Goal: Task Accomplishment & Management: Manage account settings

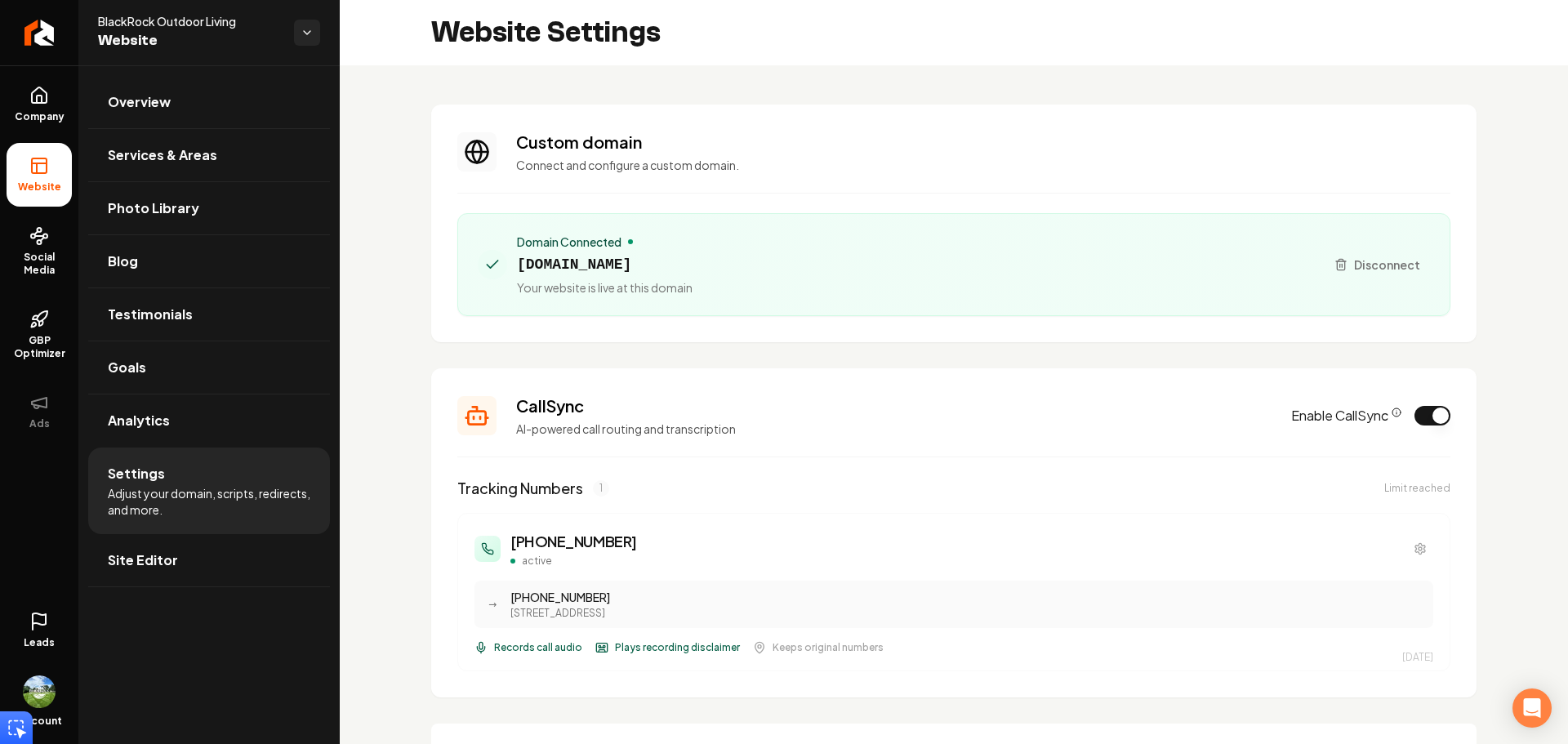
click at [146, 486] on span "Adjust your domain, scripts, redirects, and more." at bounding box center [209, 502] width 203 height 33
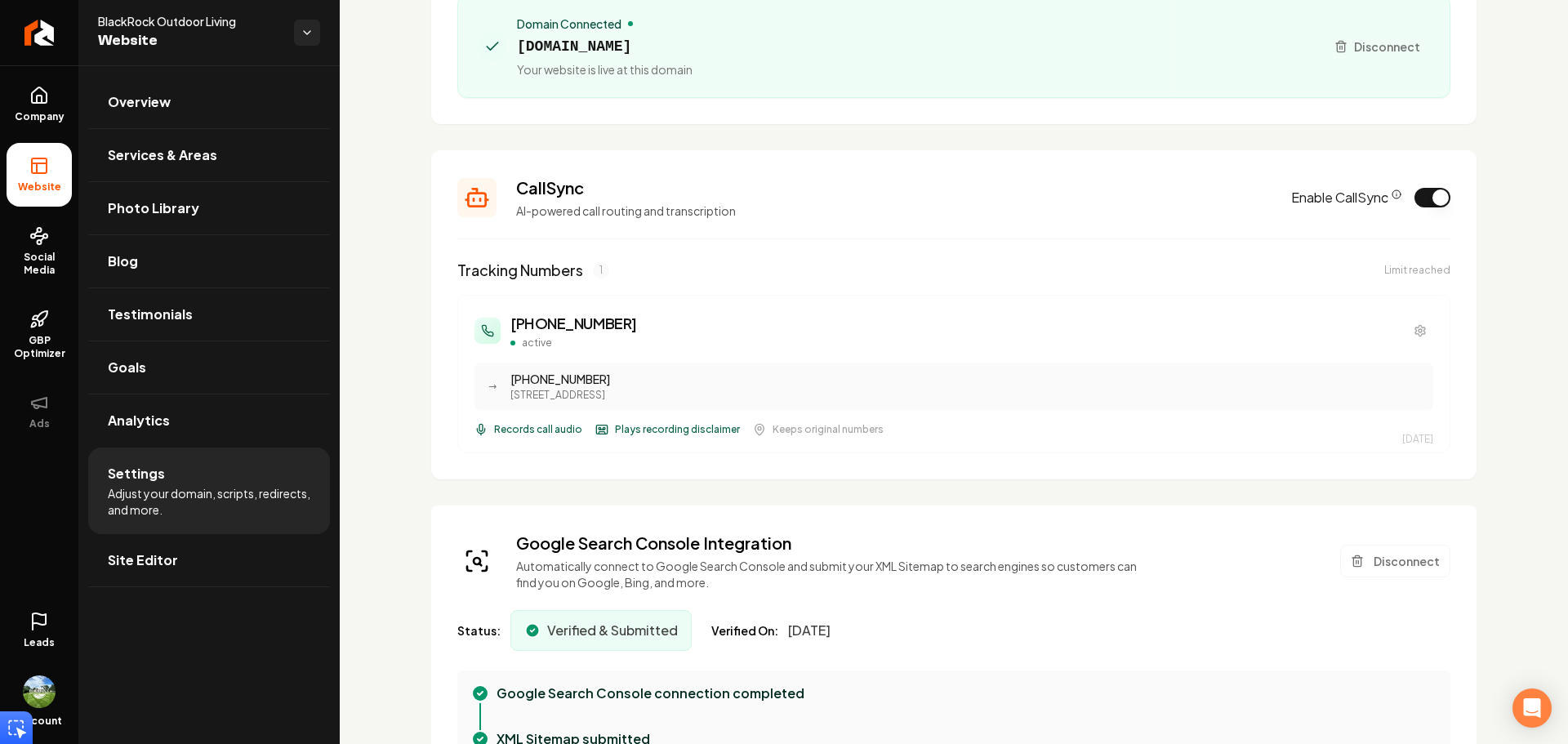
scroll to position [245, 0]
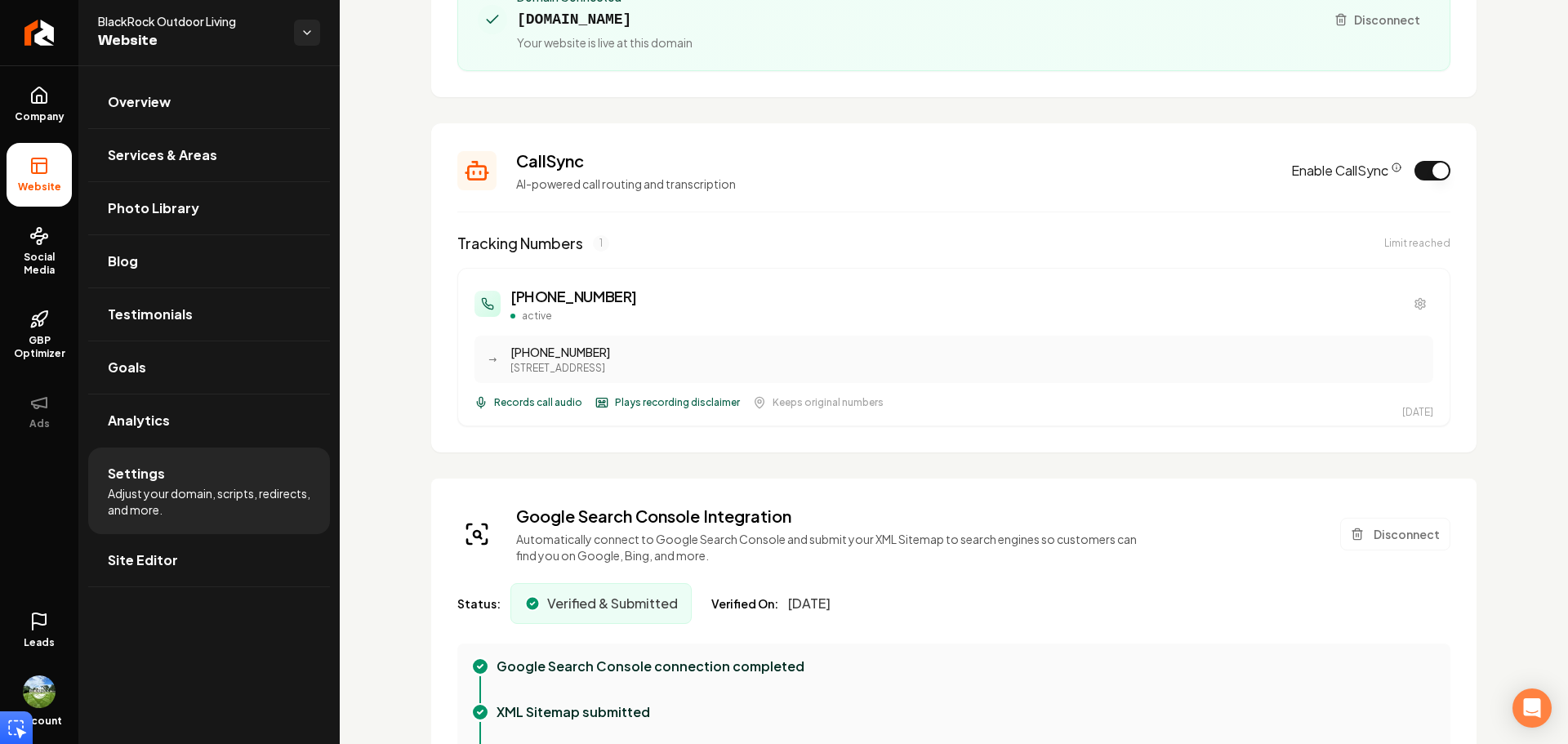
click at [545, 407] on span "Records call audio" at bounding box center [538, 402] width 88 height 13
click at [1407, 310] on button "Main content area" at bounding box center [1420, 304] width 27 height 27
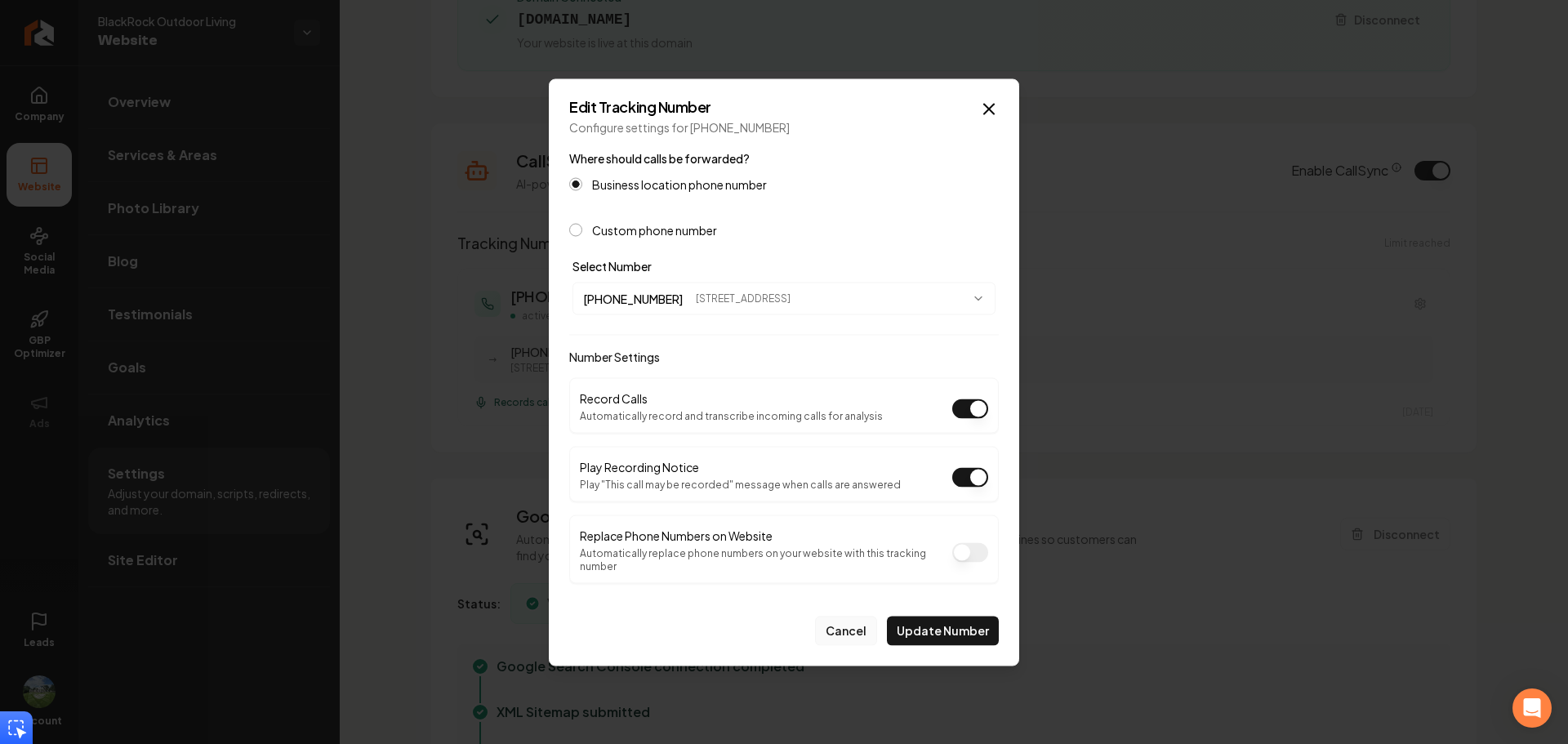
click at [852, 619] on button "Cancel" at bounding box center [846, 630] width 62 height 29
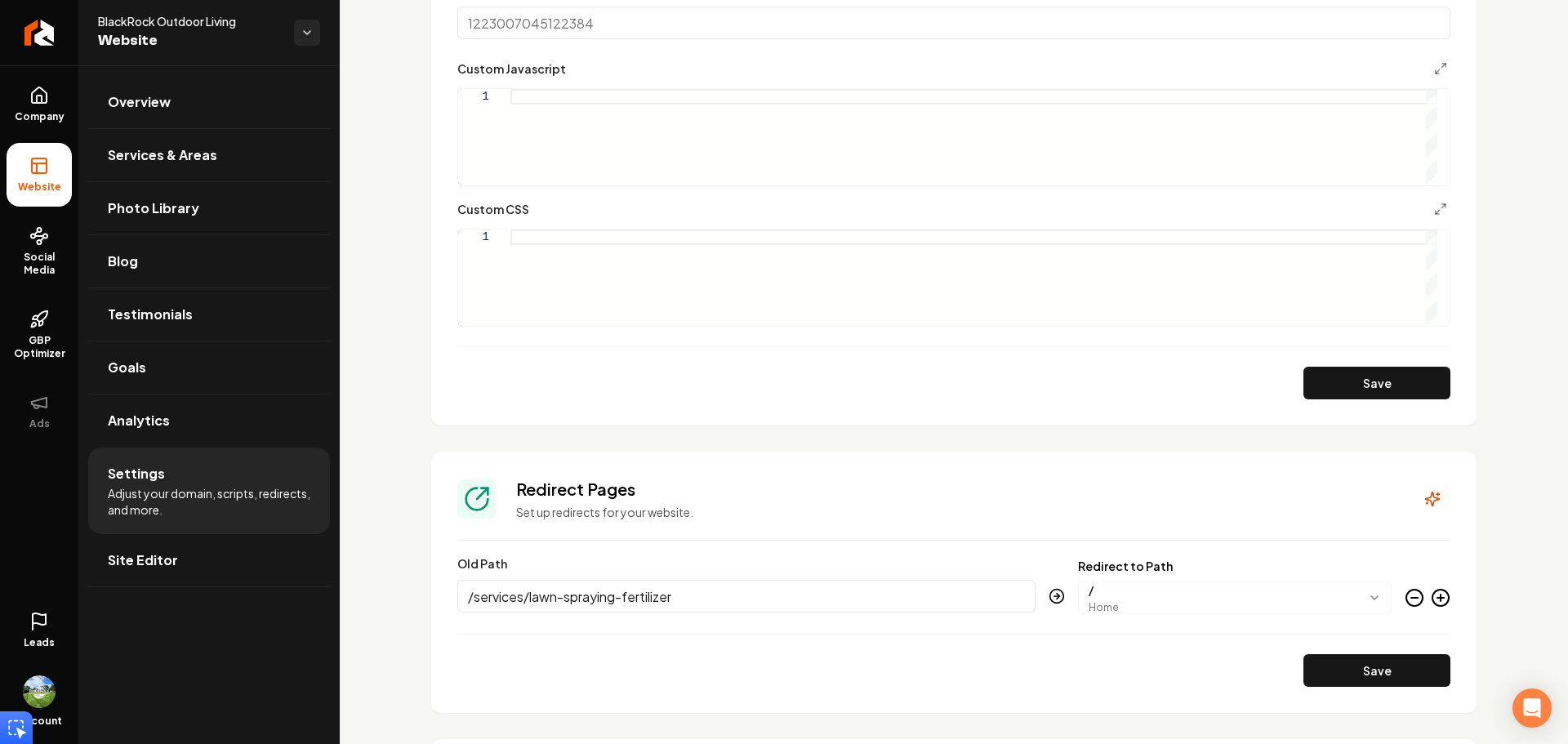
scroll to position [1715, 0]
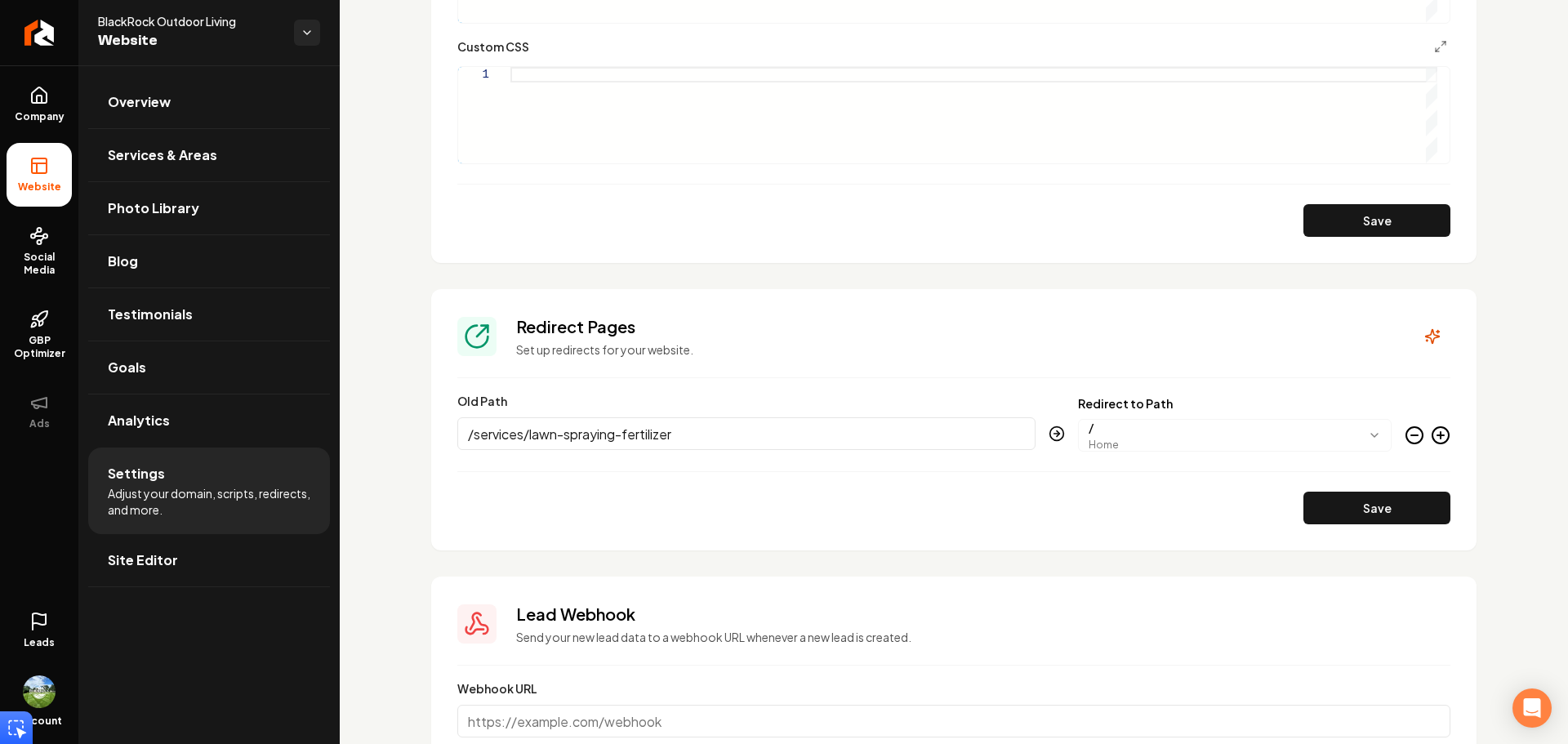
click at [998, 437] on input "/services/lawn-spraying-fertilizer" at bounding box center [745, 433] width 578 height 33
click at [1161, 434] on body "Company Website Social Media GBP Optimizer Ads Leads Account BlackRock Outdoor …" at bounding box center [784, 372] width 1568 height 744
click at [897, 514] on html "Company Website Social Media GBP Optimizer Ads Leads Account BlackRock Outdoor …" at bounding box center [784, 372] width 1568 height 744
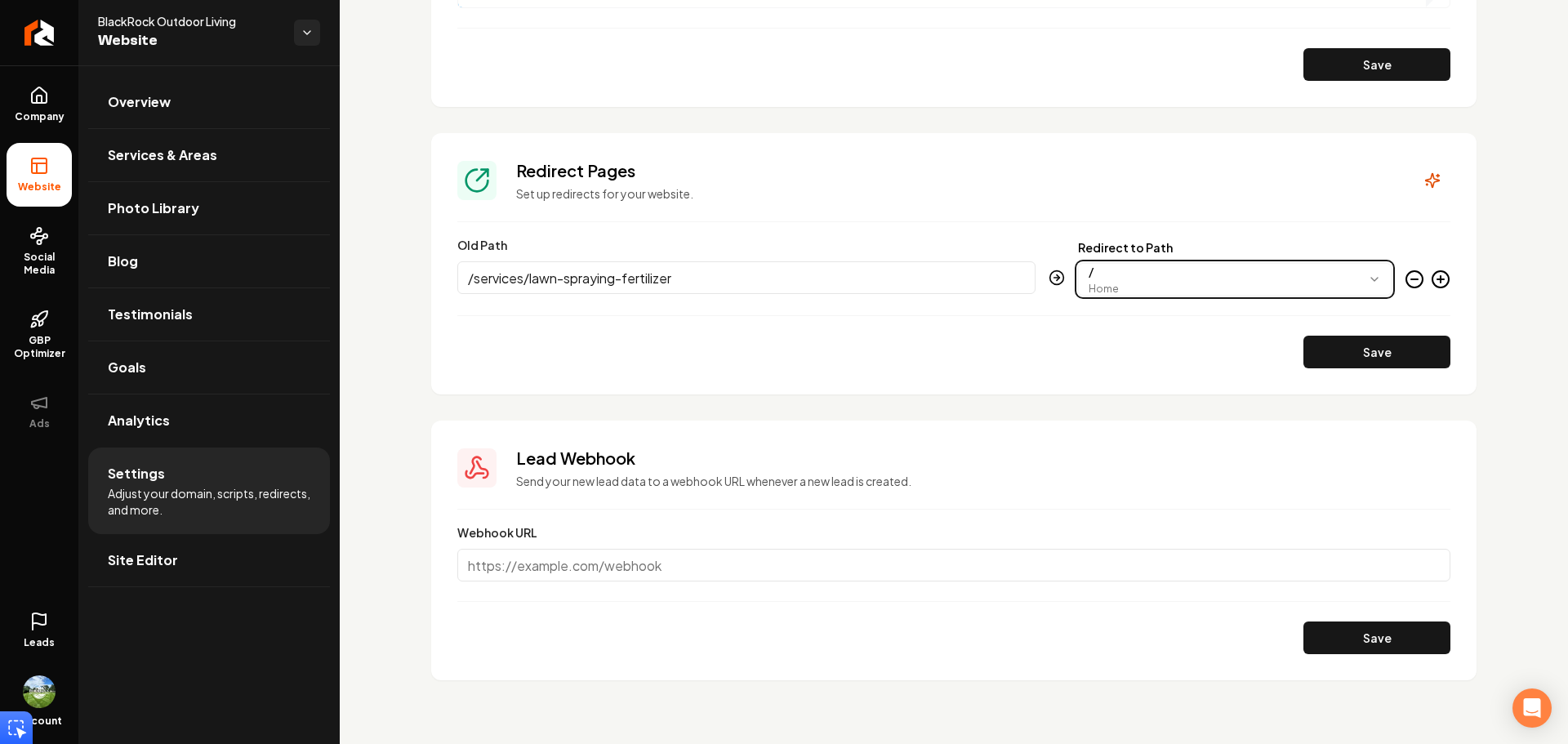
scroll to position [1872, 0]
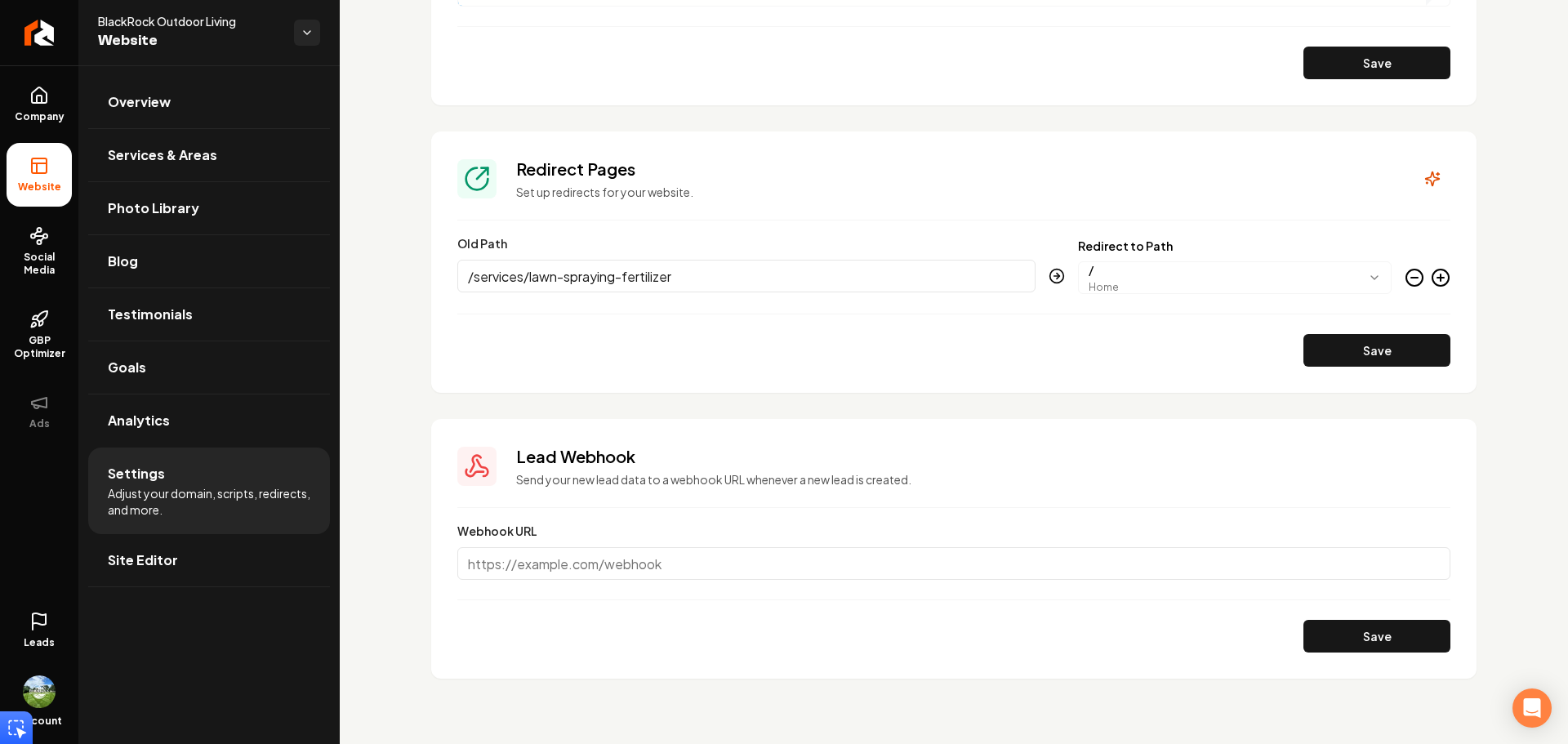
click at [709, 565] on input "Webhook URL" at bounding box center [953, 563] width 993 height 33
click at [135, 243] on link "Blog" at bounding box center [209, 261] width 241 height 52
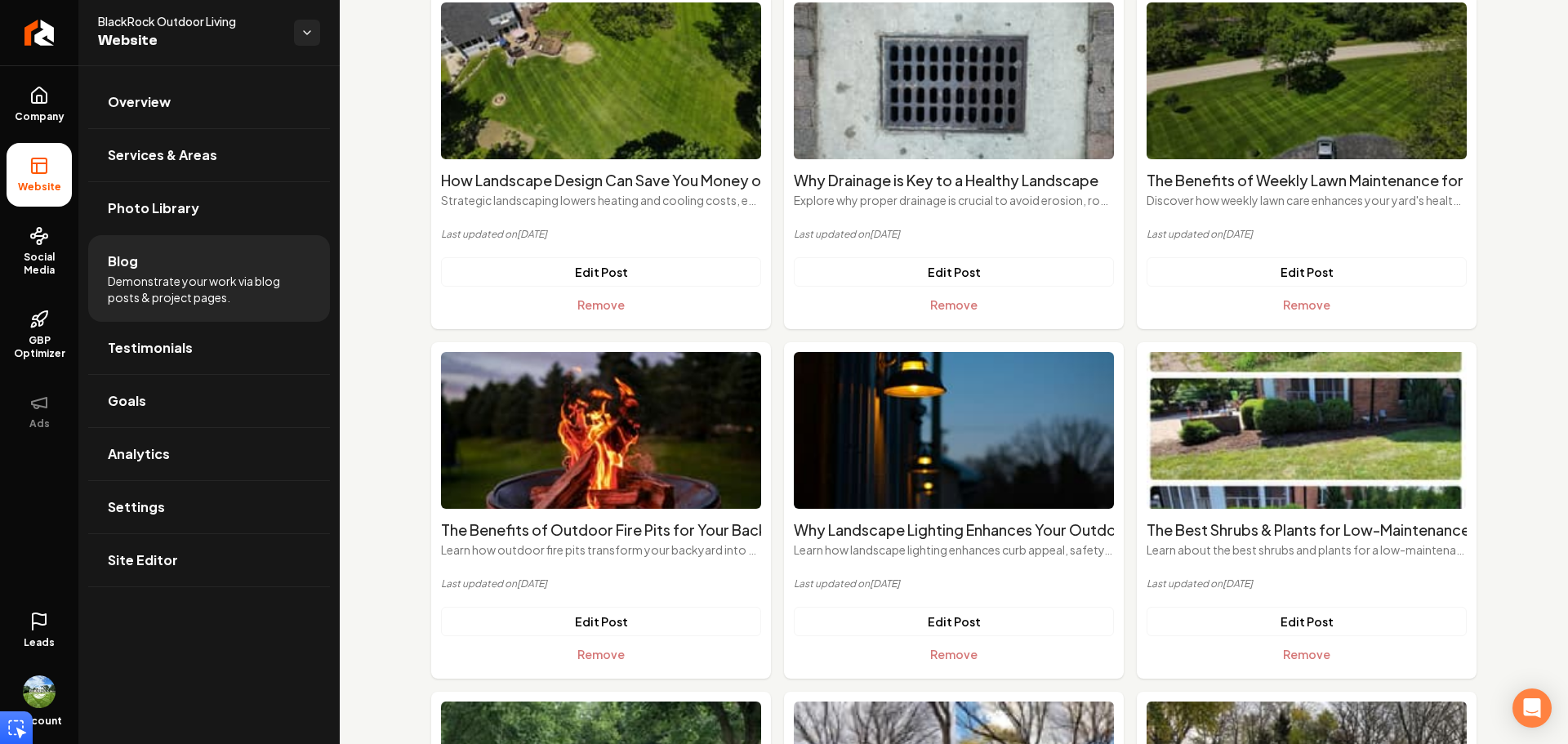
scroll to position [245, 0]
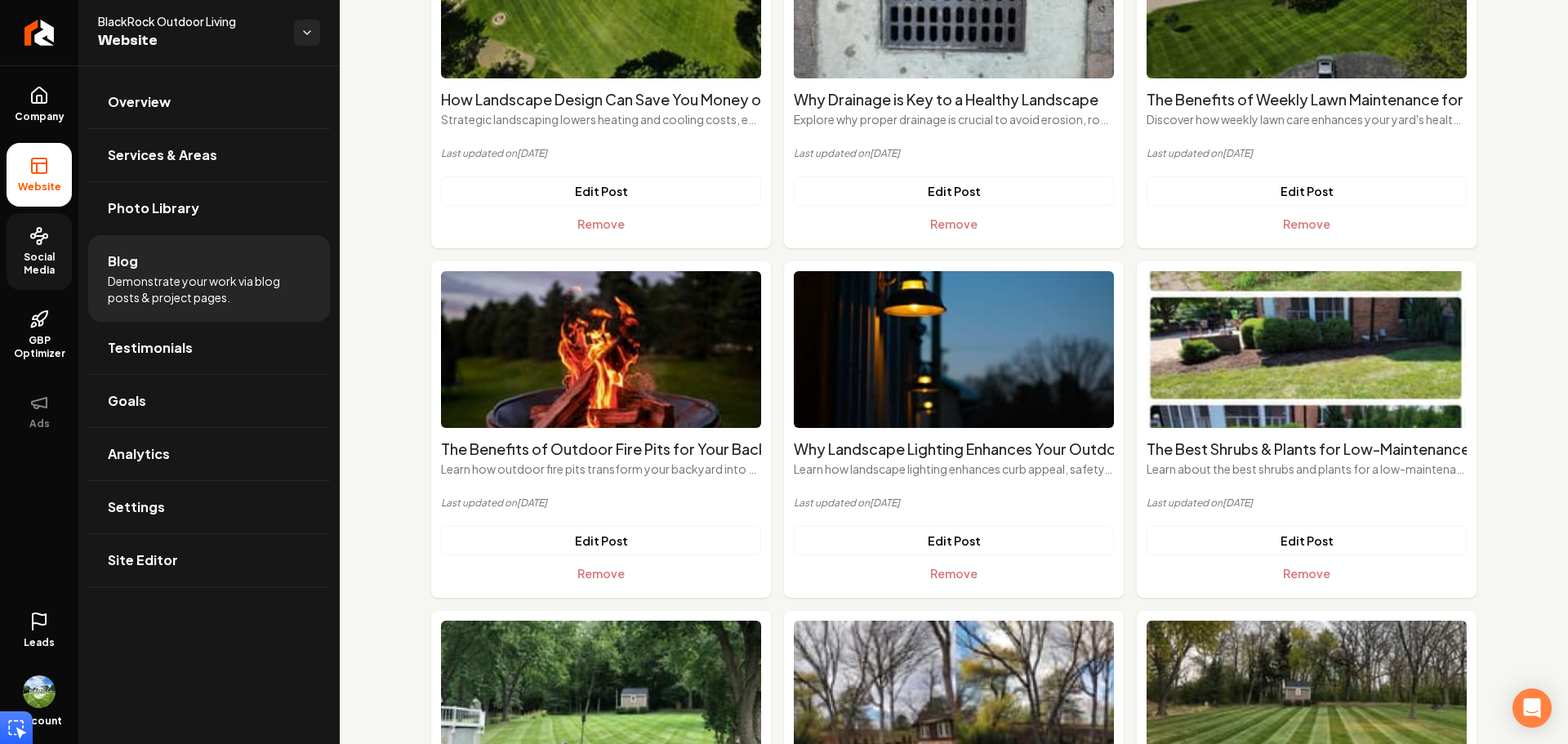
click at [39, 243] on circle at bounding box center [39, 241] width 4 height 4
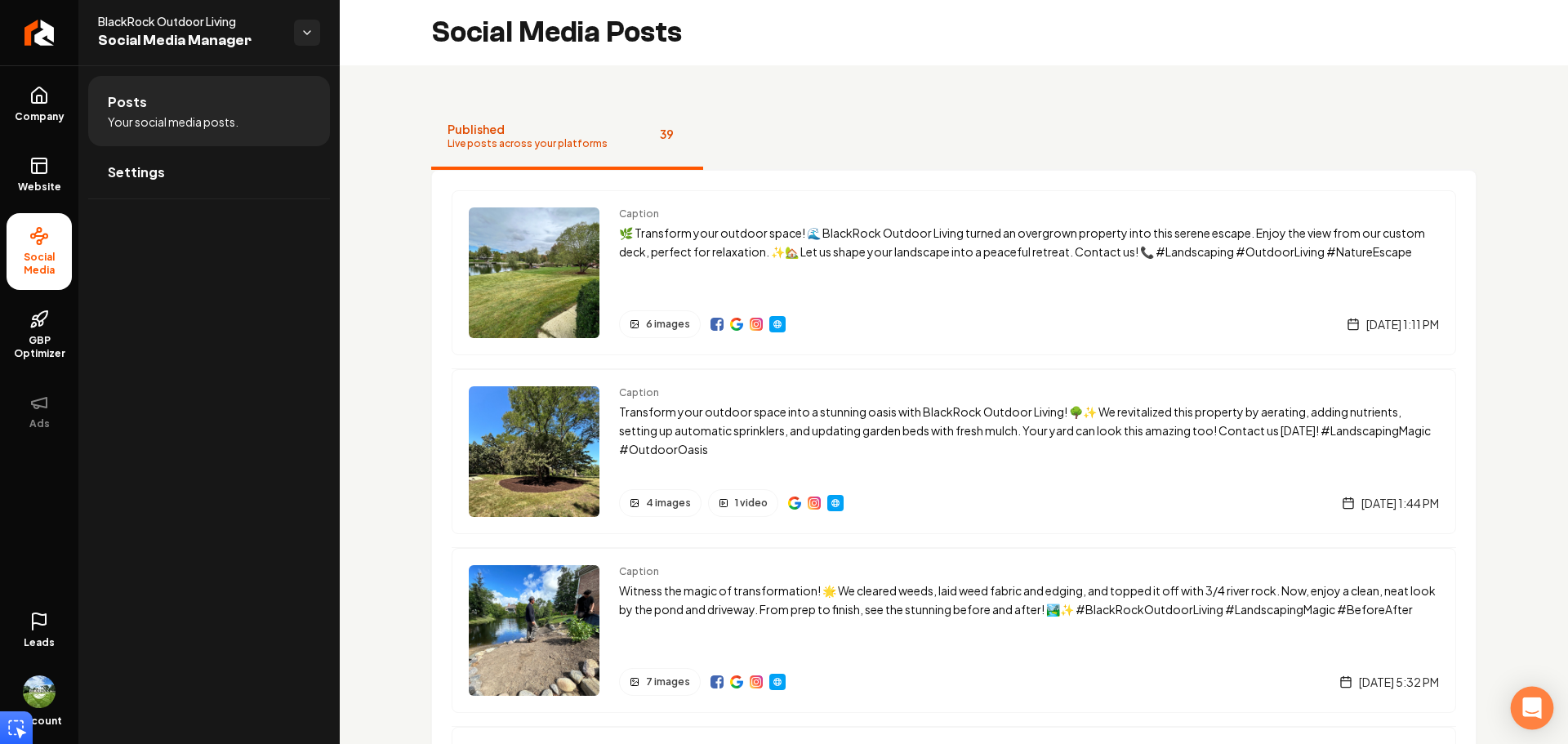
click at [1534, 716] on icon "Open Intercom Messenger" at bounding box center [1531, 708] width 21 height 21
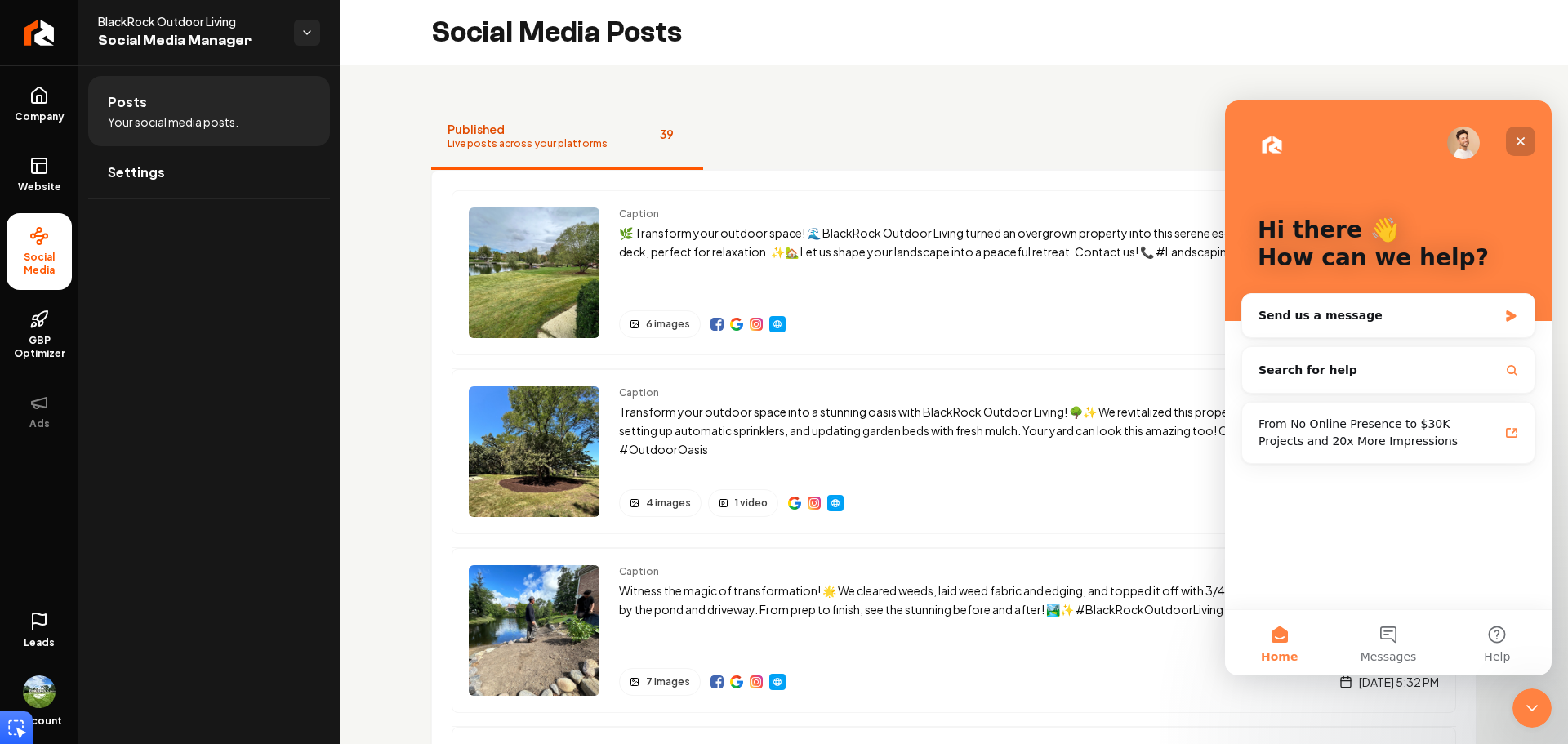
click at [1526, 139] on icon "Close" at bounding box center [1520, 140] width 13 height 13
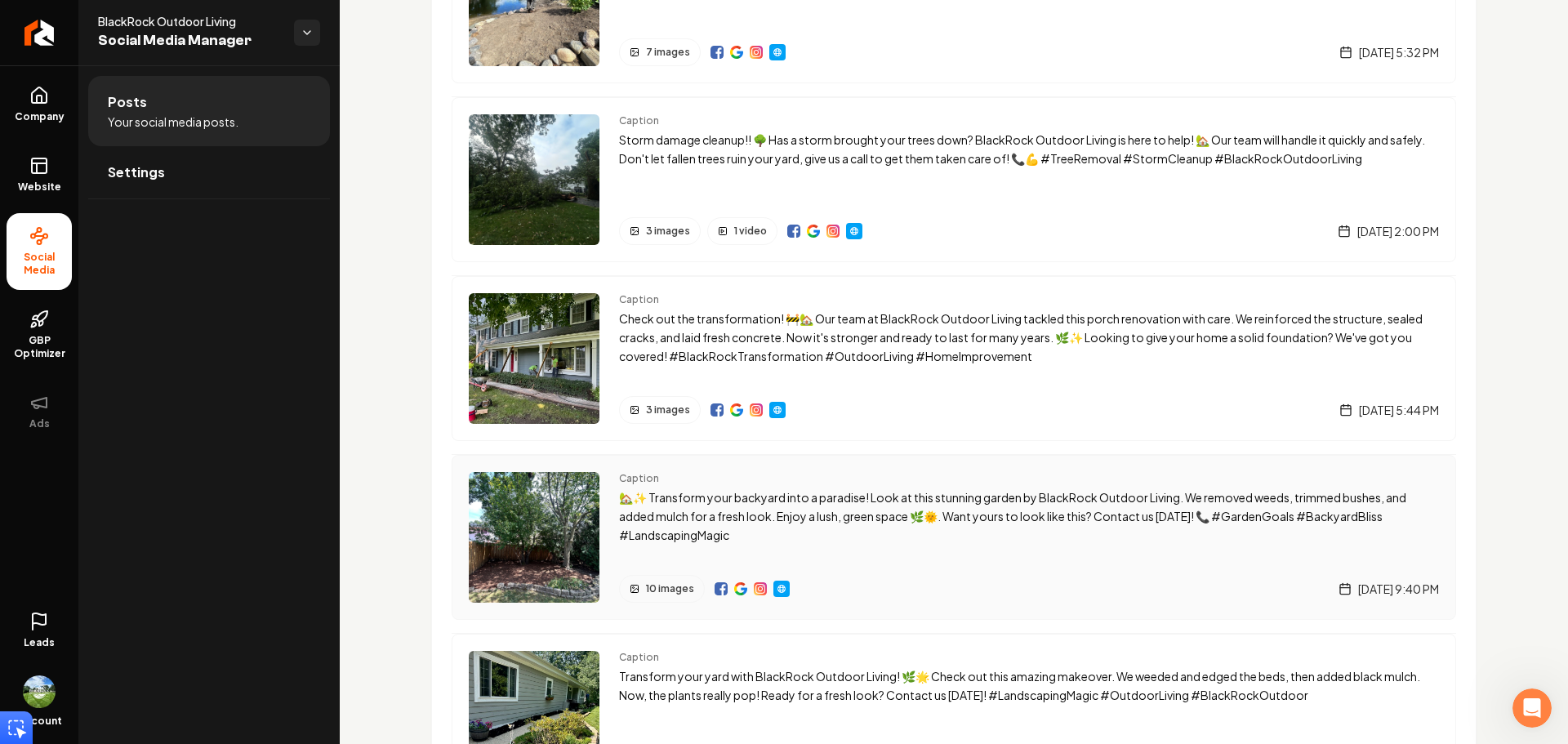
scroll to position [653, 0]
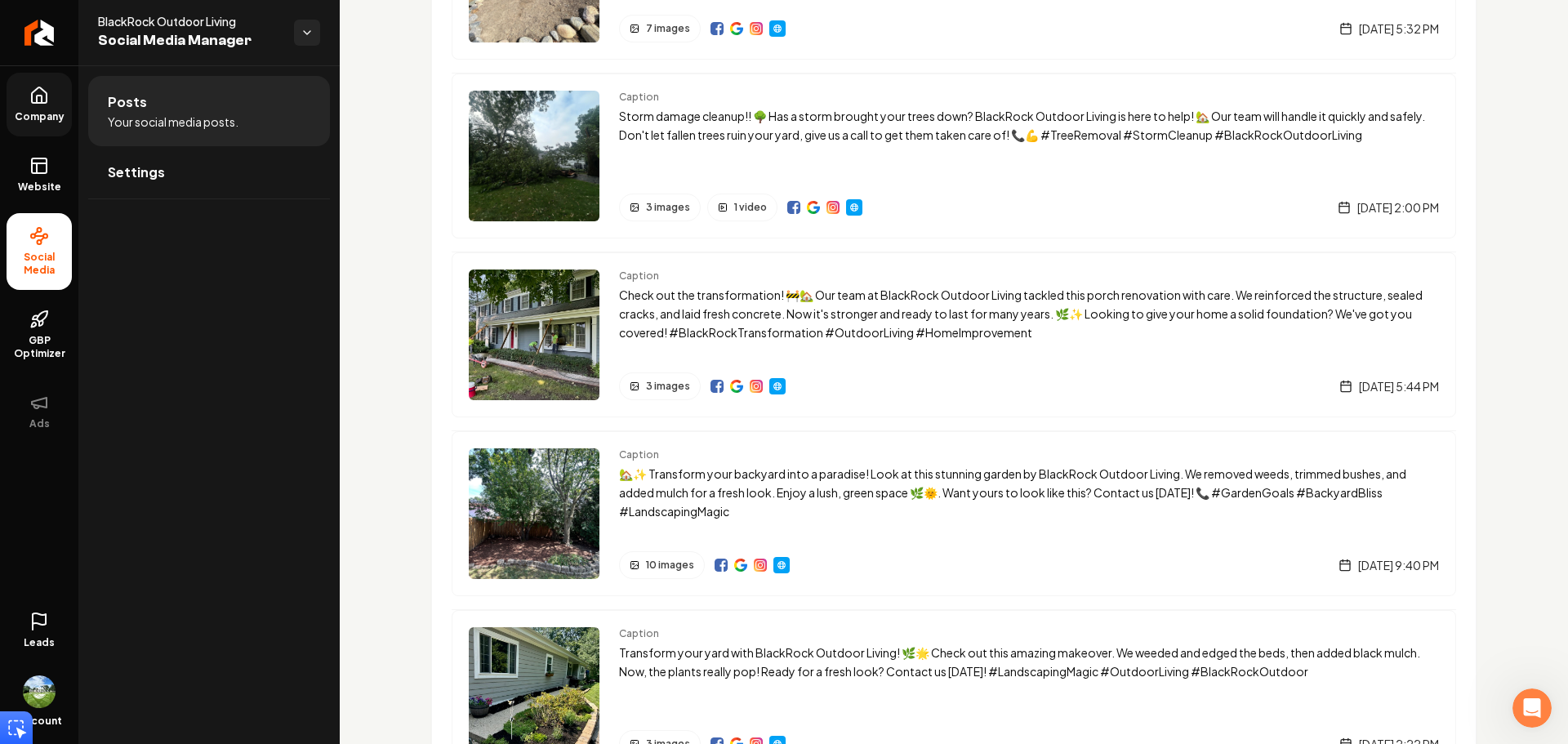
click at [60, 109] on link "Company" at bounding box center [39, 104] width 65 height 63
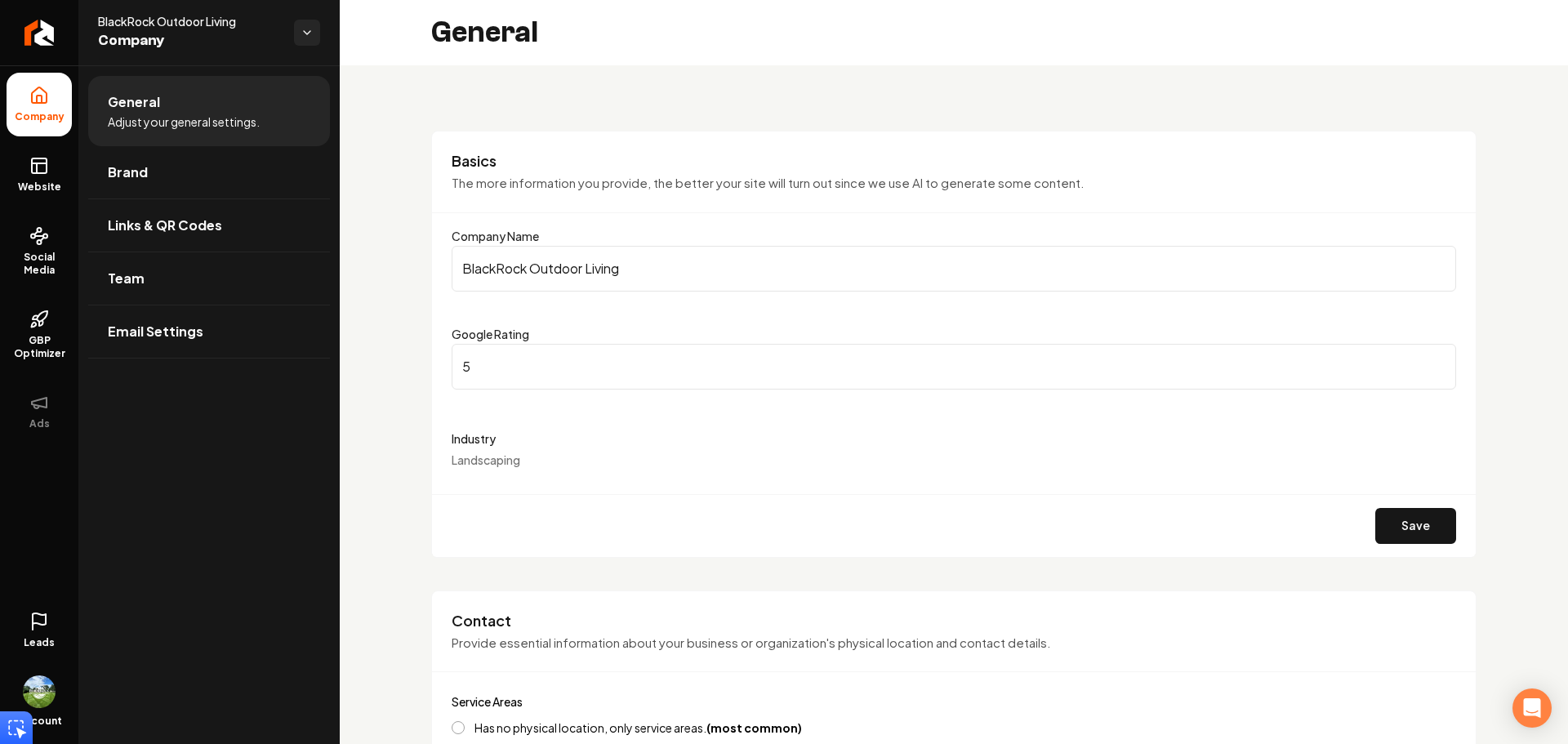
click at [591, 368] on input "5" at bounding box center [953, 366] width 1004 height 45
click at [1426, 360] on input "5.1" at bounding box center [953, 366] width 1004 height 45
click at [1426, 360] on input "5.2" at bounding box center [953, 366] width 1004 height 45
click at [1426, 360] on input "5.3" at bounding box center [953, 366] width 1004 height 45
click at [1426, 360] on input "5.4" at bounding box center [953, 366] width 1004 height 45
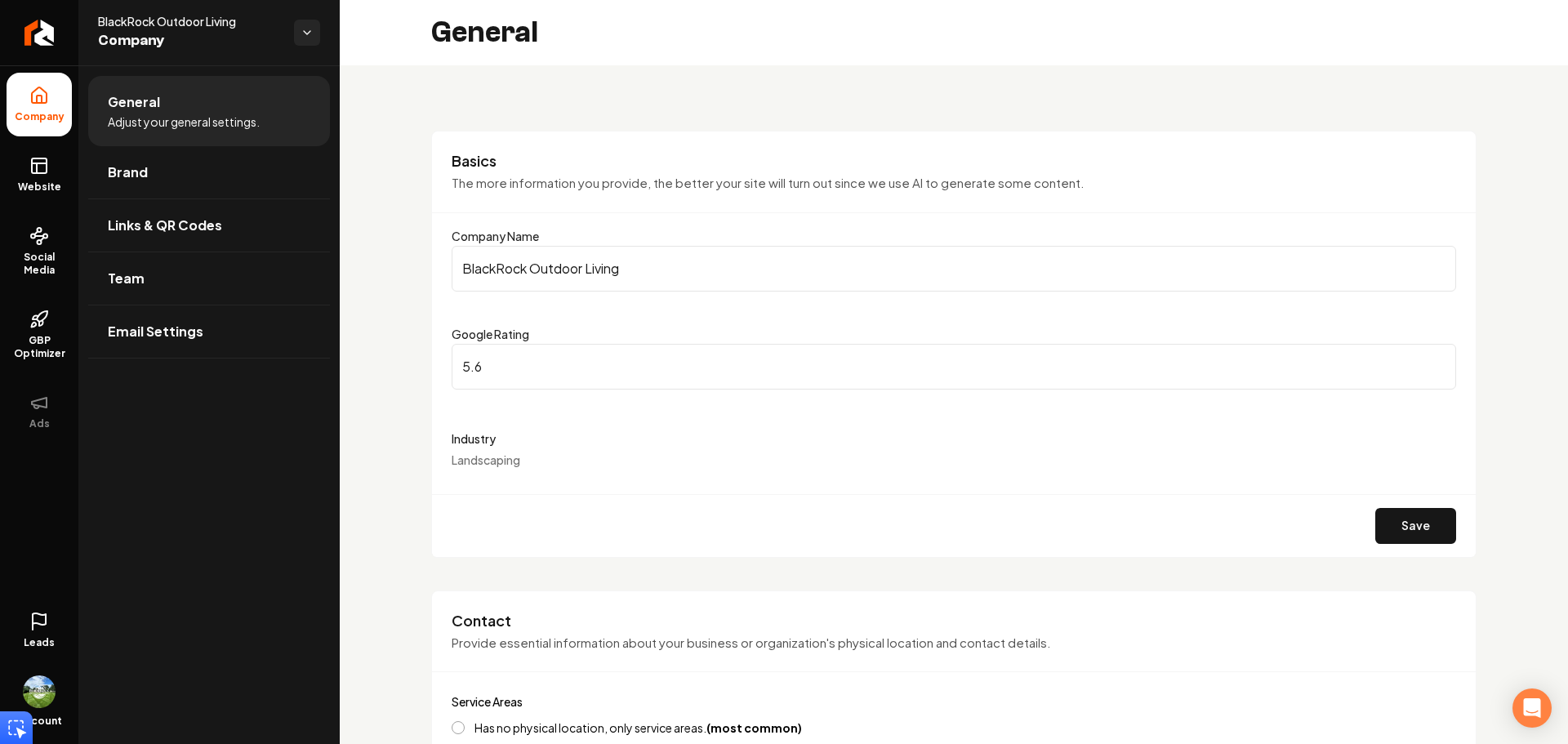
click at [1426, 360] on input "5.6" at bounding box center [953, 366] width 1004 height 45
click at [1426, 360] on input "8" at bounding box center [953, 366] width 1004 height 45
drag, startPoint x: 598, startPoint y: 372, endPoint x: 453, endPoint y: 351, distance: 146.5
click at [453, 351] on input "8" at bounding box center [953, 366] width 1004 height 45
type input "5"
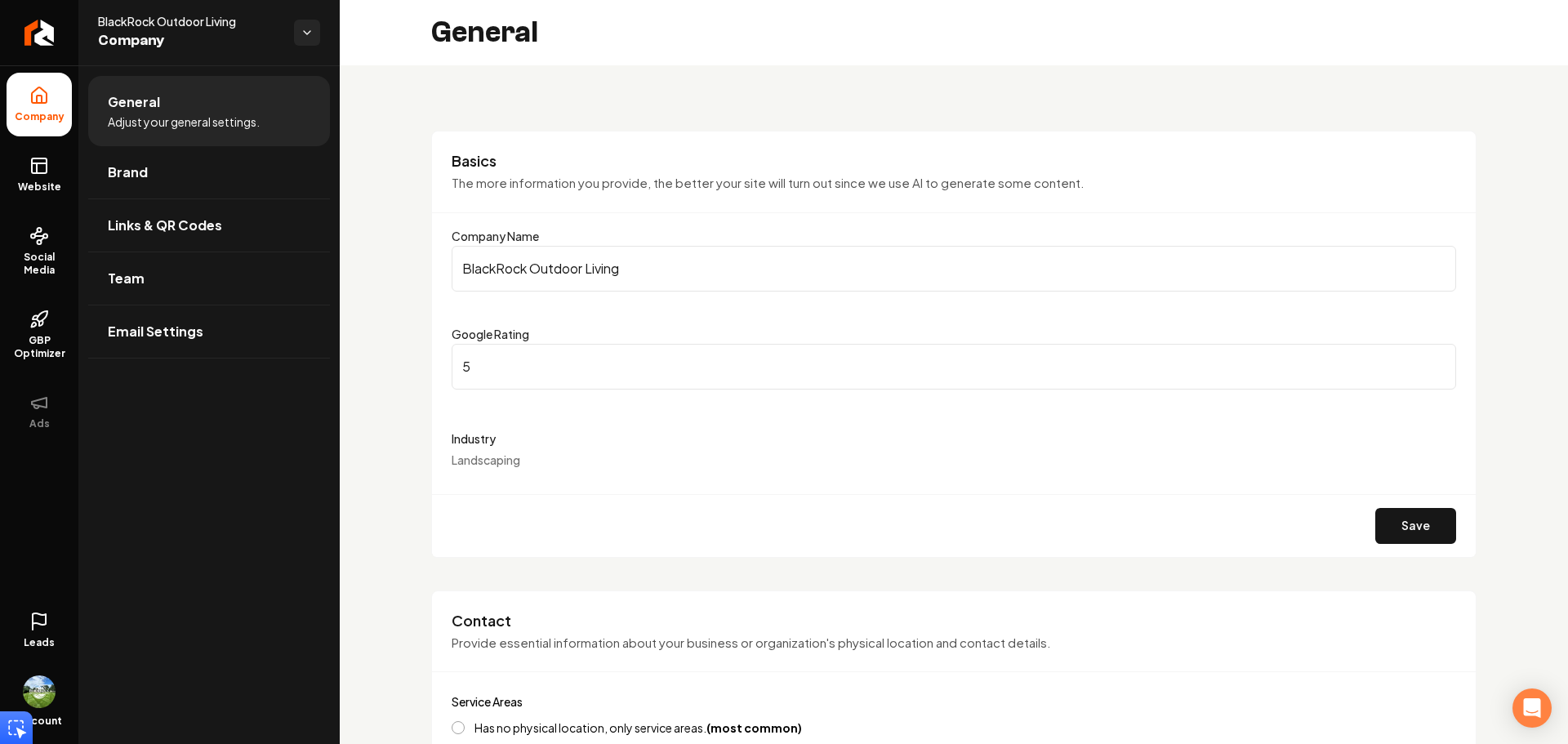
click at [644, 529] on div "Save" at bounding box center [953, 525] width 1043 height 62
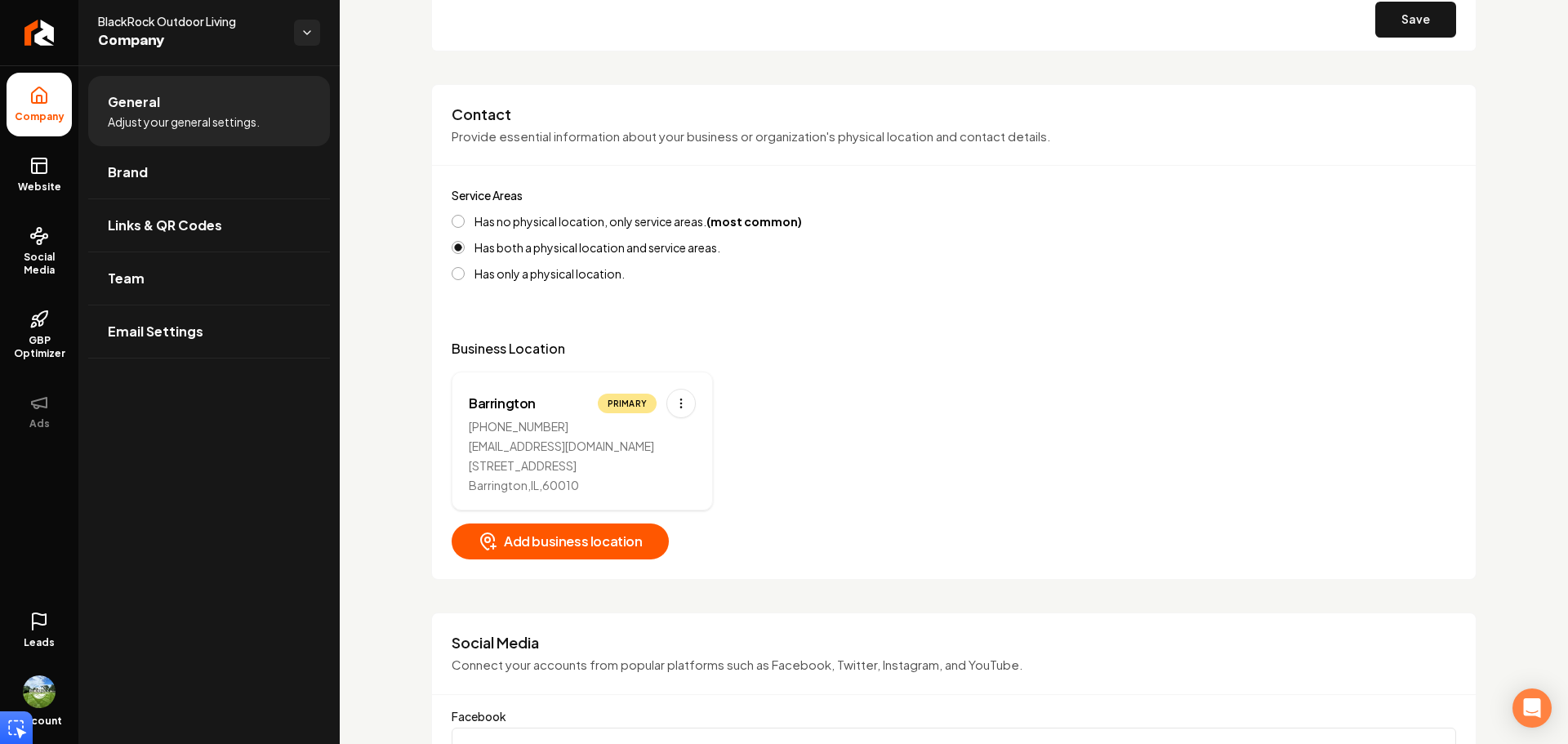
scroll to position [572, 0]
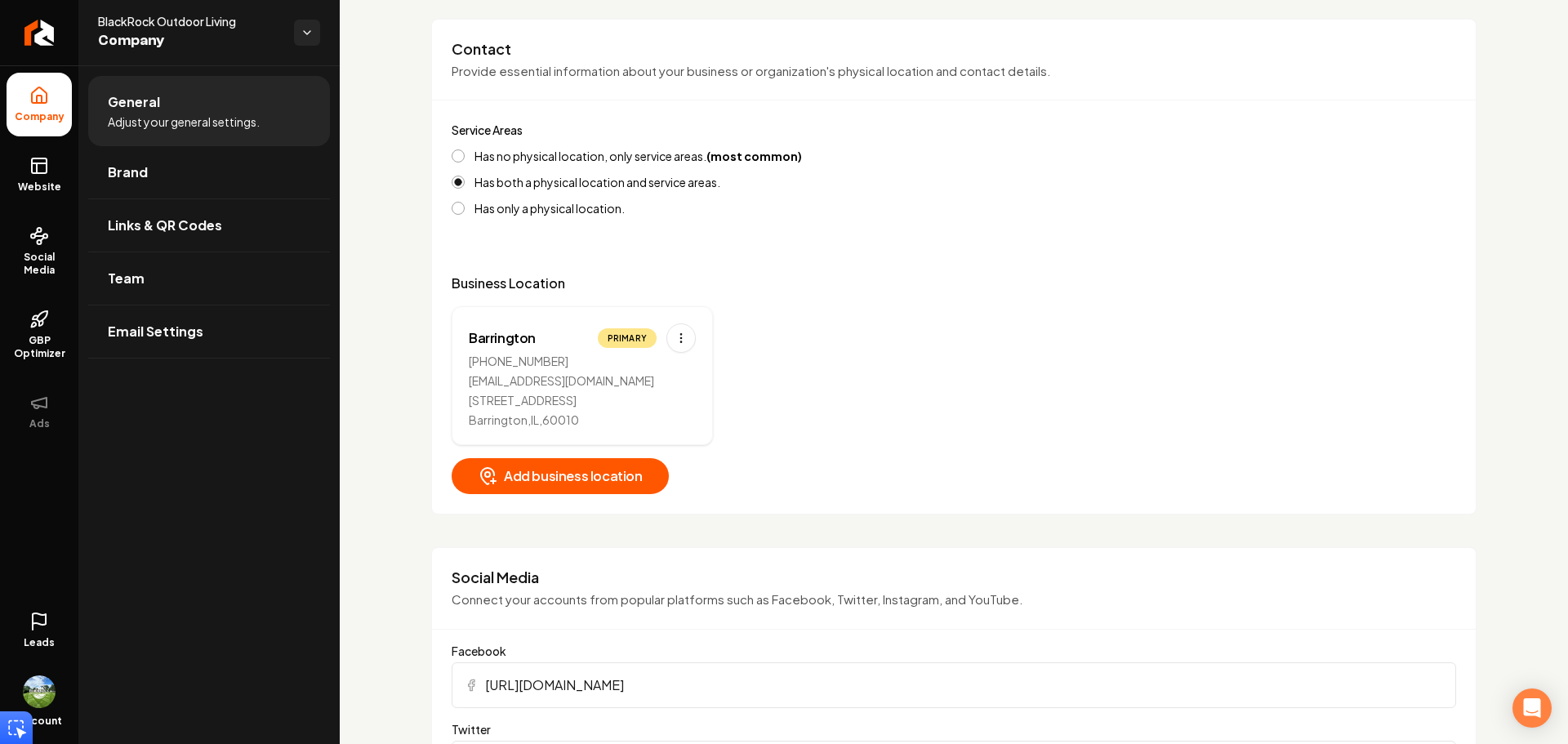
click at [624, 153] on label "Has no physical location, only service areas. (most common)" at bounding box center [638, 156] width 328 height 11
click at [465, 153] on button "Has no physical location, only service areas. (most common)" at bounding box center [458, 156] width 13 height 13
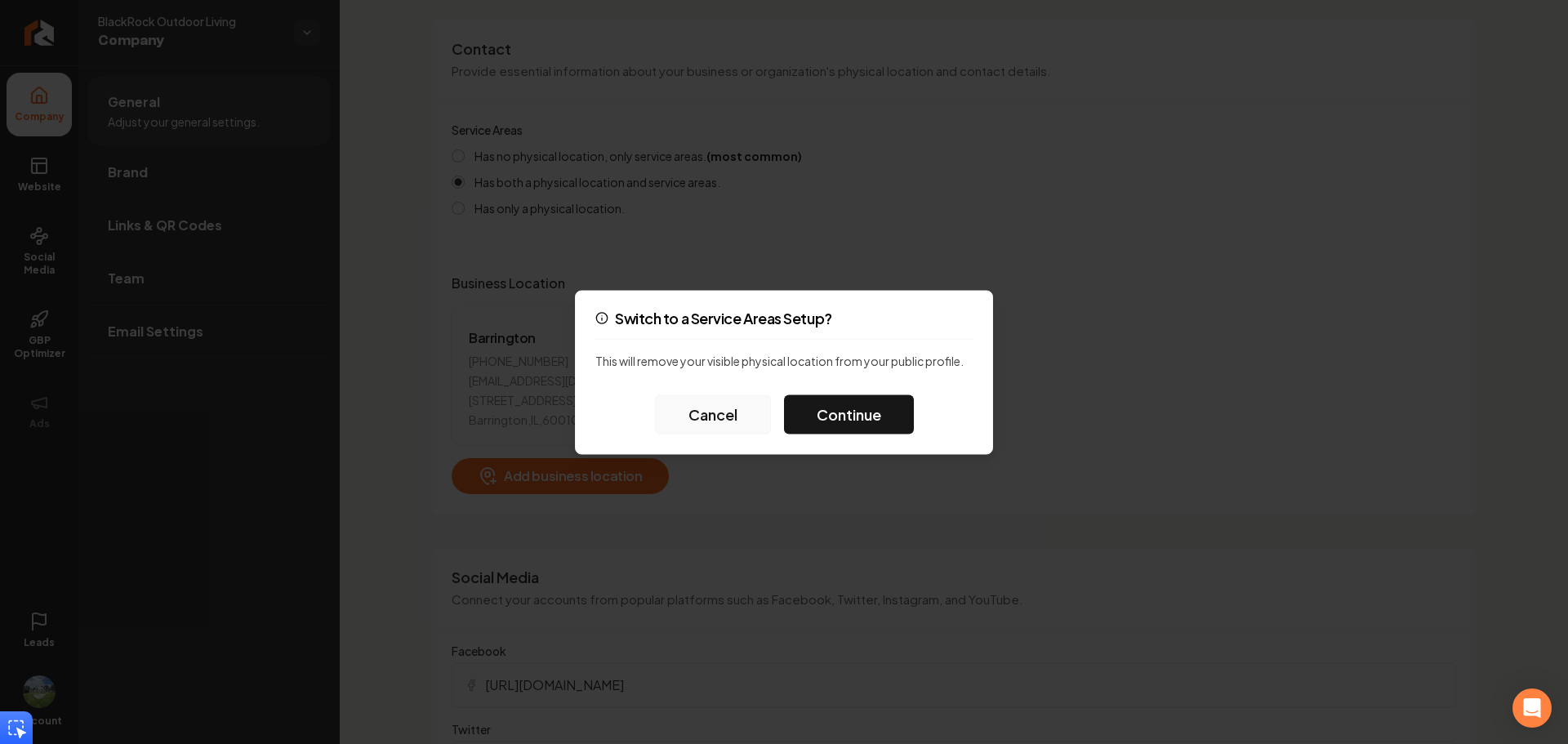
click at [700, 419] on button "Cancel" at bounding box center [712, 414] width 116 height 39
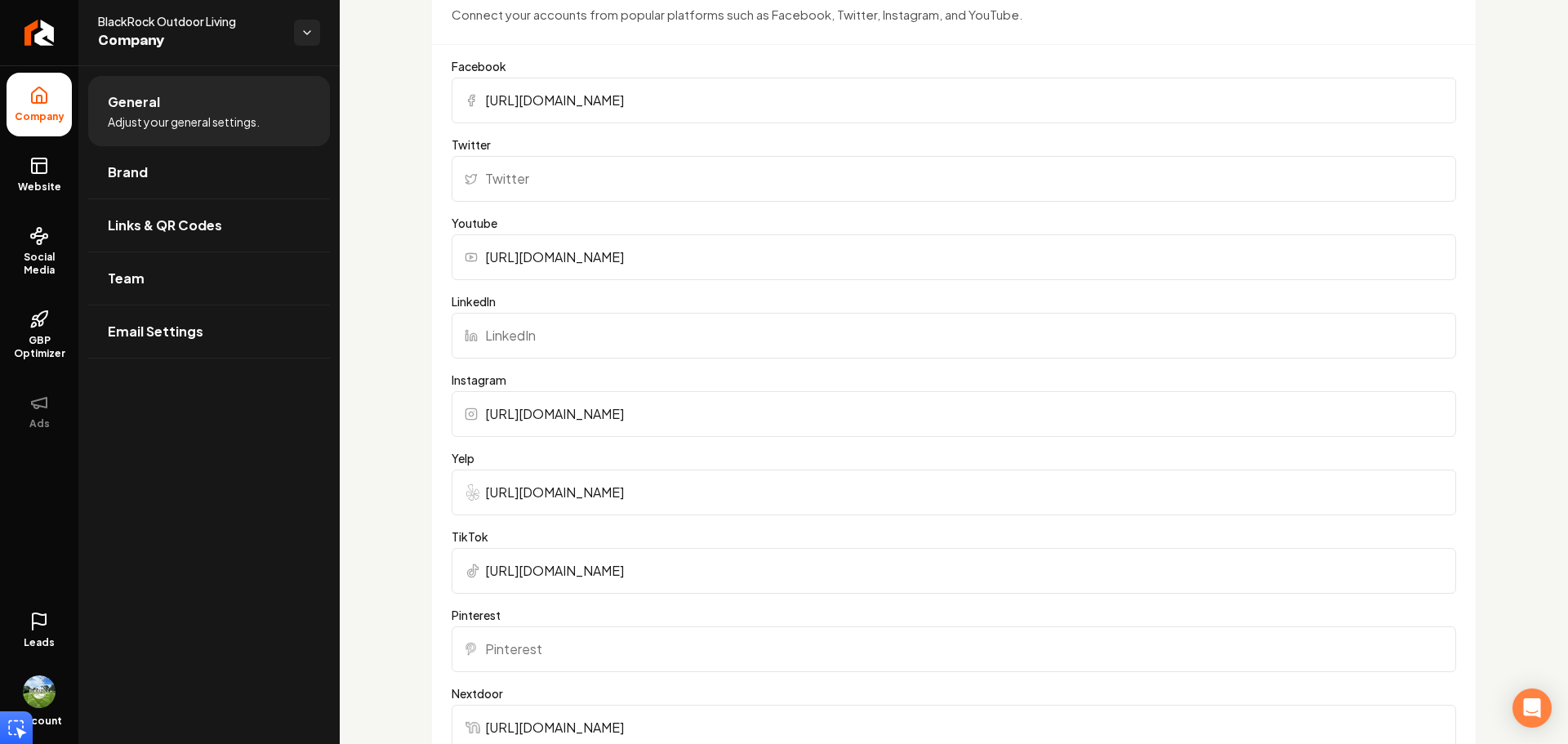
scroll to position [1225, 0]
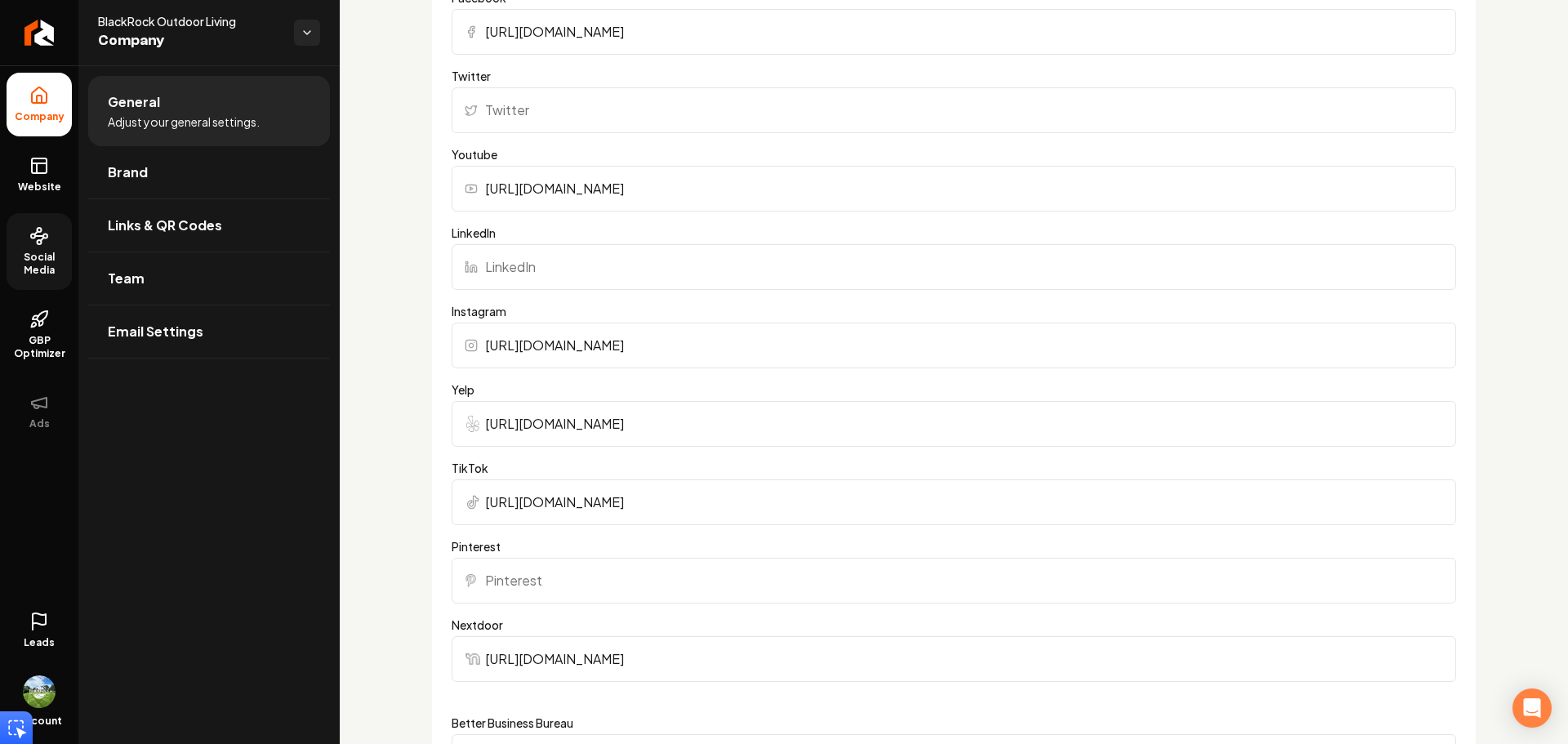
click at [31, 228] on icon at bounding box center [39, 235] width 20 height 20
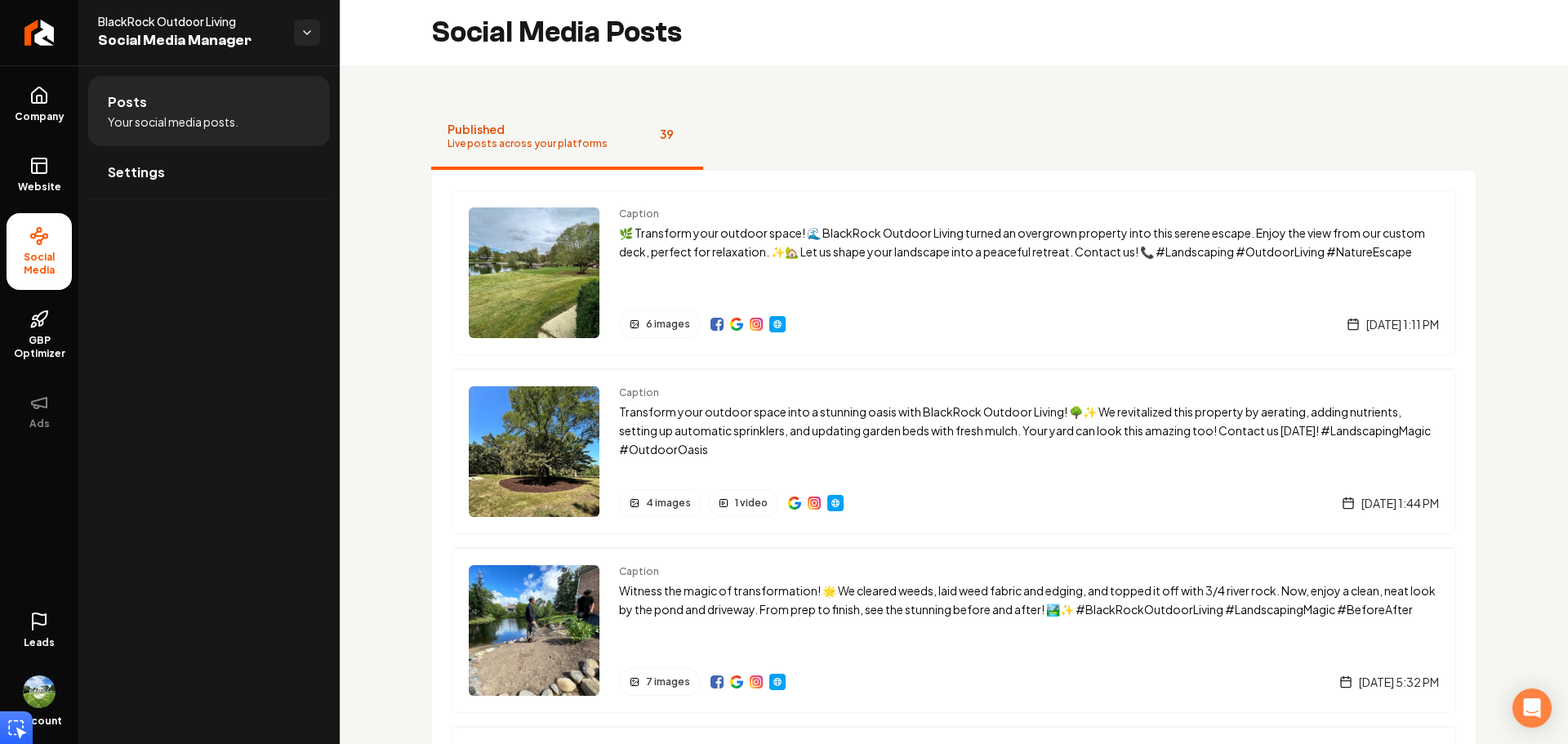
click at [541, 152] on button "Published Live posts across your platforms 39" at bounding box center [567, 137] width 272 height 65
drag, startPoint x: 577, startPoint y: 52, endPoint x: 519, endPoint y: 57, distance: 58.2
click at [577, 51] on div "Social Media Posts" at bounding box center [953, 33] width 1228 height 65
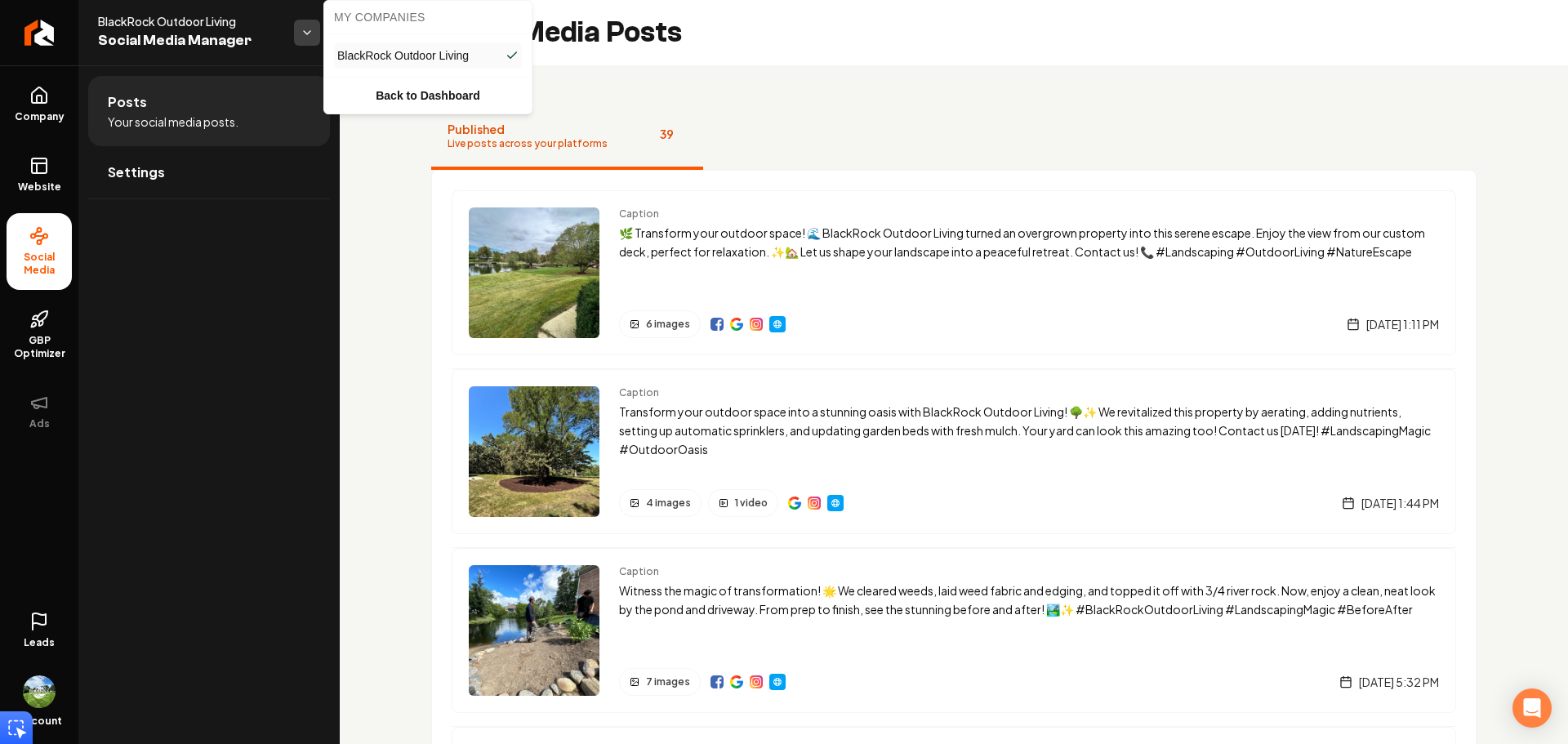
click at [298, 39] on html "Company Website Social Media GBP Optimizer Ads Leads Account BlackRock Outdoor …" at bounding box center [784, 372] width 1568 height 744
click at [234, 169] on html "Company Website Social Media GBP Optimizer Ads Leads Account BlackRock Outdoor …" at bounding box center [784, 372] width 1568 height 744
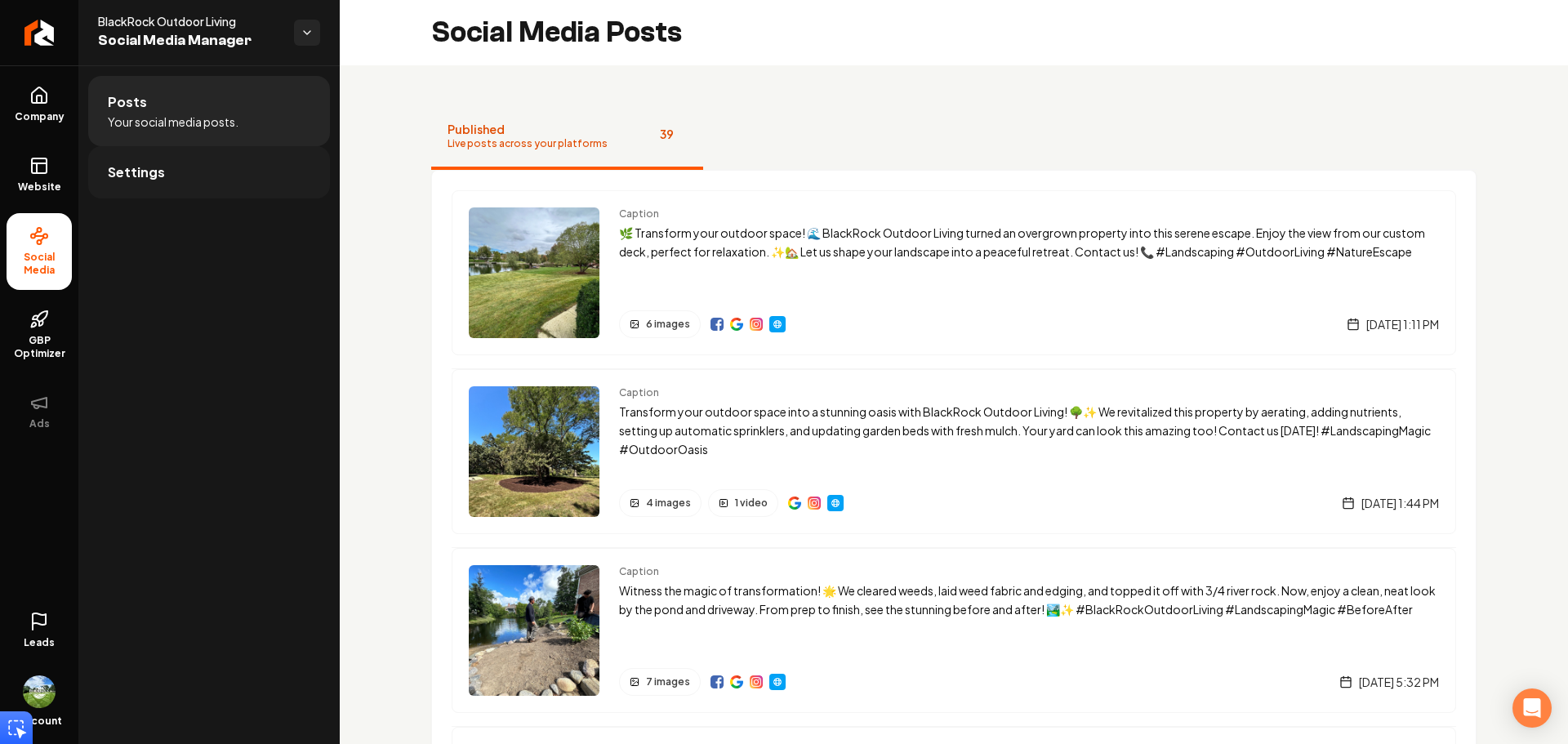
click at [234, 169] on link "Settings" at bounding box center [209, 172] width 241 height 52
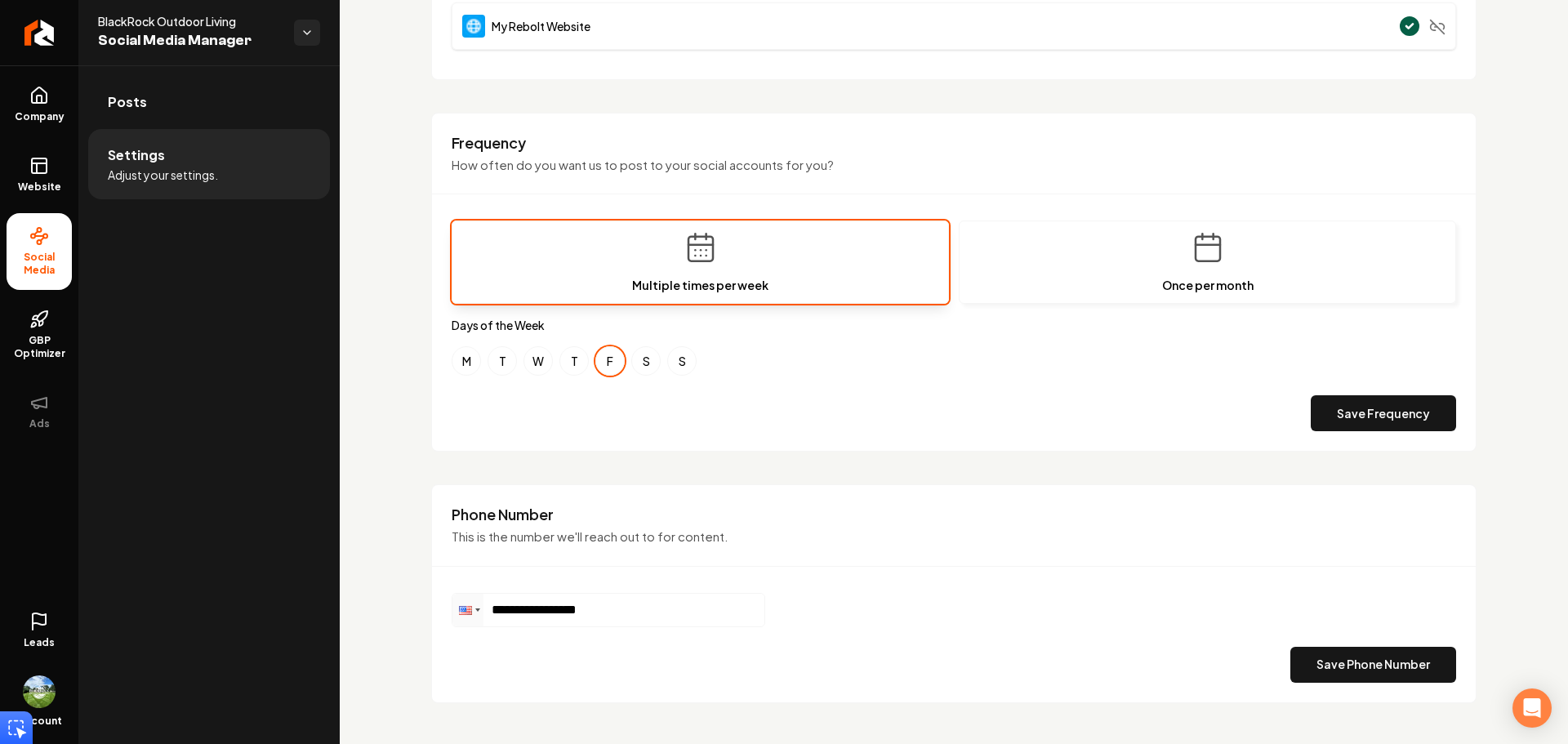
scroll to position [433, 0]
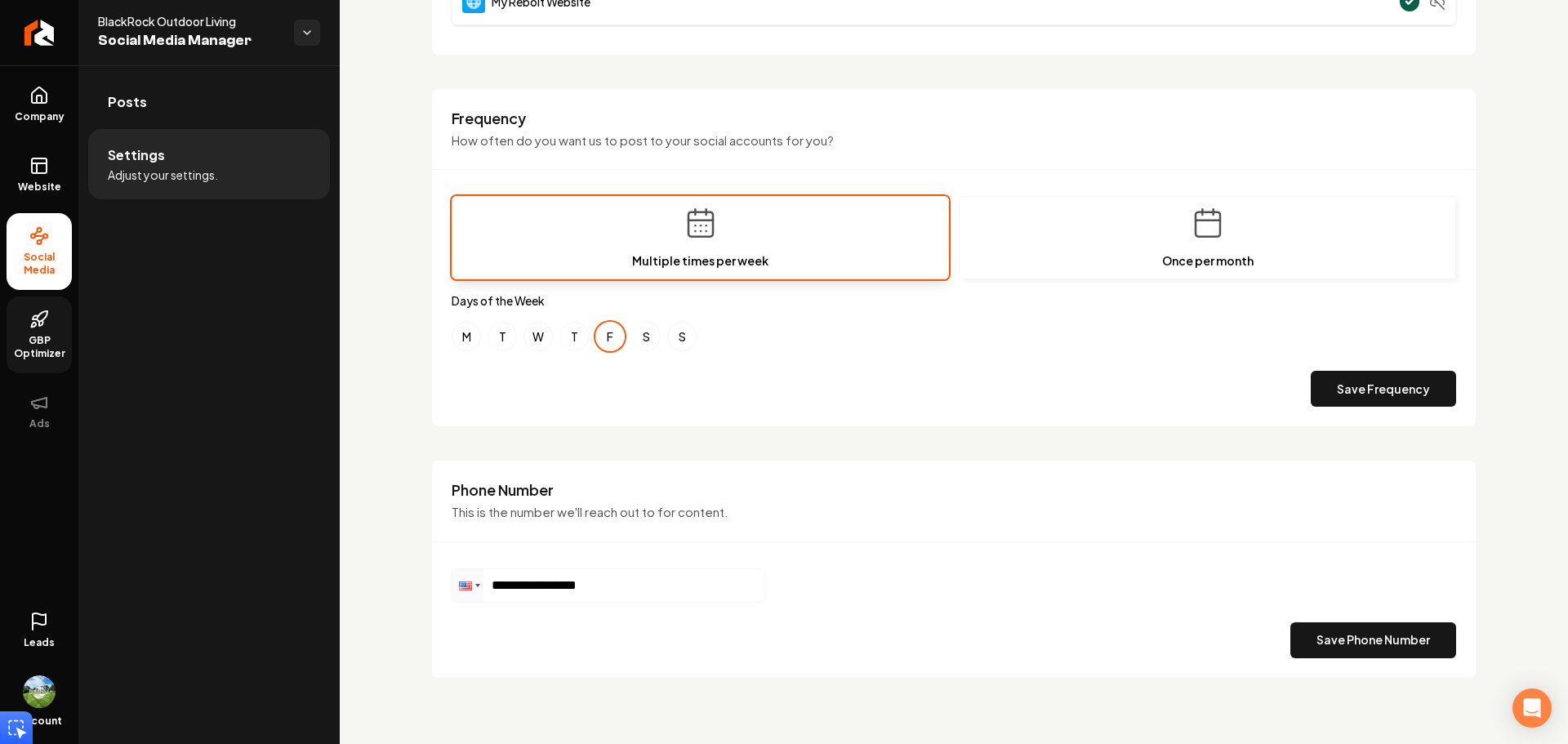
click at [58, 337] on span "GBP Optimizer" at bounding box center [39, 347] width 65 height 27
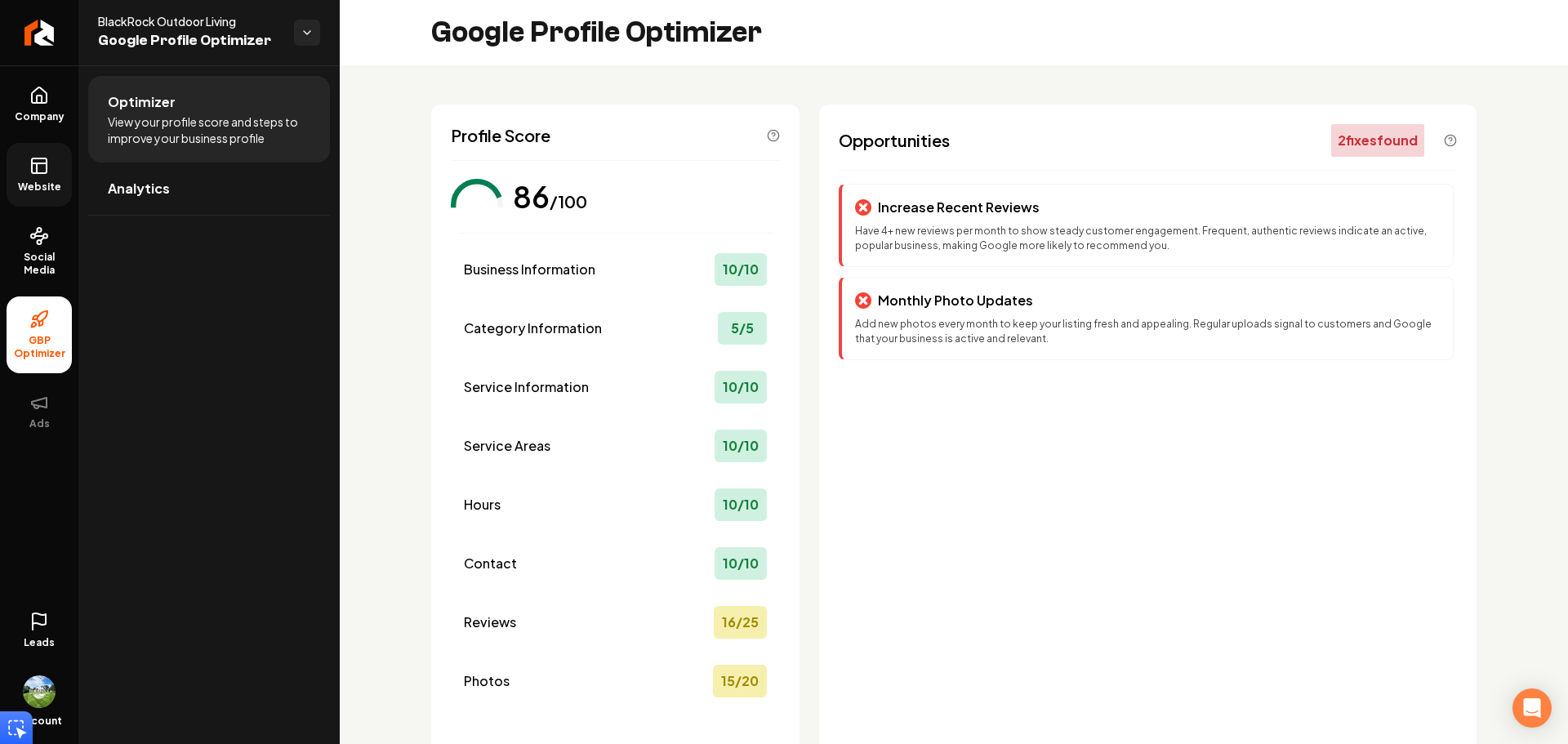
click at [32, 161] on rect at bounding box center [39, 165] width 15 height 15
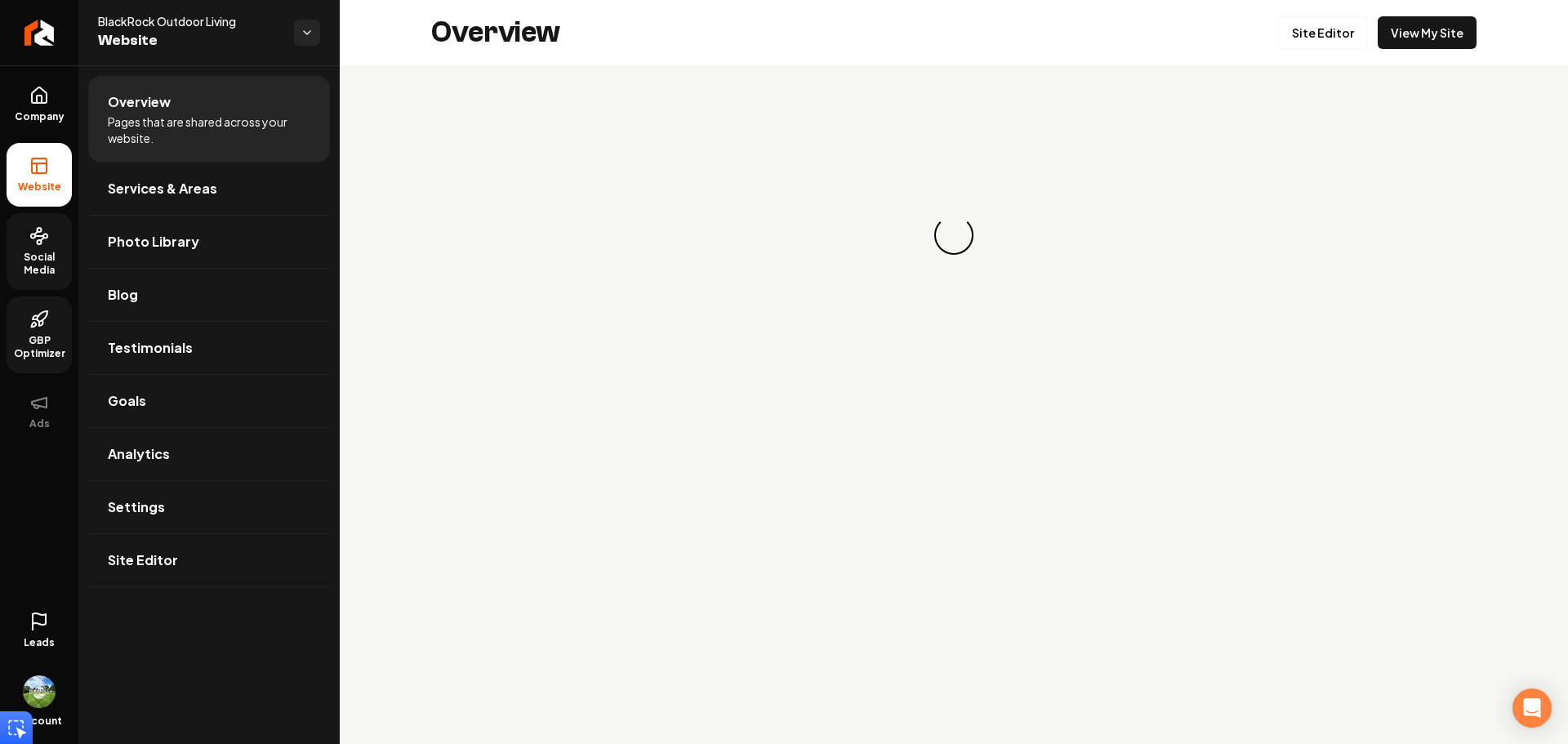
click at [63, 229] on link "Social Media" at bounding box center [39, 252] width 65 height 77
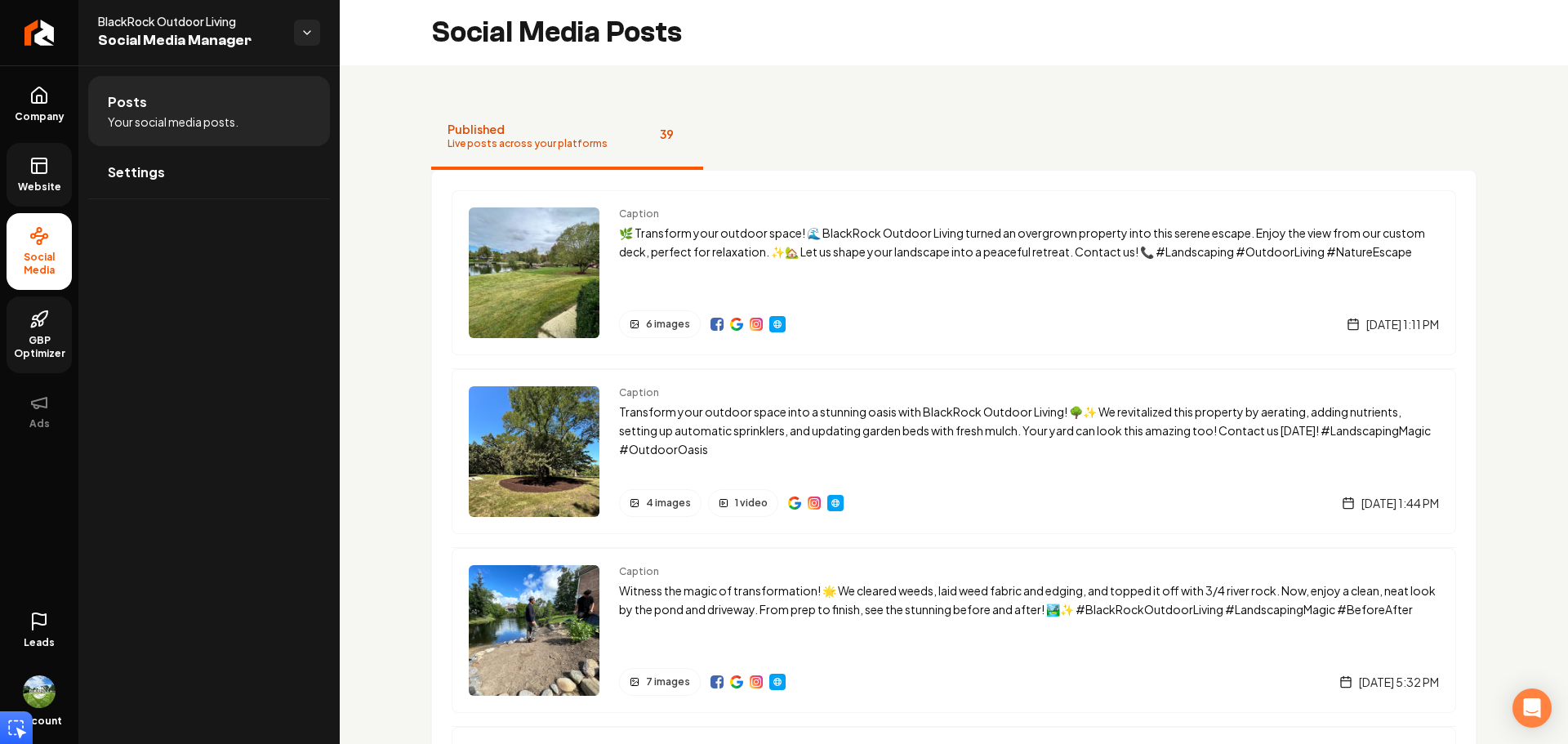
click at [53, 187] on span "Website" at bounding box center [39, 187] width 56 height 13
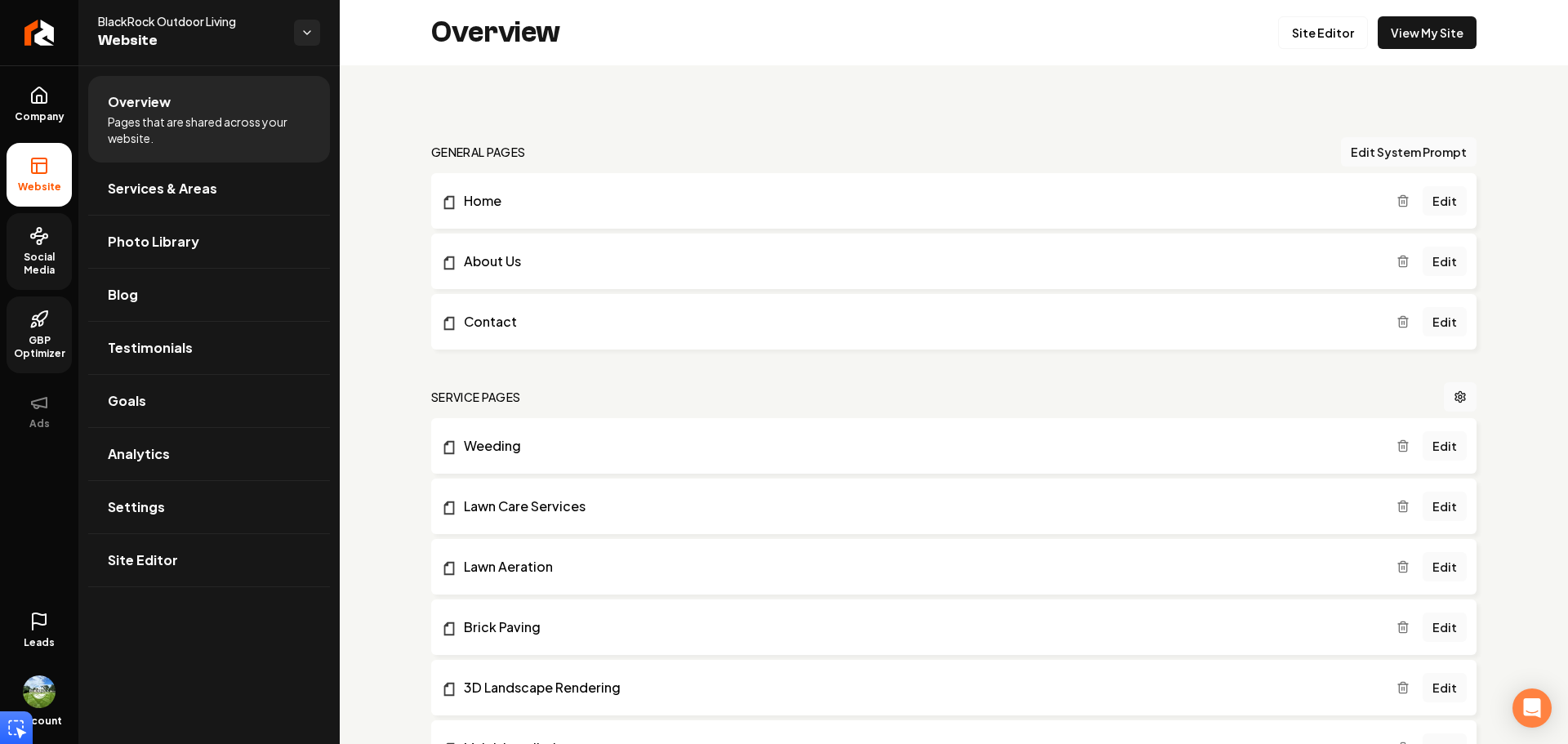
click at [18, 271] on span "Social Media" at bounding box center [39, 264] width 65 height 27
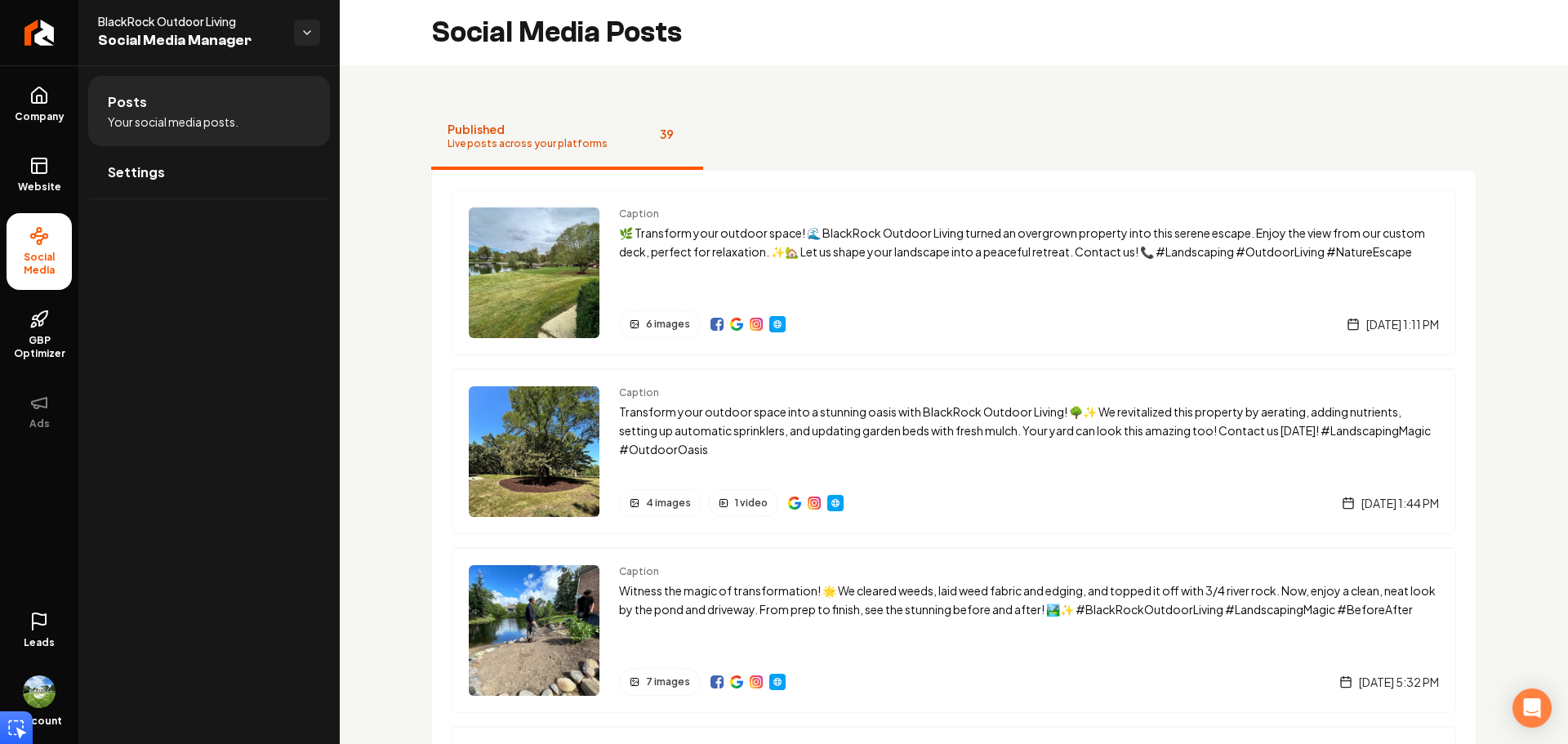
click at [670, 146] on button "Published Live posts across your platforms 39" at bounding box center [567, 137] width 272 height 65
drag, startPoint x: 633, startPoint y: 147, endPoint x: 714, endPoint y: 137, distance: 81.6
click at [714, 137] on nav "Published Live posts across your platforms 39" at bounding box center [953, 137] width 1045 height 65
click at [49, 337] on span "GBP Optimizer" at bounding box center [39, 347] width 65 height 27
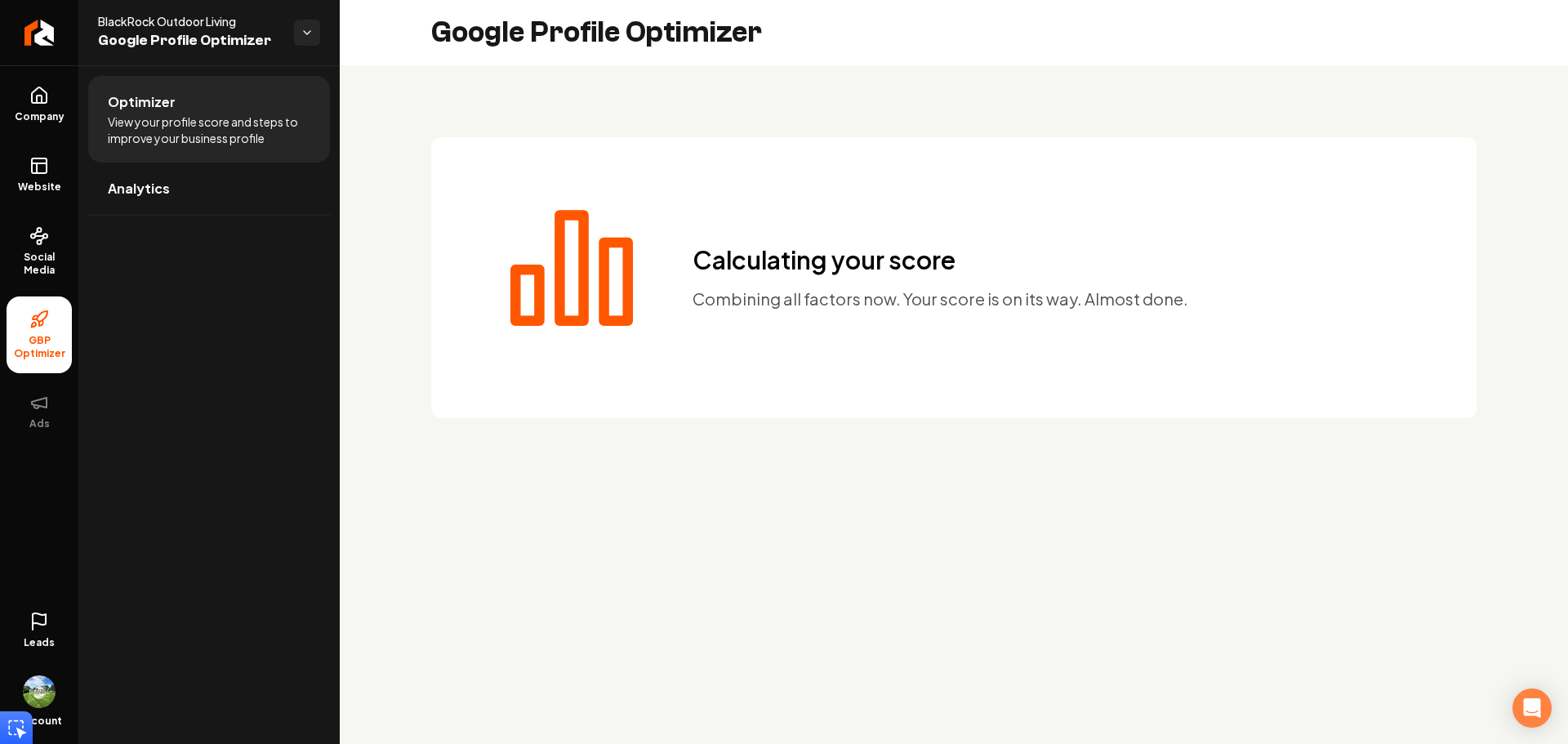
click at [76, 264] on ul "Company Website Social Media GBP Optimizer Ads" at bounding box center [39, 257] width 79 height 384
click at [62, 259] on span "Social Media" at bounding box center [39, 264] width 65 height 27
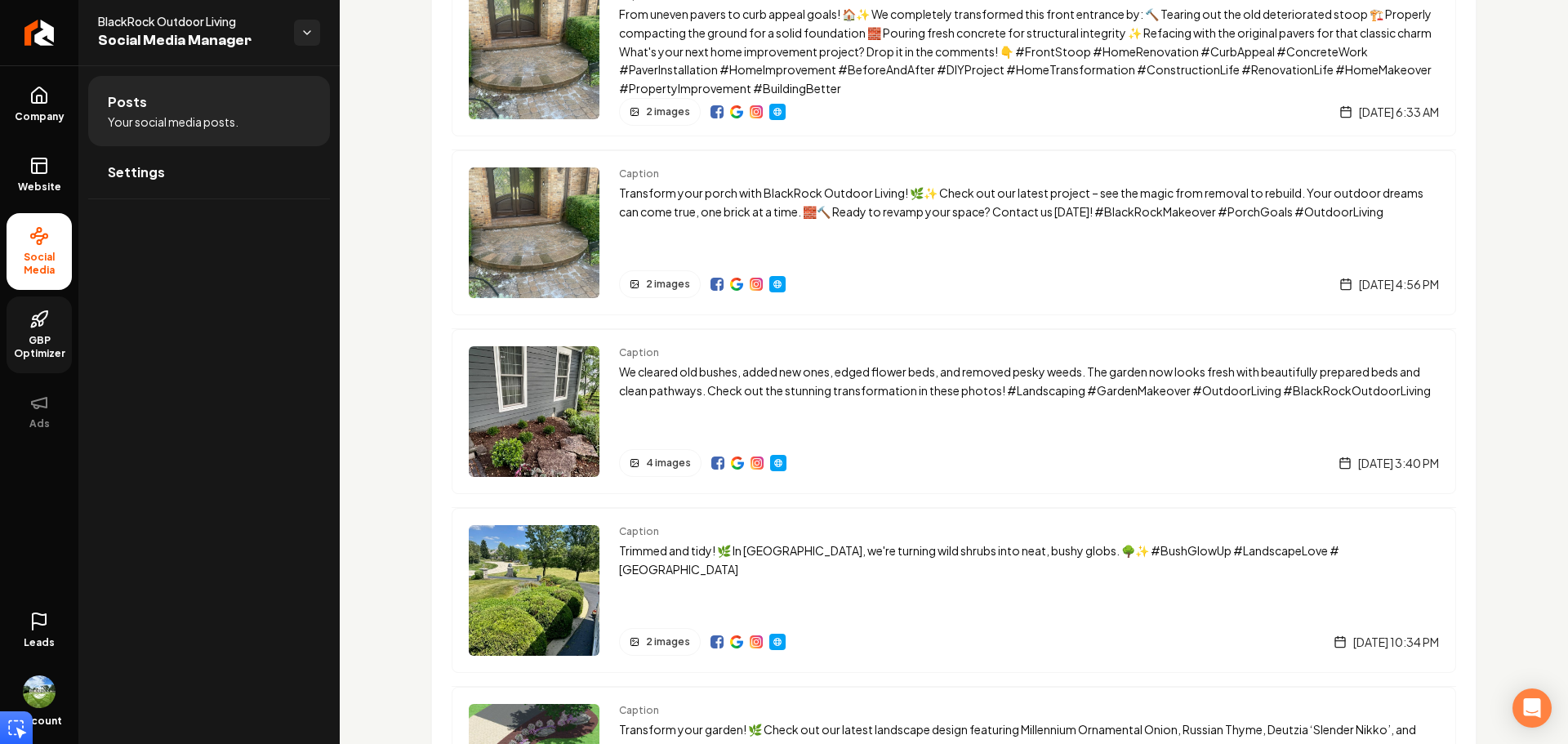
scroll to position [1960, 0]
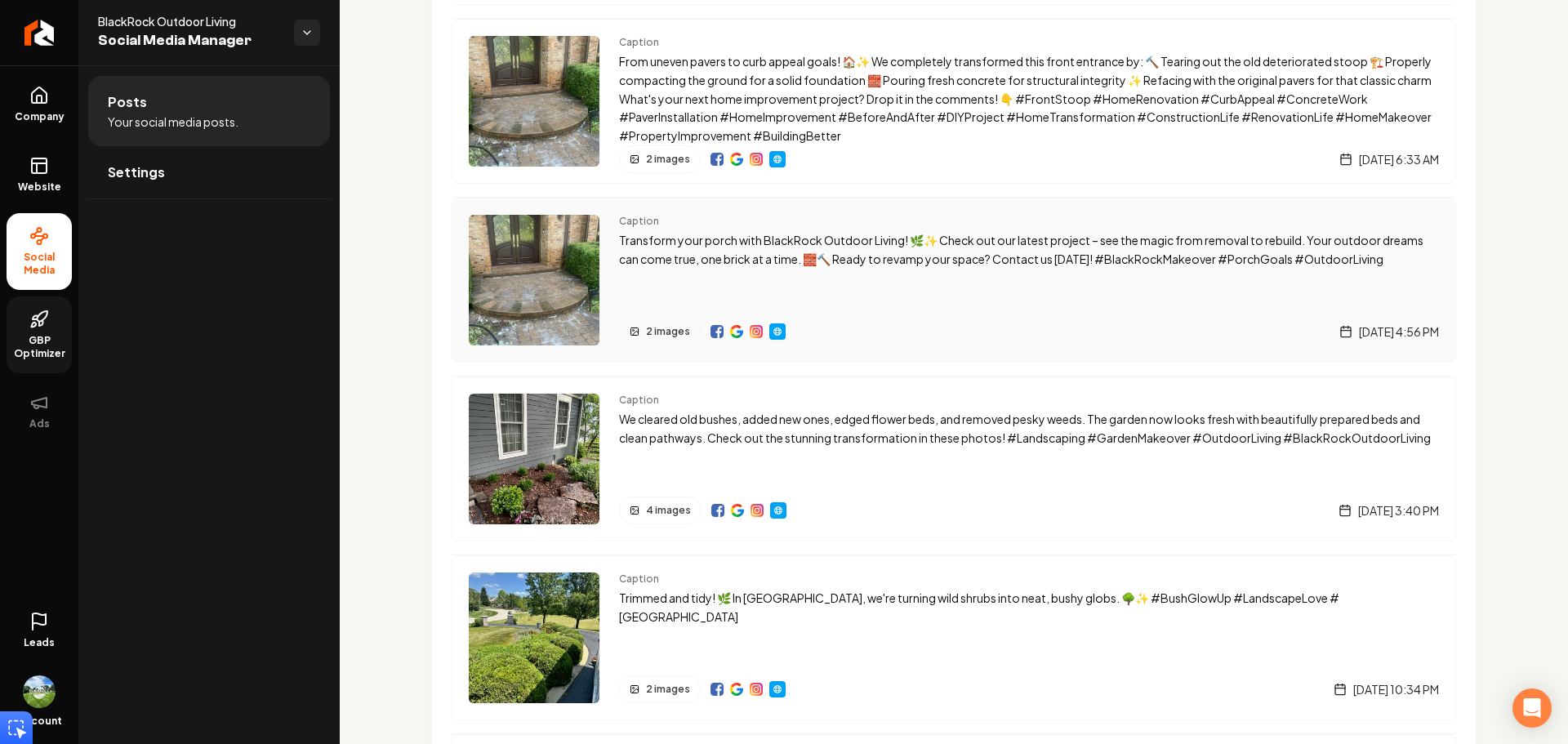
click at [685, 275] on div "Caption Transform your porch with BlackRock Outdoor Living! 🌿✨ Check out our la…" at bounding box center [1029, 280] width 820 height 131
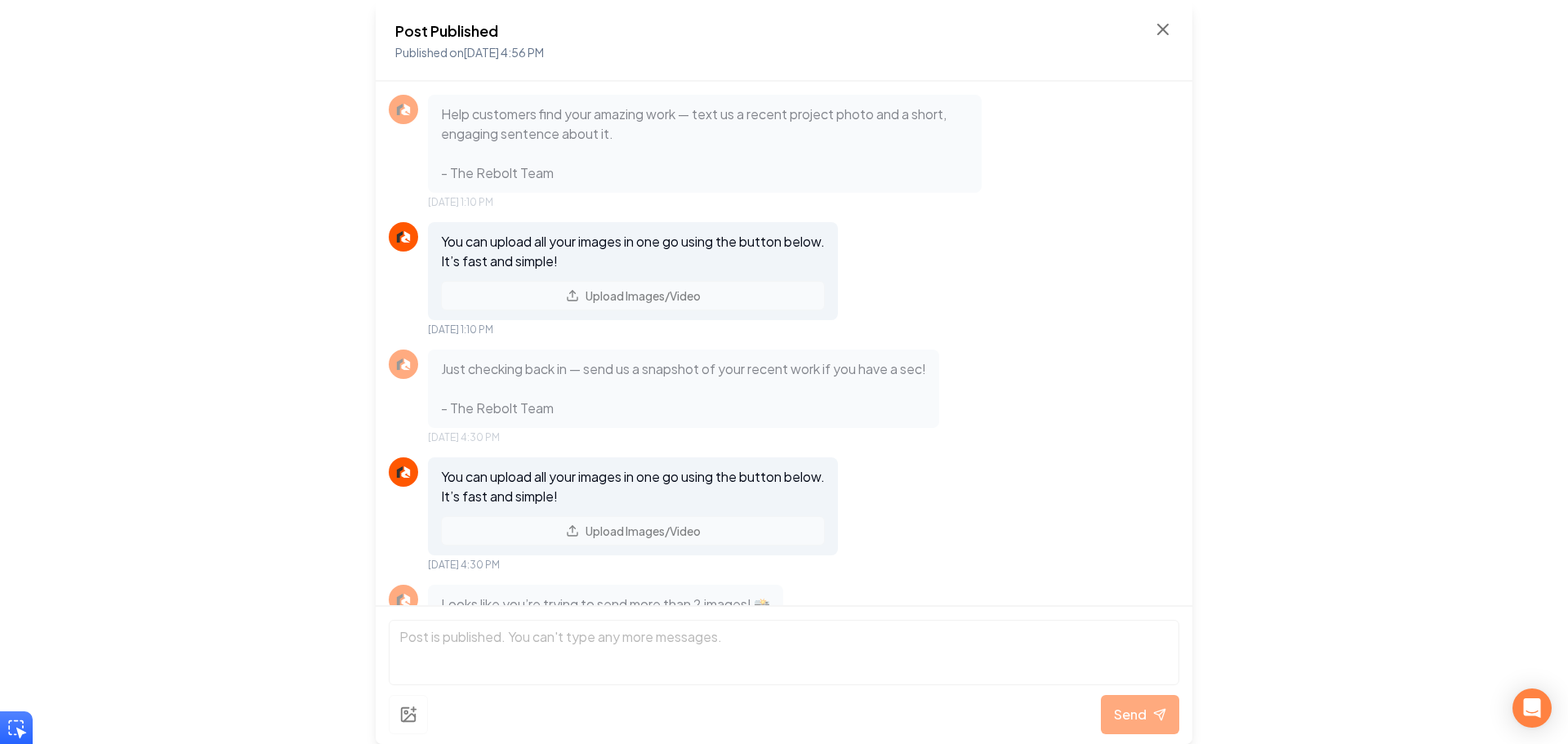
scroll to position [1306, 0]
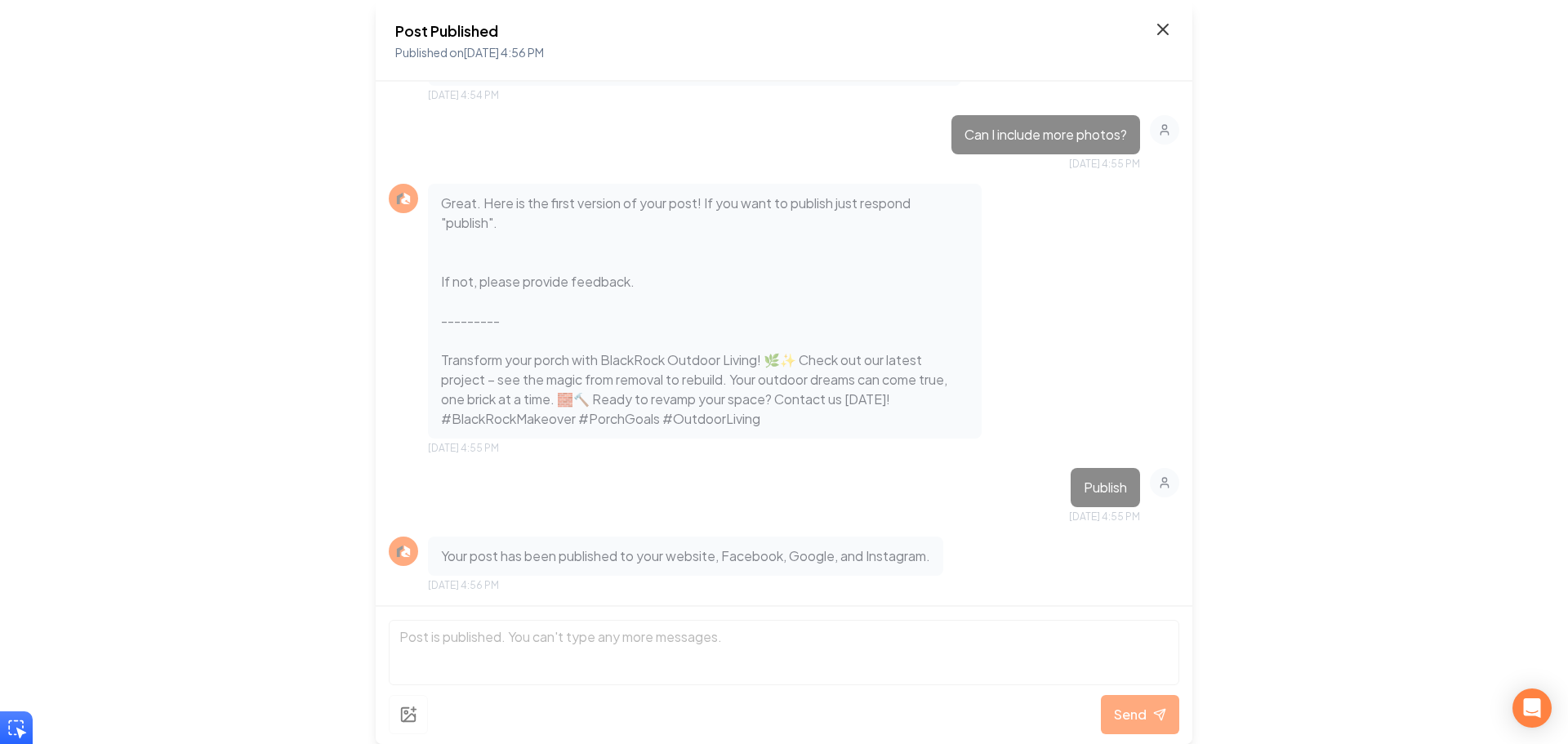
drag, startPoint x: 1152, startPoint y: 36, endPoint x: 1161, endPoint y: 31, distance: 10.3
click at [1156, 33] on div "Post Published Published on Jul 2, 2025 4:56 PM" at bounding box center [784, 41] width 777 height 43
click at [1165, 29] on icon at bounding box center [1162, 29] width 20 height 20
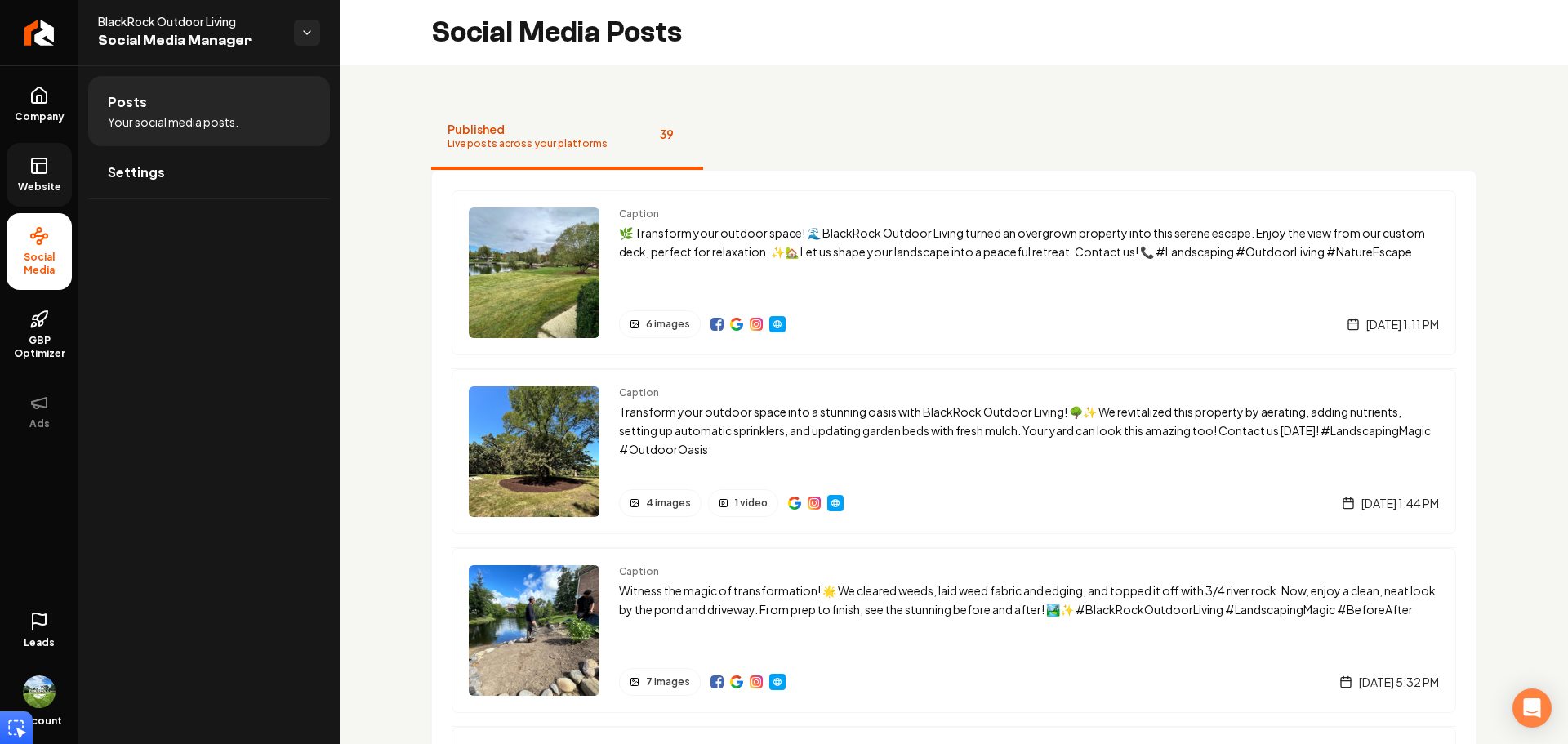
click at [41, 176] on link "Website" at bounding box center [39, 175] width 65 height 63
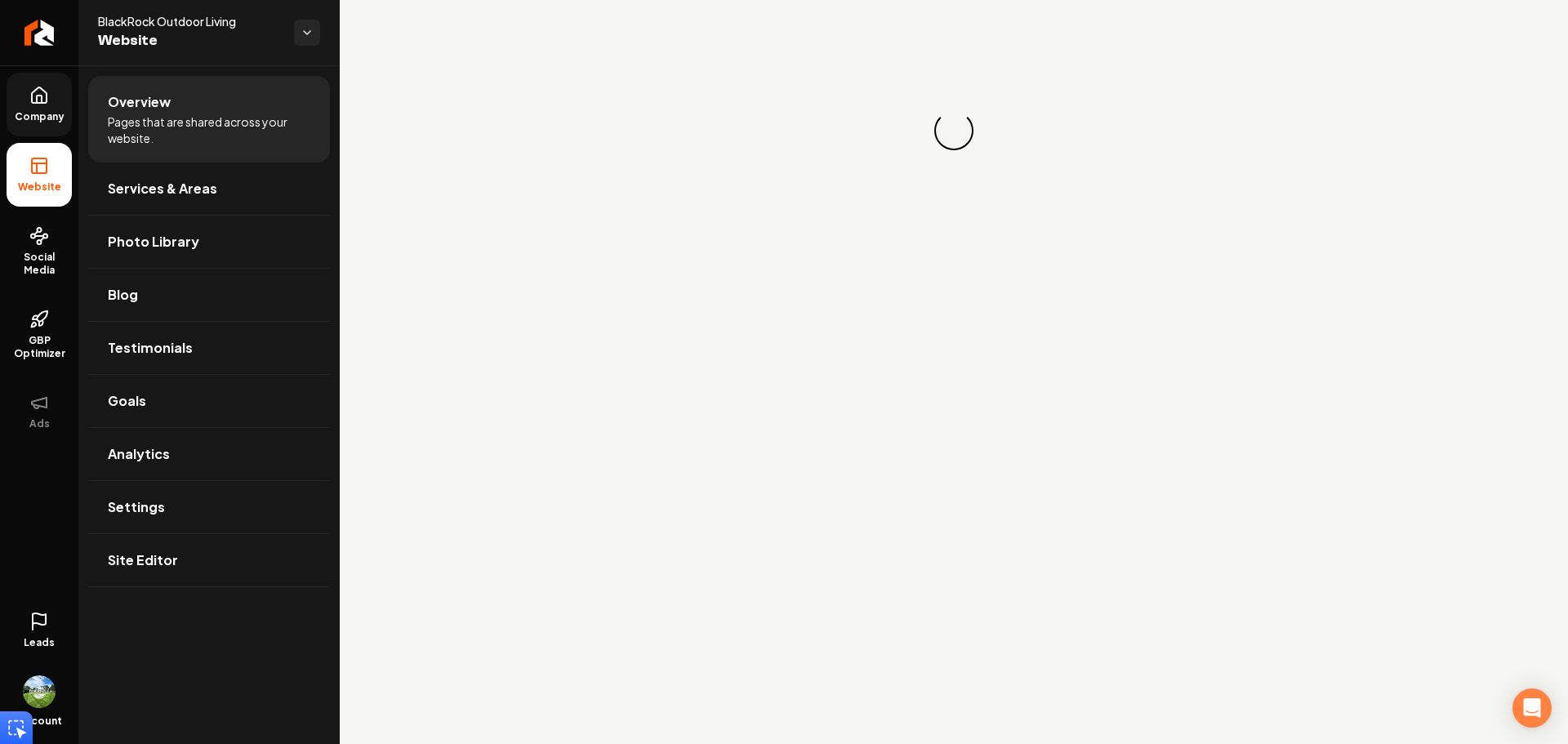
click at [39, 88] on icon at bounding box center [39, 95] width 15 height 15
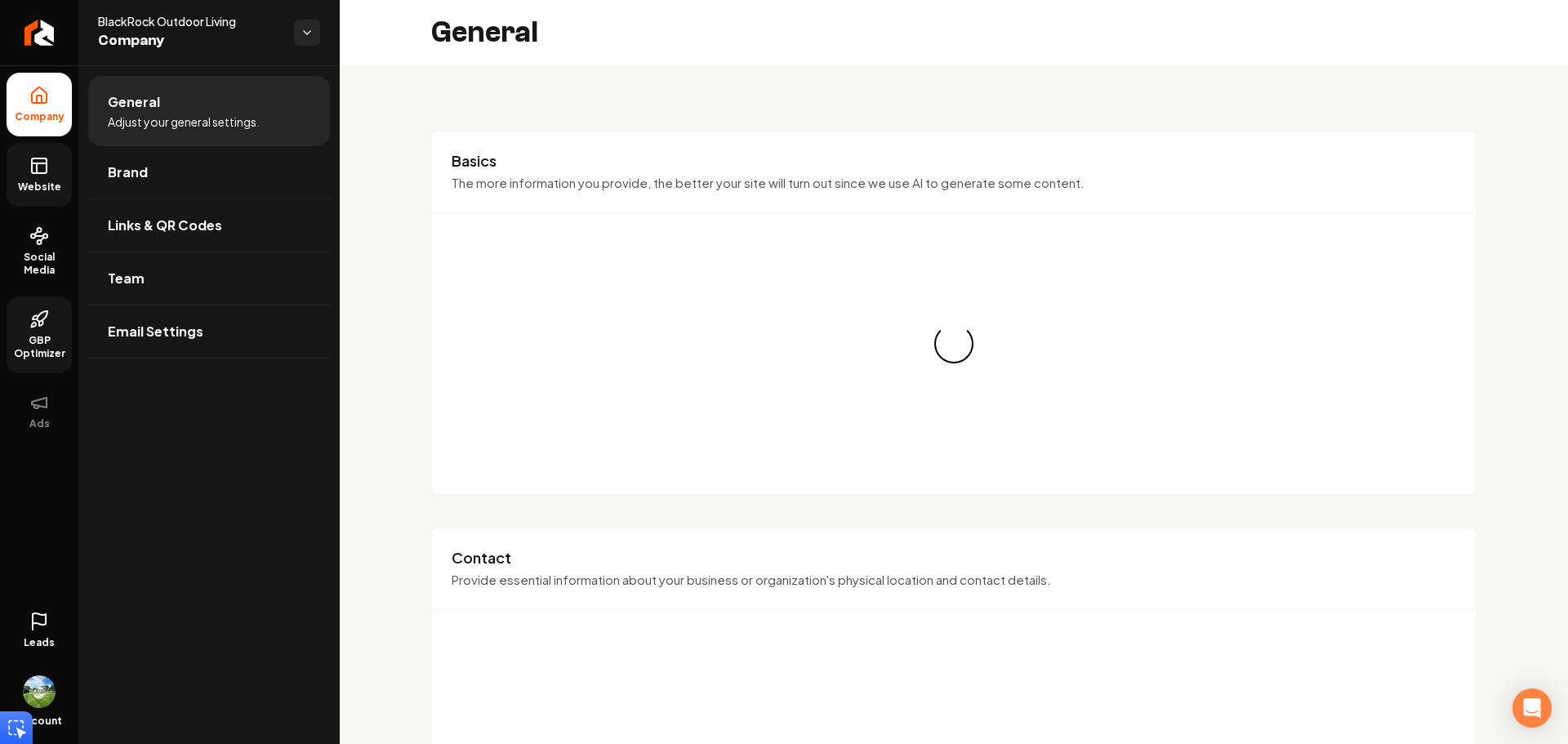
click at [47, 333] on link "GBP Optimizer" at bounding box center [39, 335] width 65 height 77
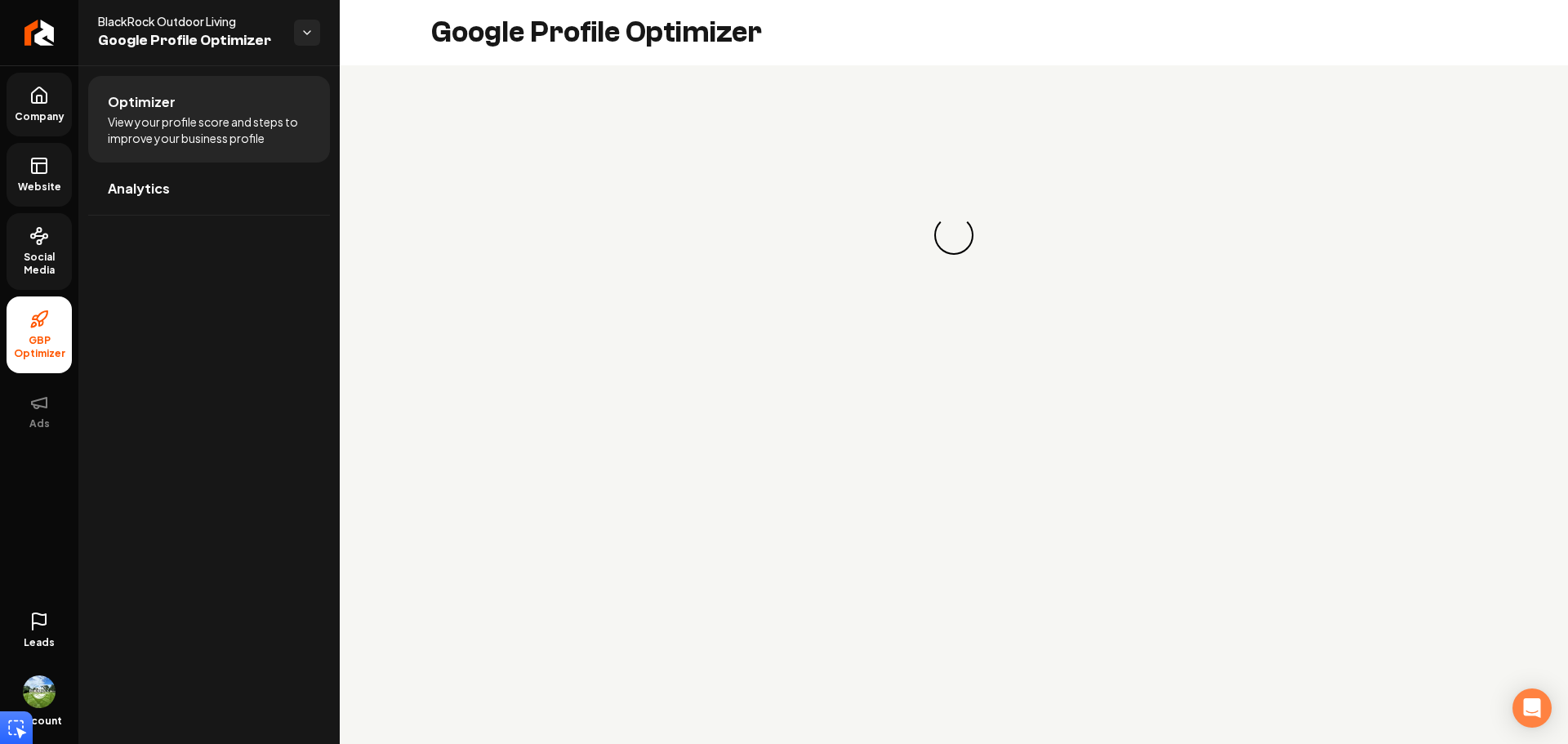
click at [46, 247] on link "Social Media" at bounding box center [39, 252] width 65 height 77
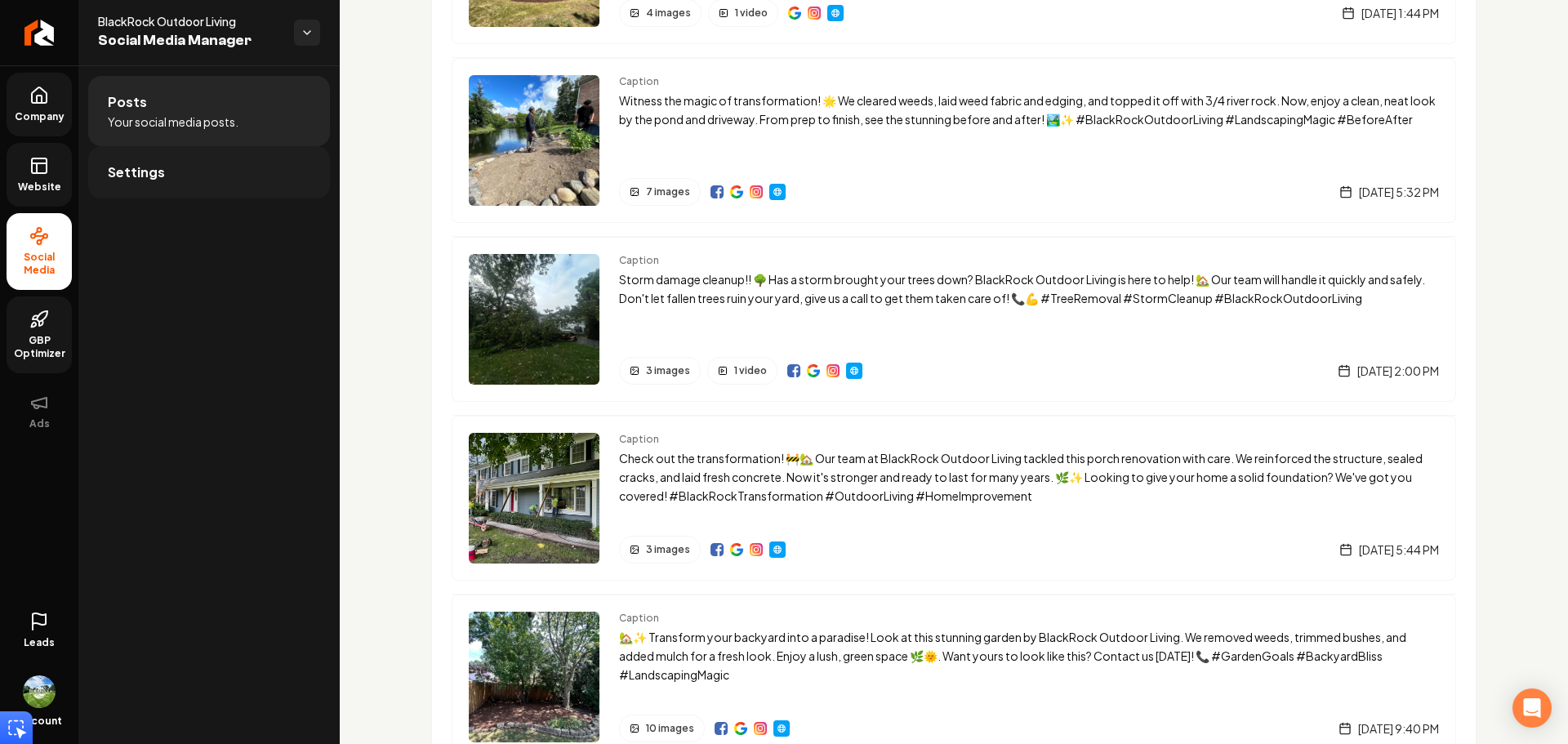
click at [305, 166] on link "Settings" at bounding box center [209, 172] width 241 height 52
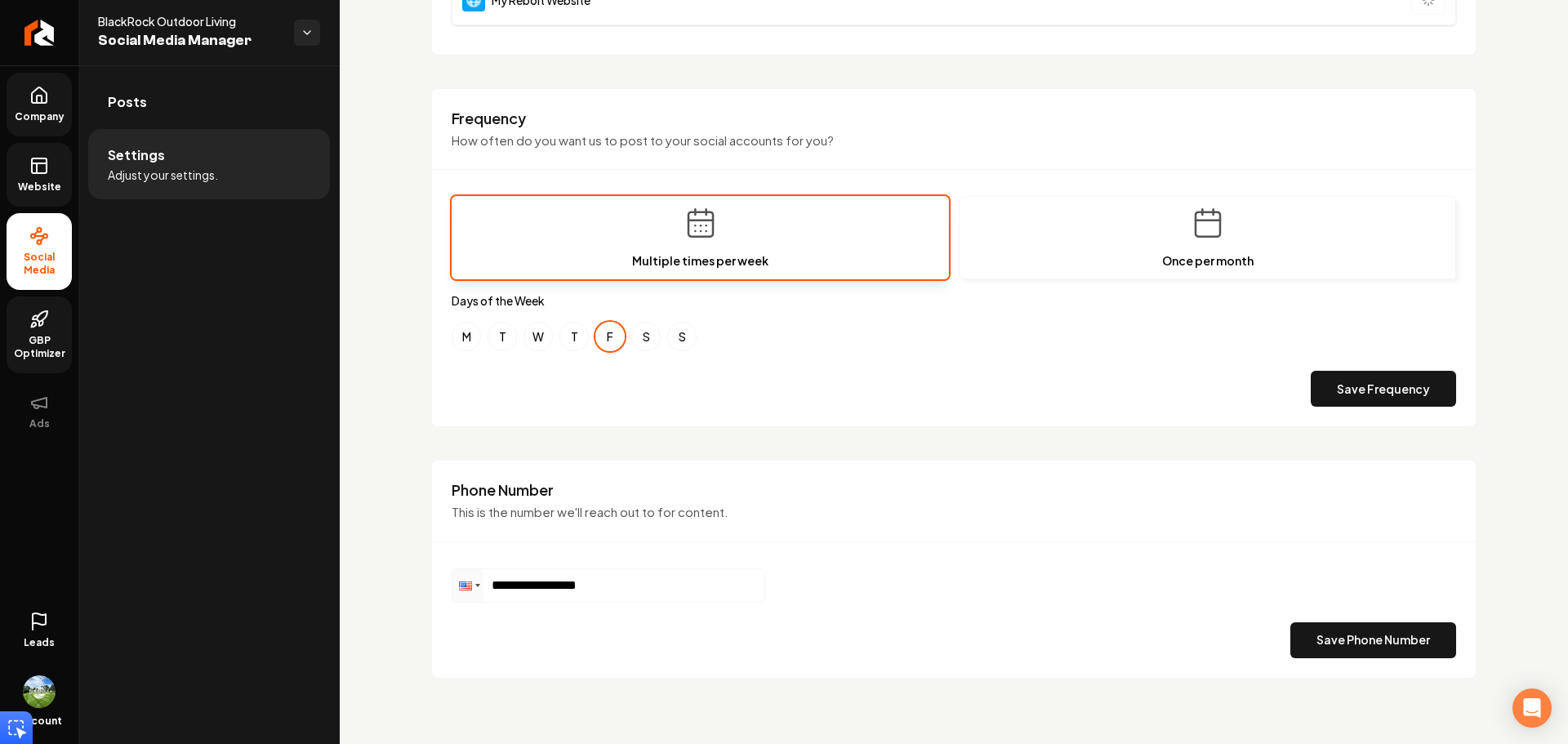
scroll to position [433, 0]
click at [685, 601] on input "**********" at bounding box center [608, 586] width 312 height 33
click at [484, 340] on div "M T W T F S S" at bounding box center [953, 336] width 1004 height 29
click at [495, 336] on button "T" at bounding box center [502, 336] width 29 height 29
click at [1411, 380] on button "Save Frequency" at bounding box center [1383, 389] width 146 height 36
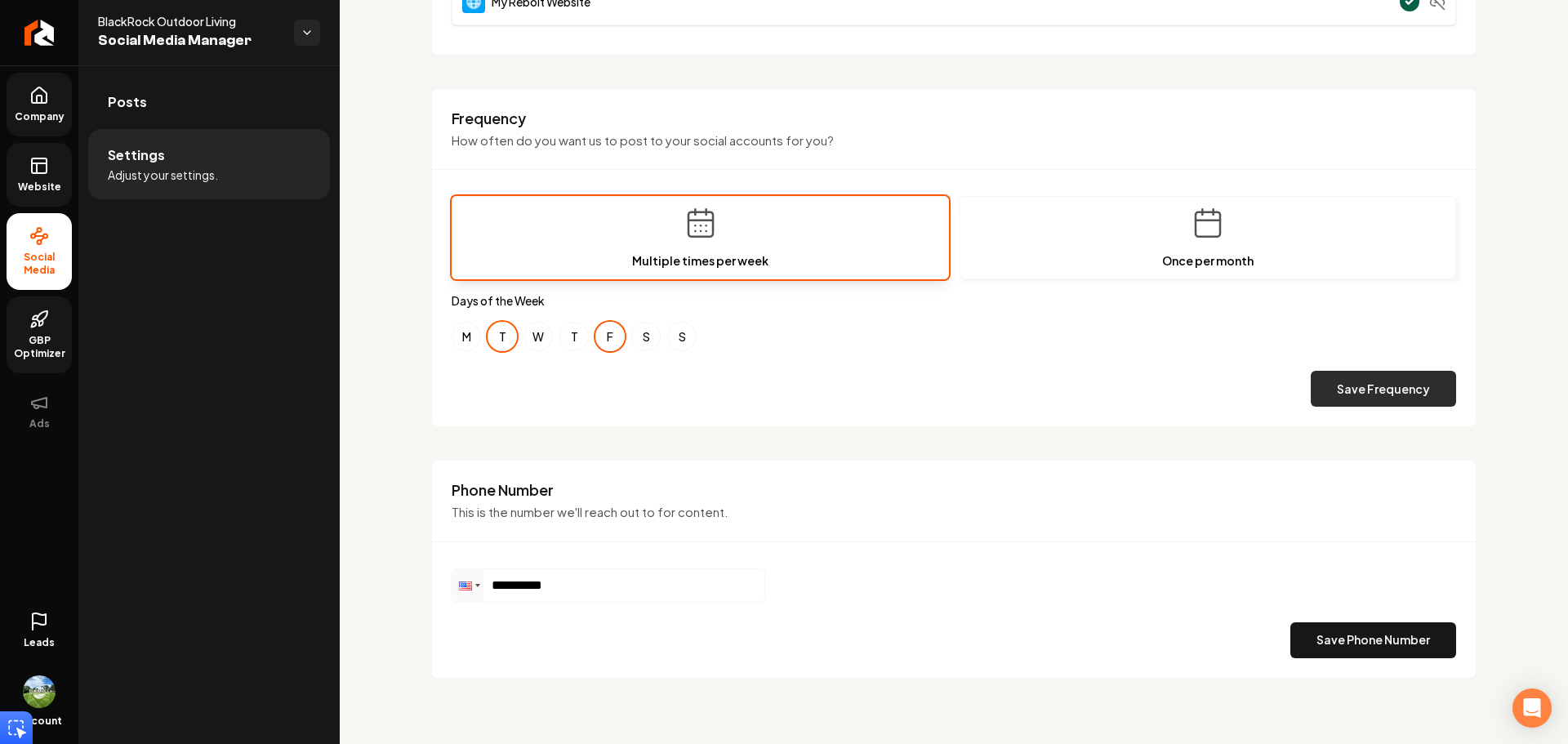
click at [1345, 398] on button "Save Frequency" at bounding box center [1383, 389] width 146 height 36
click at [786, 590] on div "**********" at bounding box center [953, 613] width 1004 height 90
click at [823, 599] on div "**********" at bounding box center [953, 613] width 1004 height 90
drag, startPoint x: 628, startPoint y: 571, endPoint x: 618, endPoint y: 580, distance: 13.5
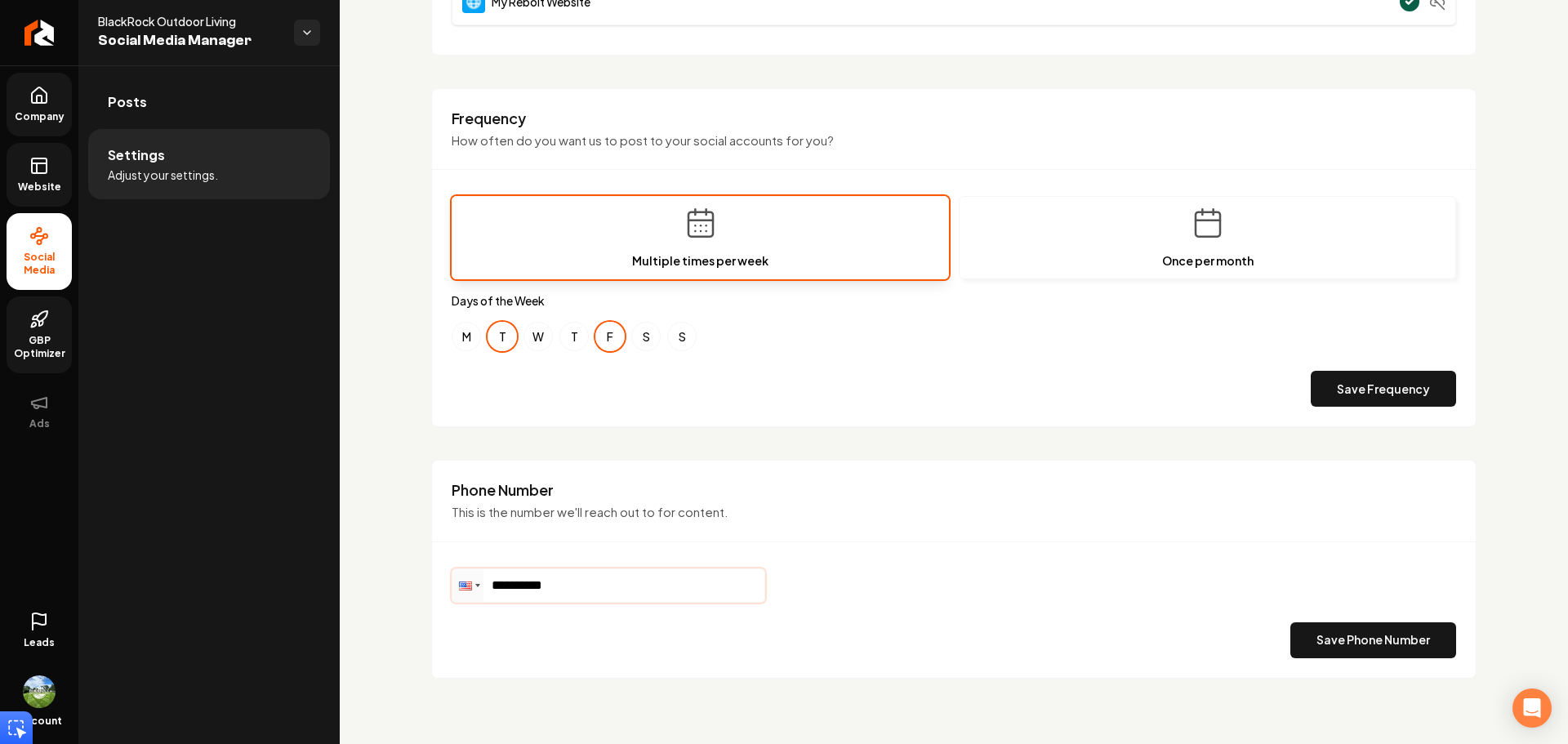
click at [621, 579] on input "**********" at bounding box center [608, 586] width 312 height 33
type input "**********"
click at [1390, 590] on div "**********" at bounding box center [953, 613] width 1004 height 90
click at [1361, 640] on button "Save Phone Number" at bounding box center [1373, 640] width 166 height 36
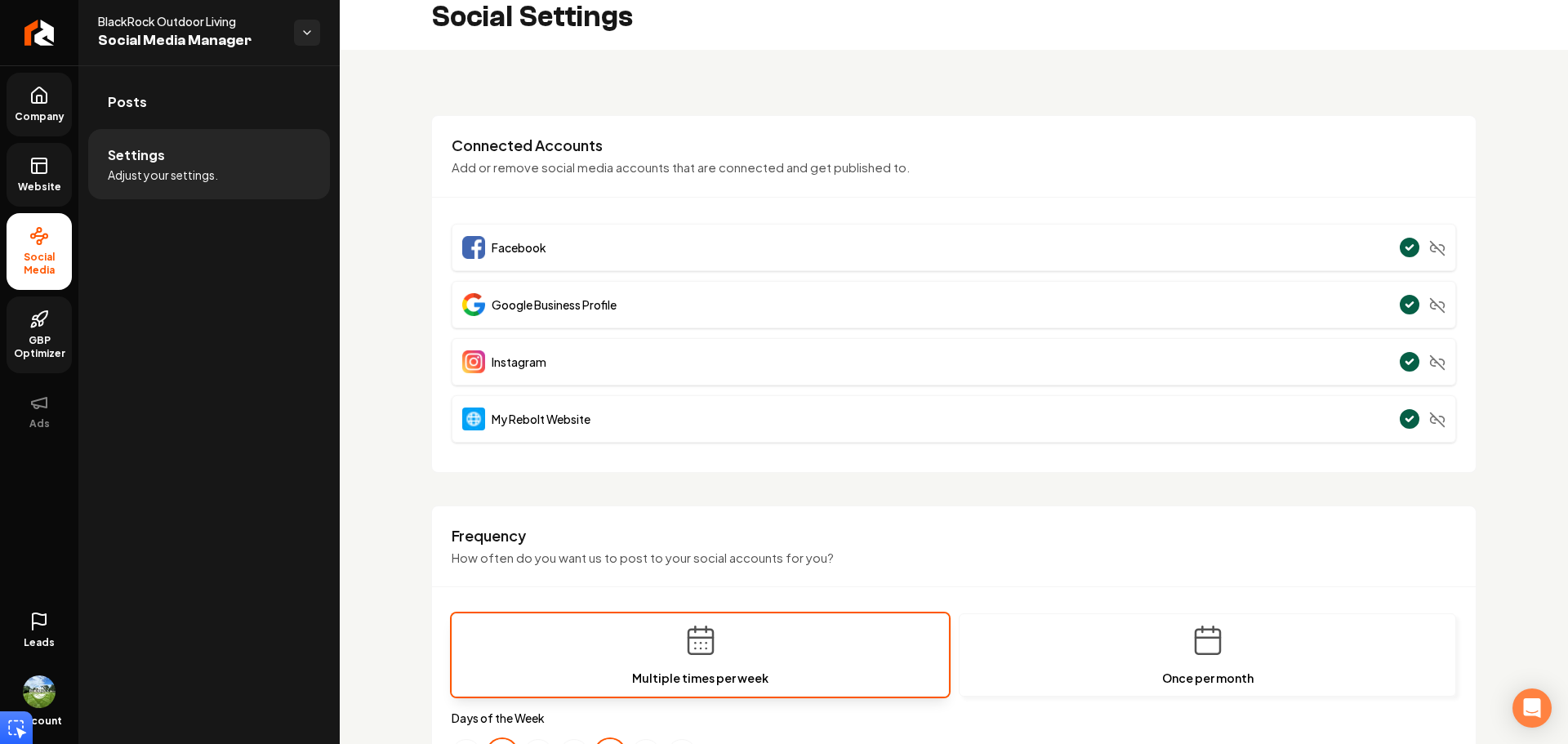
scroll to position [0, 0]
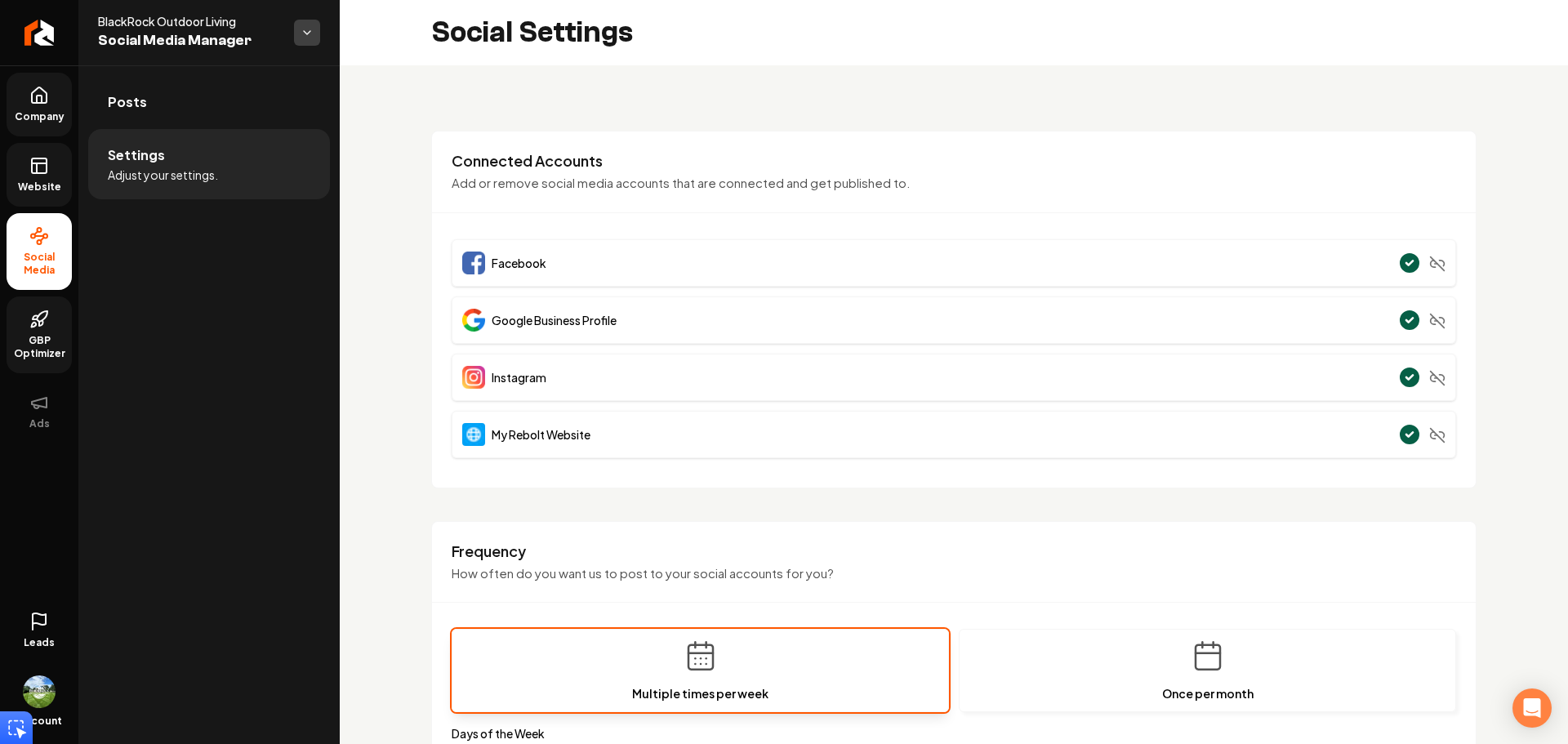
click at [299, 36] on html "**********" at bounding box center [784, 372] width 1568 height 744
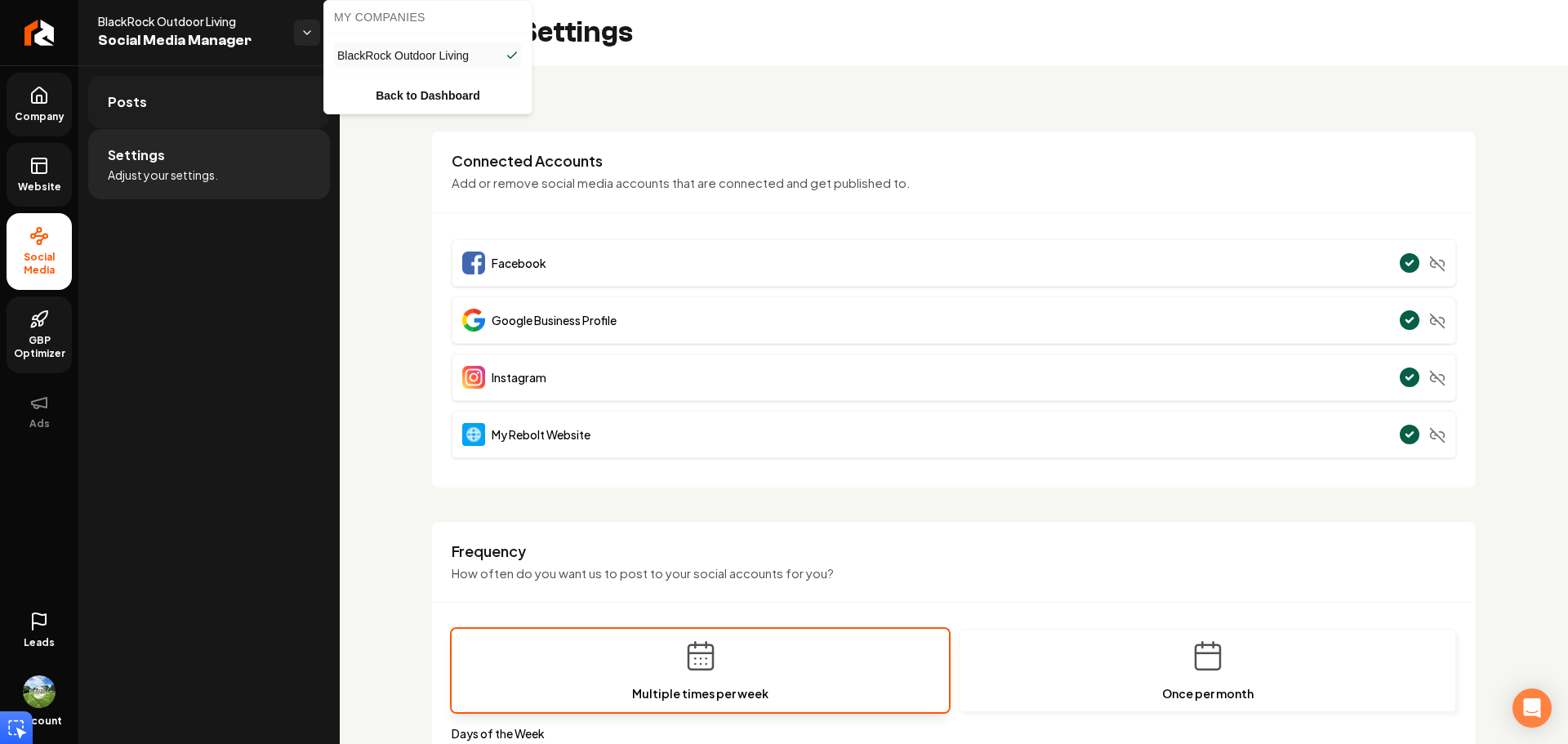
click at [211, 116] on html "**********" at bounding box center [784, 372] width 1568 height 744
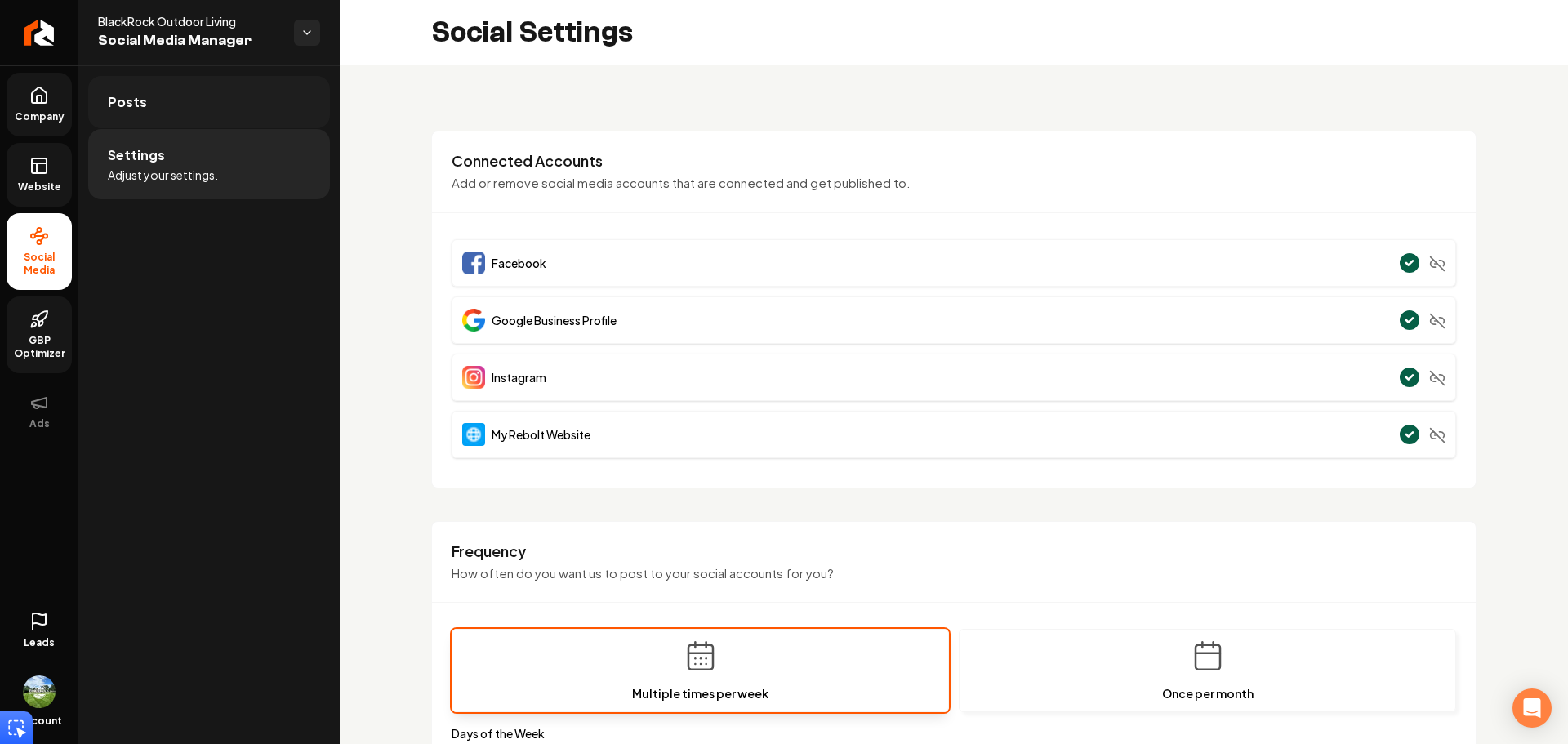
click at [122, 110] on span "Posts" at bounding box center [128, 102] width 39 height 20
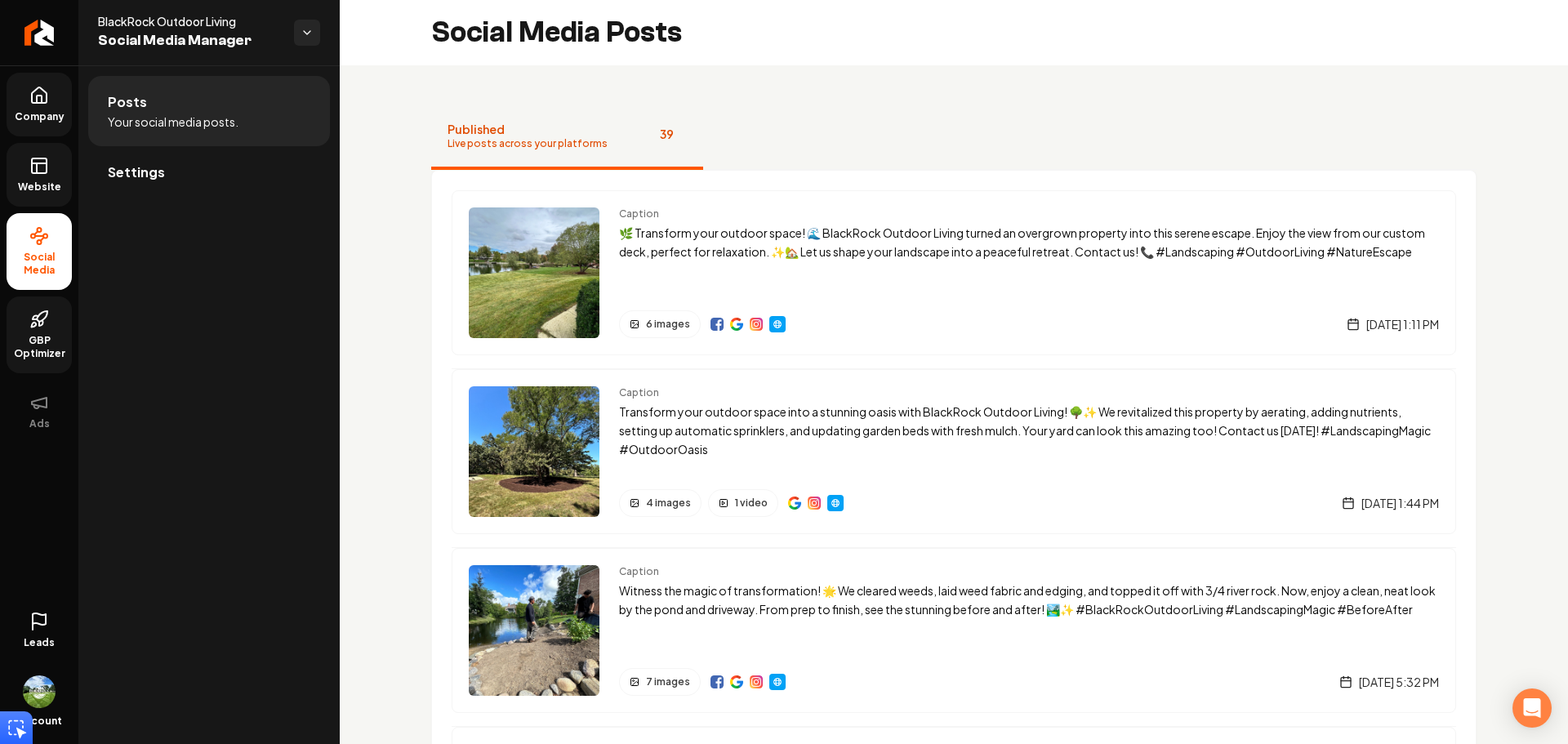
click at [724, 150] on nav "Published Live posts across your platforms 39" at bounding box center [953, 137] width 1045 height 65
click at [27, 154] on link "Website" at bounding box center [39, 175] width 65 height 63
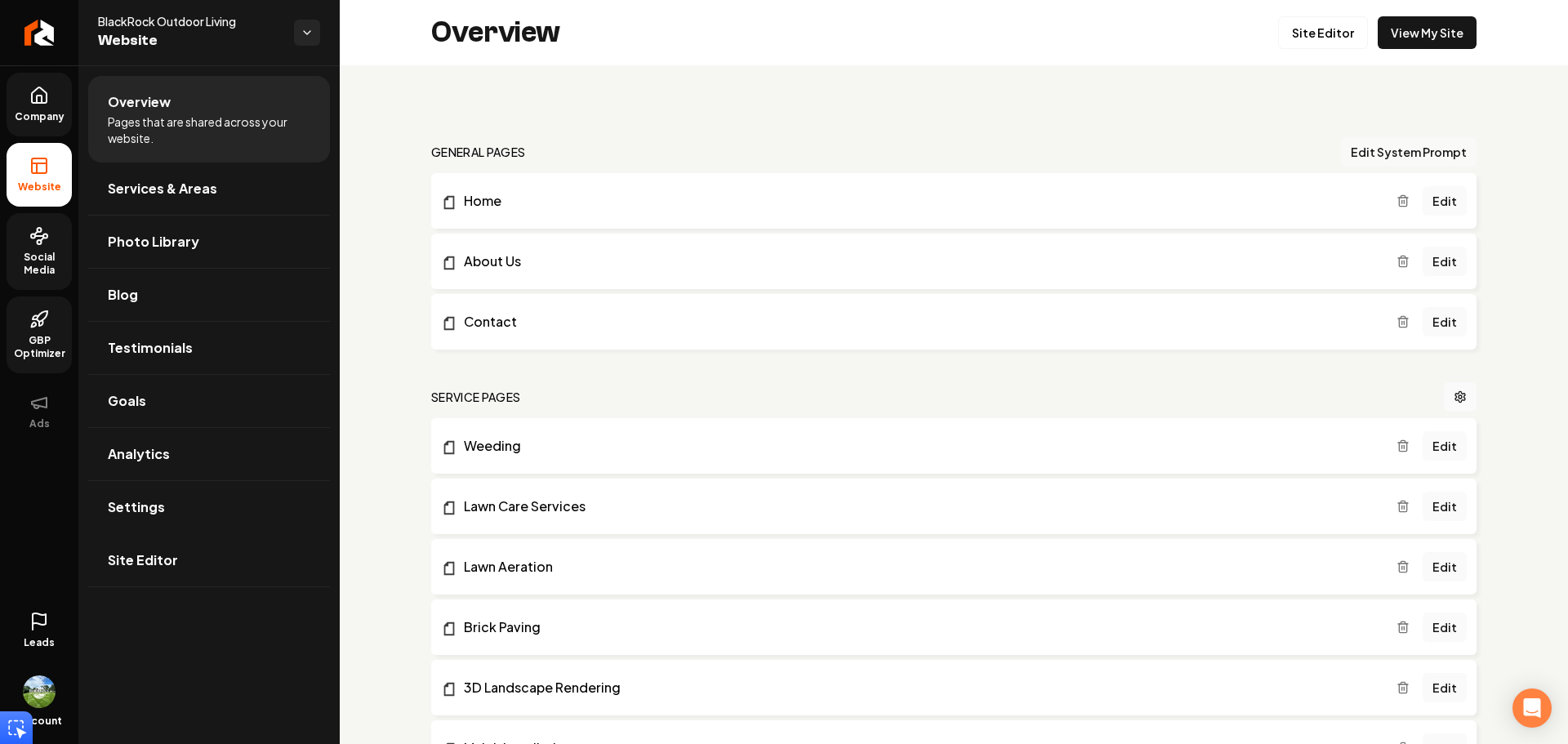
click at [1397, 154] on button "Edit System Prompt" at bounding box center [1408, 152] width 135 height 29
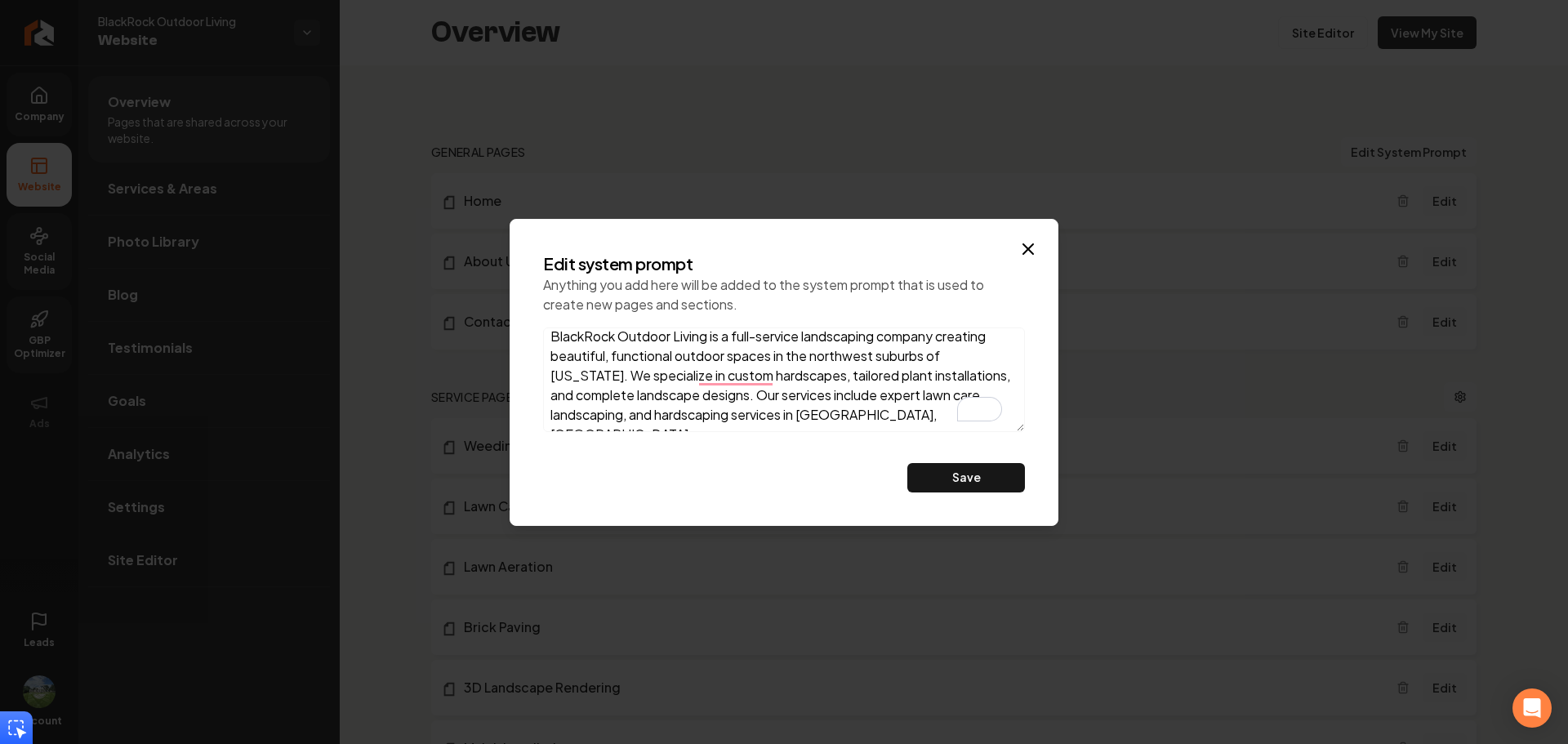
scroll to position [9, 0]
click at [1017, 260] on h2 "Edit system prompt" at bounding box center [783, 264] width 482 height 23
click at [1029, 247] on icon "button" at bounding box center [1027, 248] width 9 height 9
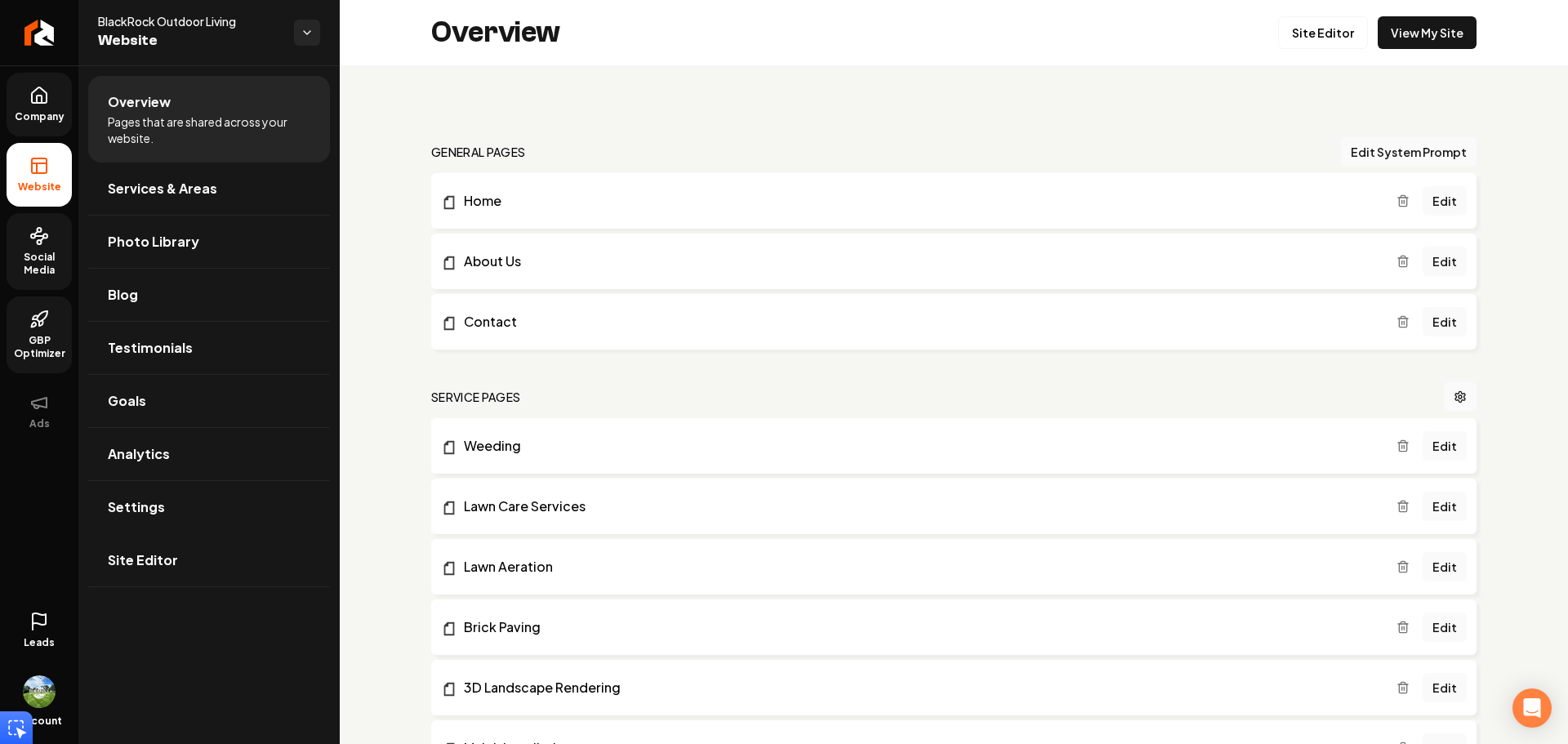
click at [48, 93] on icon at bounding box center [39, 95] width 20 height 20
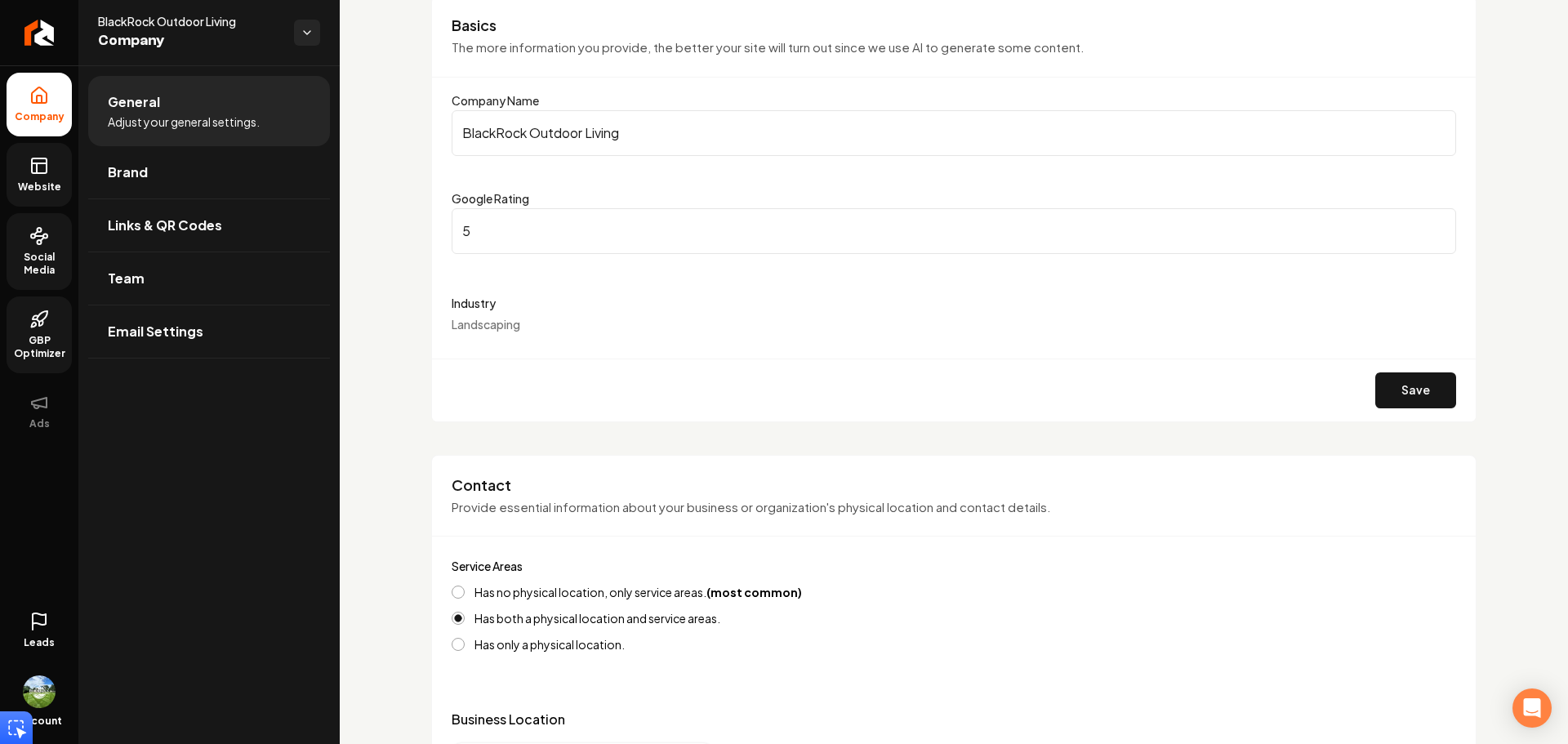
scroll to position [408, 0]
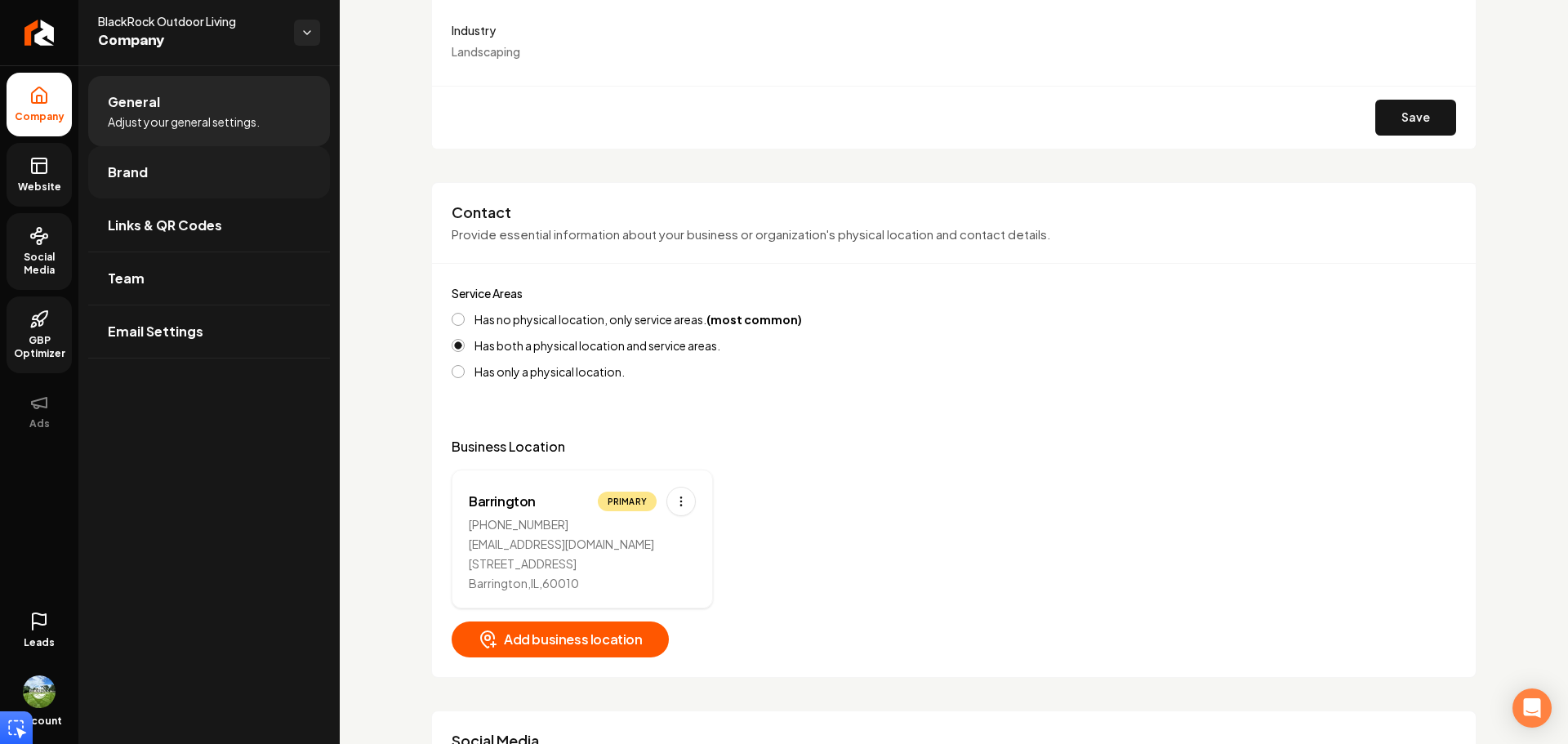
click at [175, 187] on link "Brand" at bounding box center [209, 172] width 241 height 52
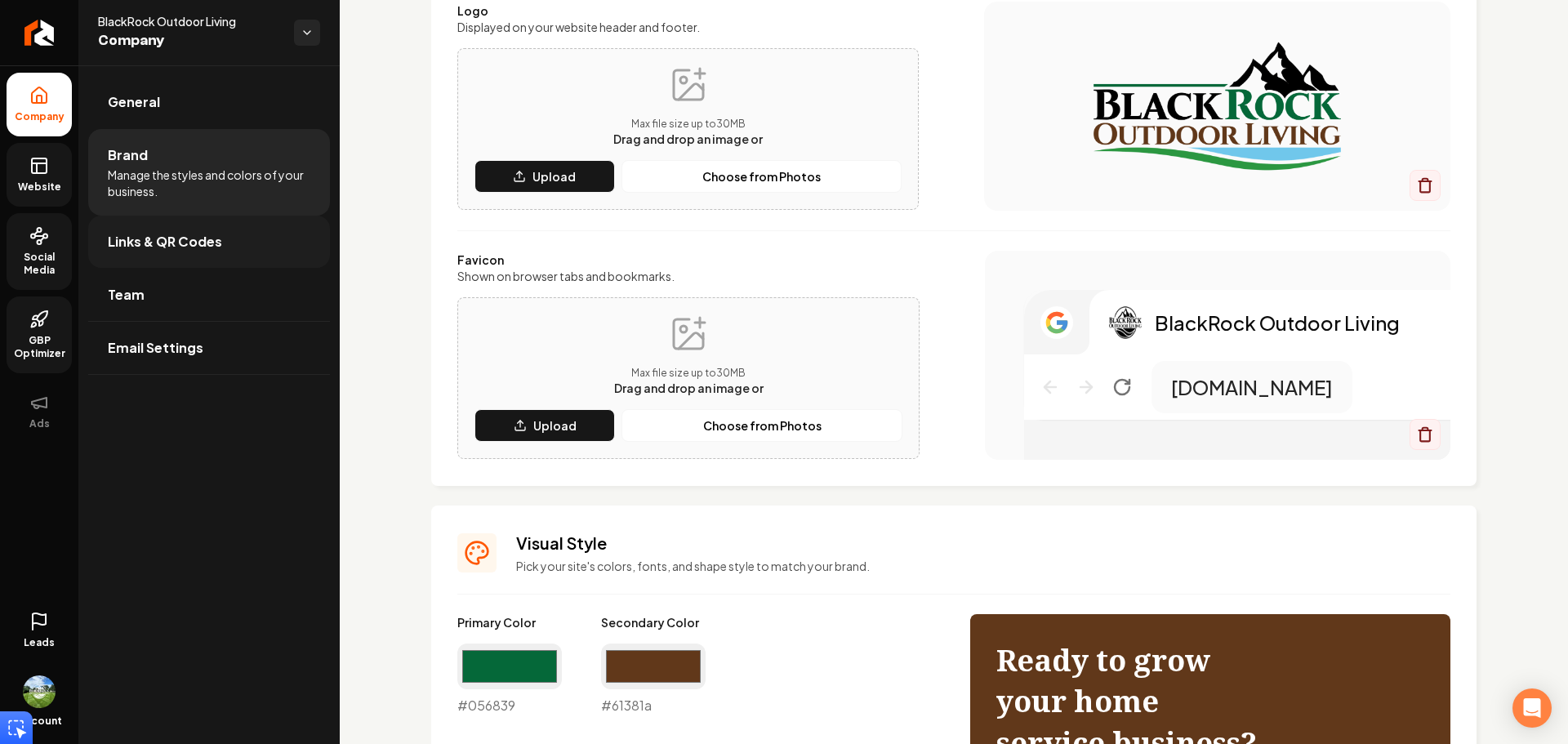
scroll to position [408, 0]
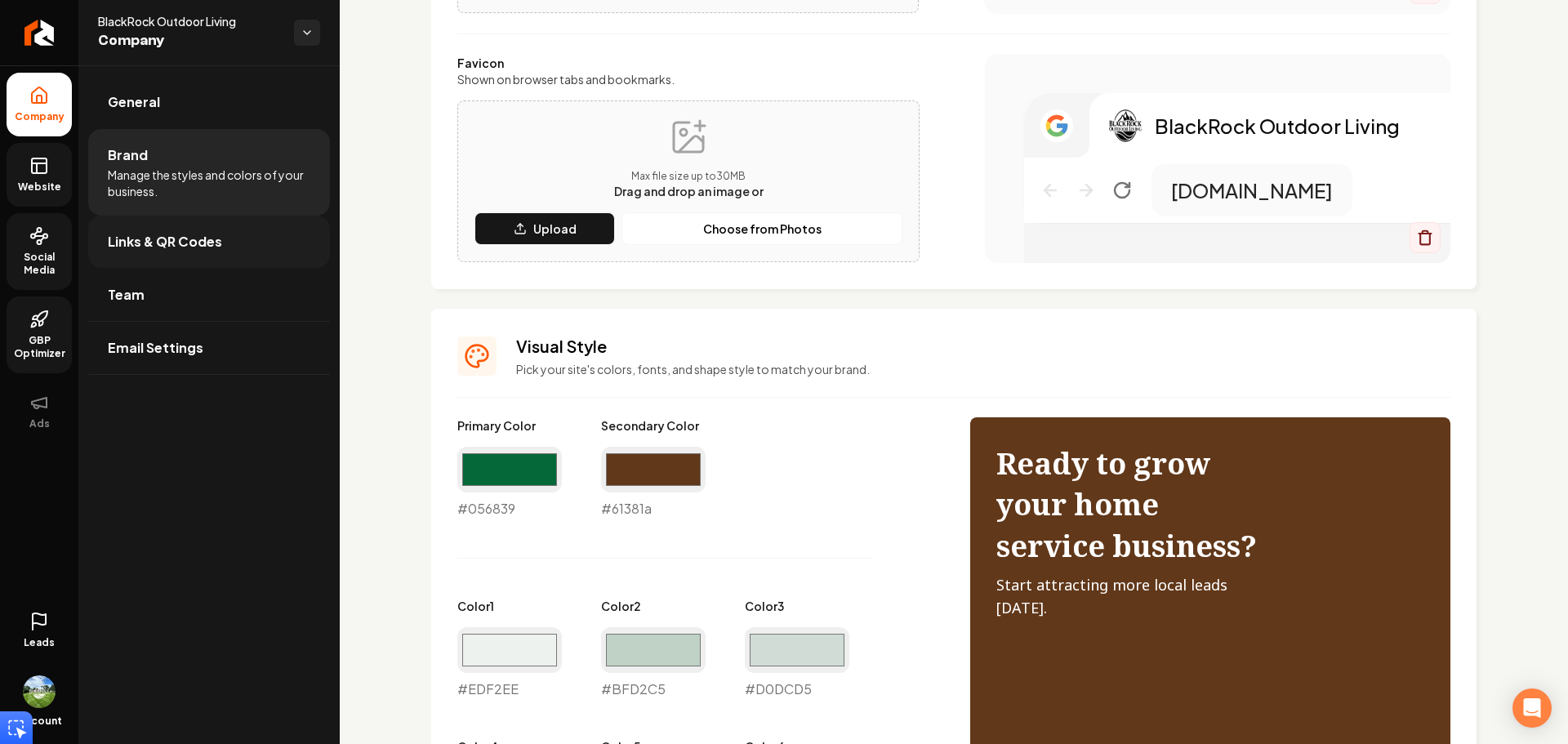
click at [178, 247] on span "Links & QR Codes" at bounding box center [165, 241] width 115 height 20
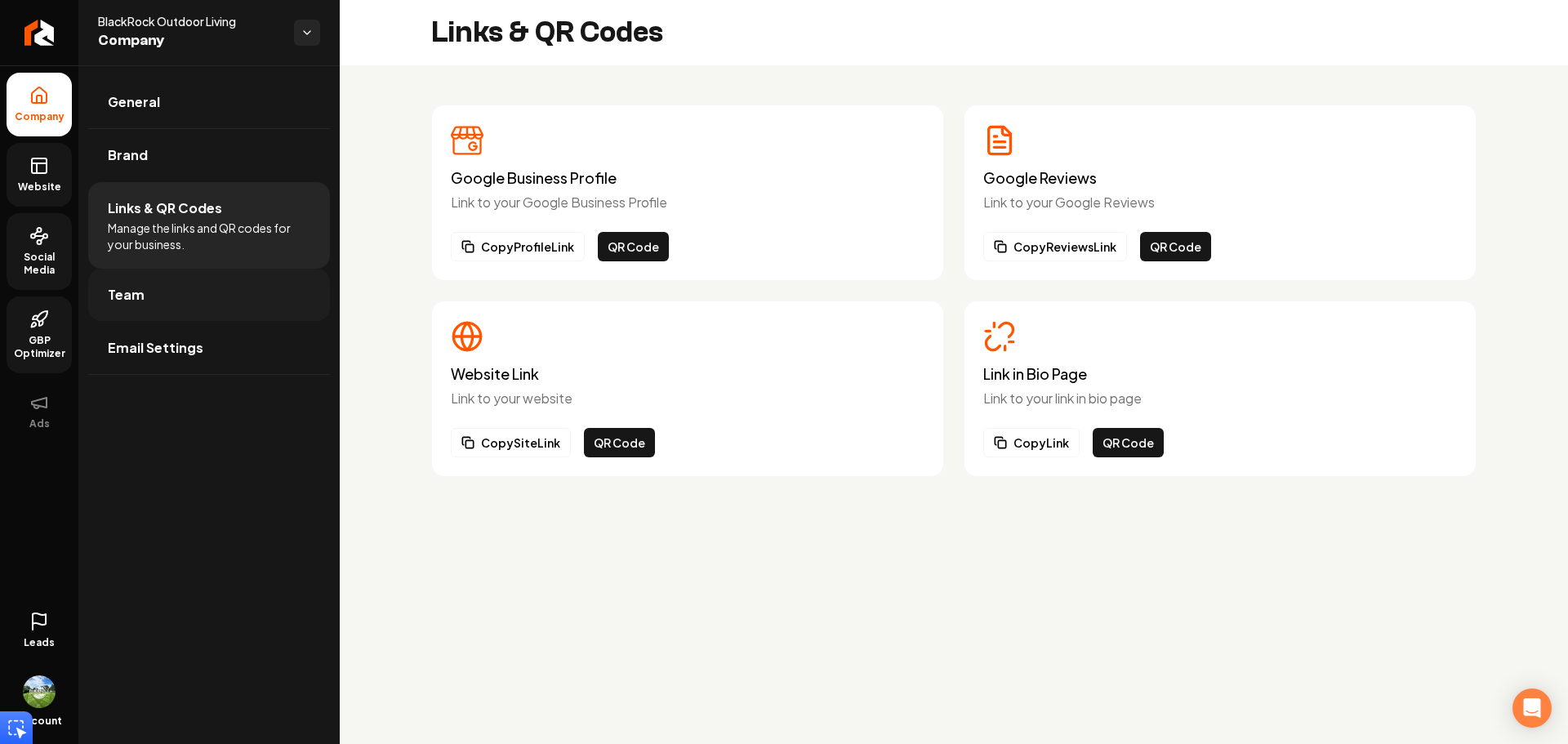
click at [181, 296] on link "Team" at bounding box center [209, 295] width 241 height 52
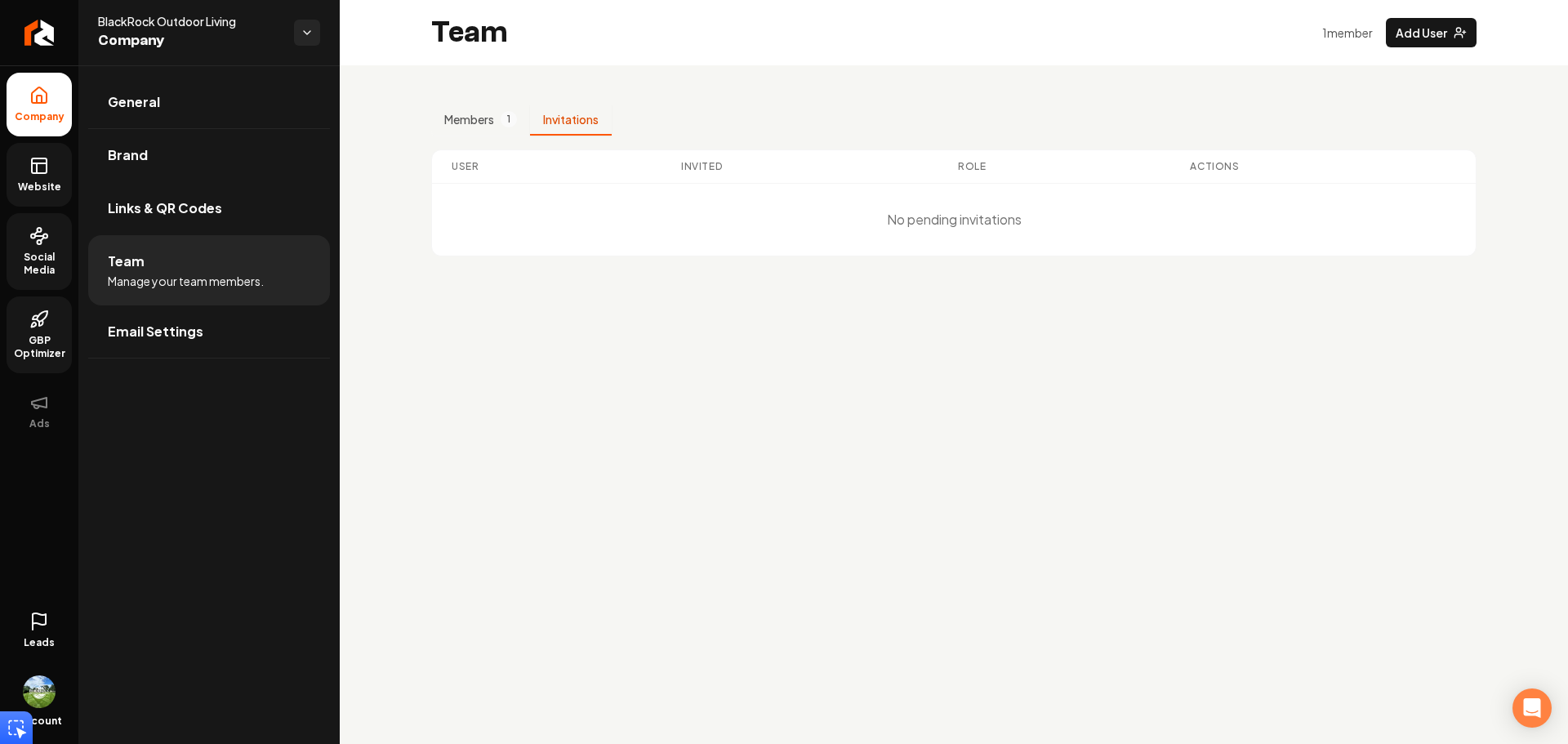
click at [573, 123] on button "Invitations" at bounding box center [570, 120] width 81 height 31
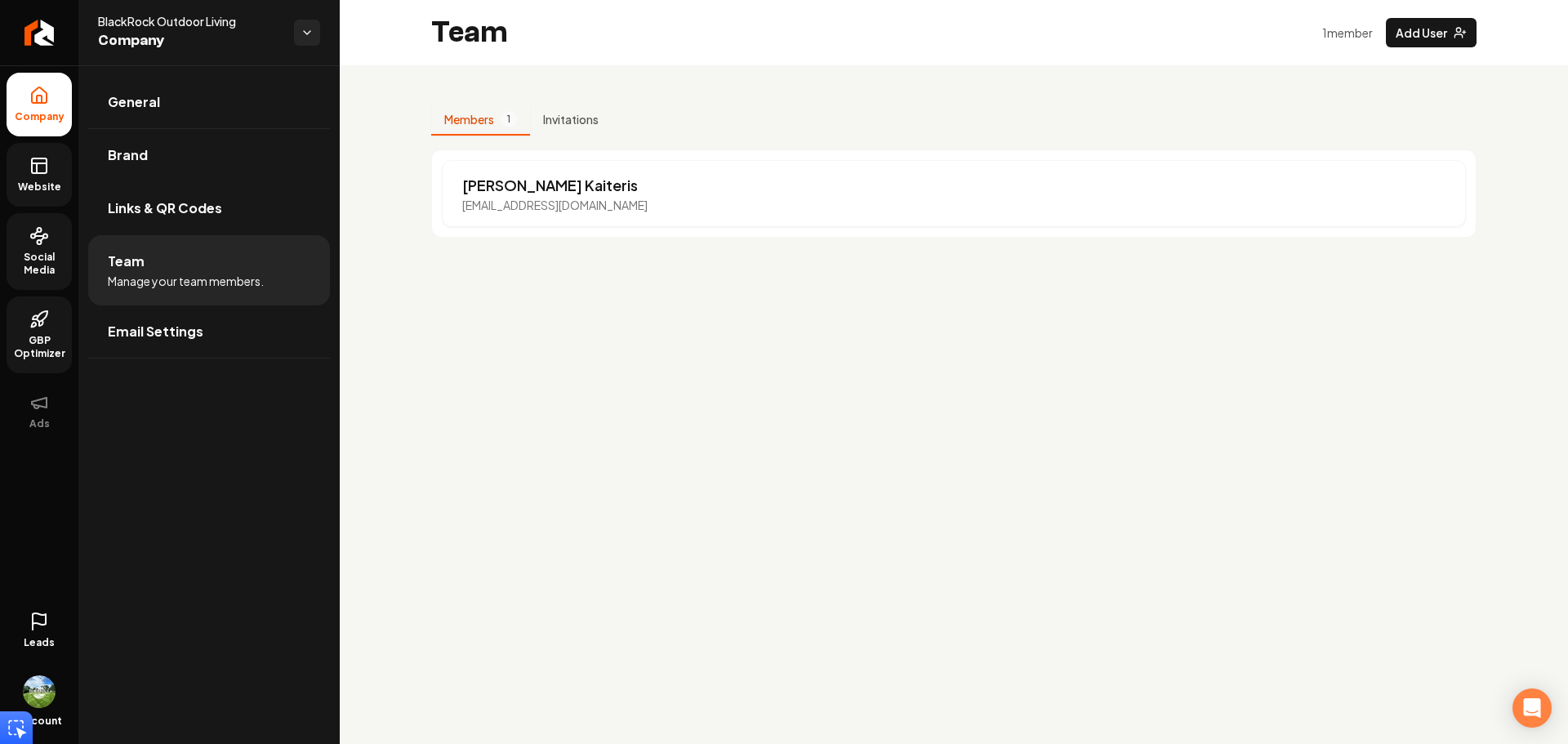
click at [479, 128] on button "Members 1" at bounding box center [480, 120] width 98 height 31
click at [225, 310] on link "Email Settings" at bounding box center [209, 331] width 241 height 52
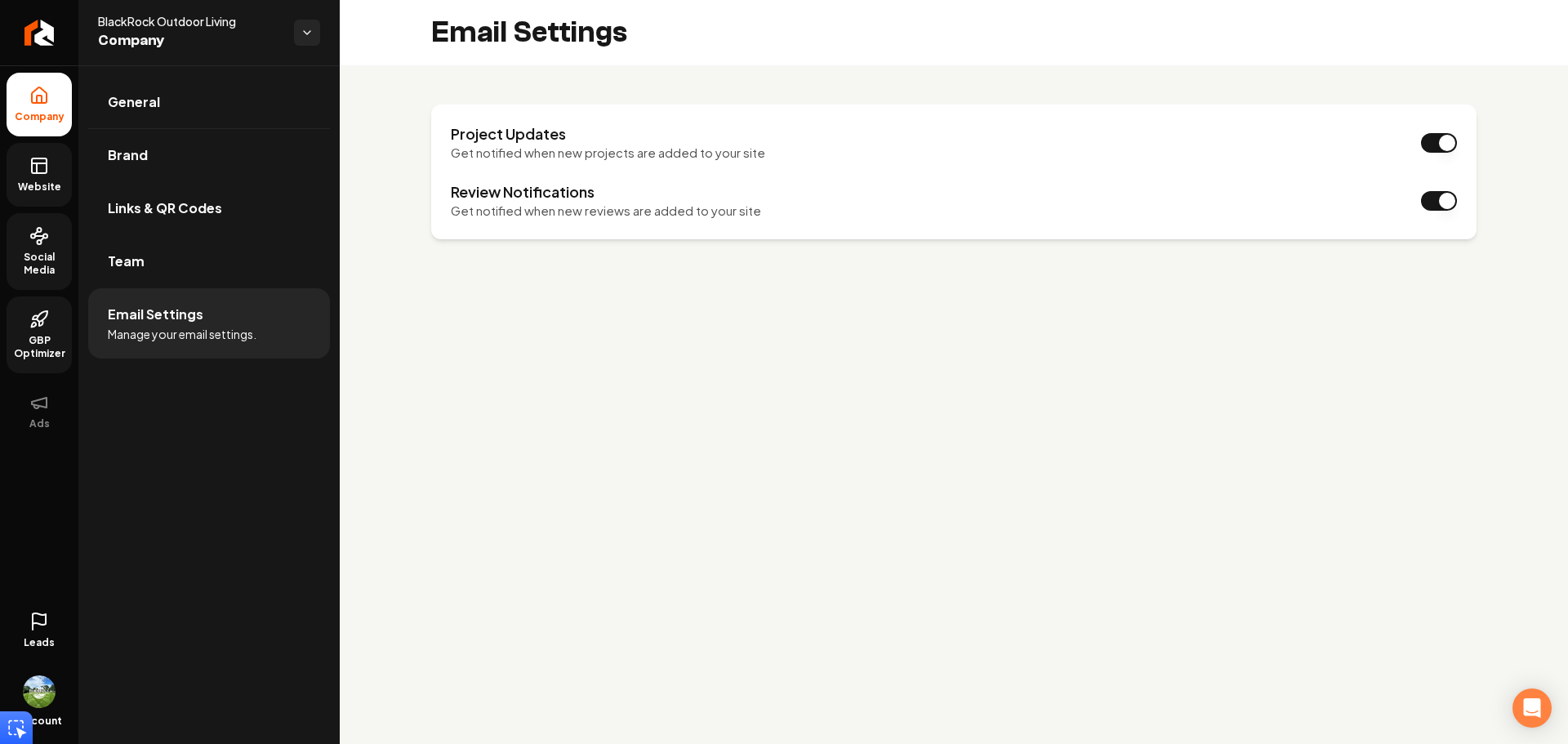
click at [50, 190] on span "Website" at bounding box center [39, 187] width 56 height 13
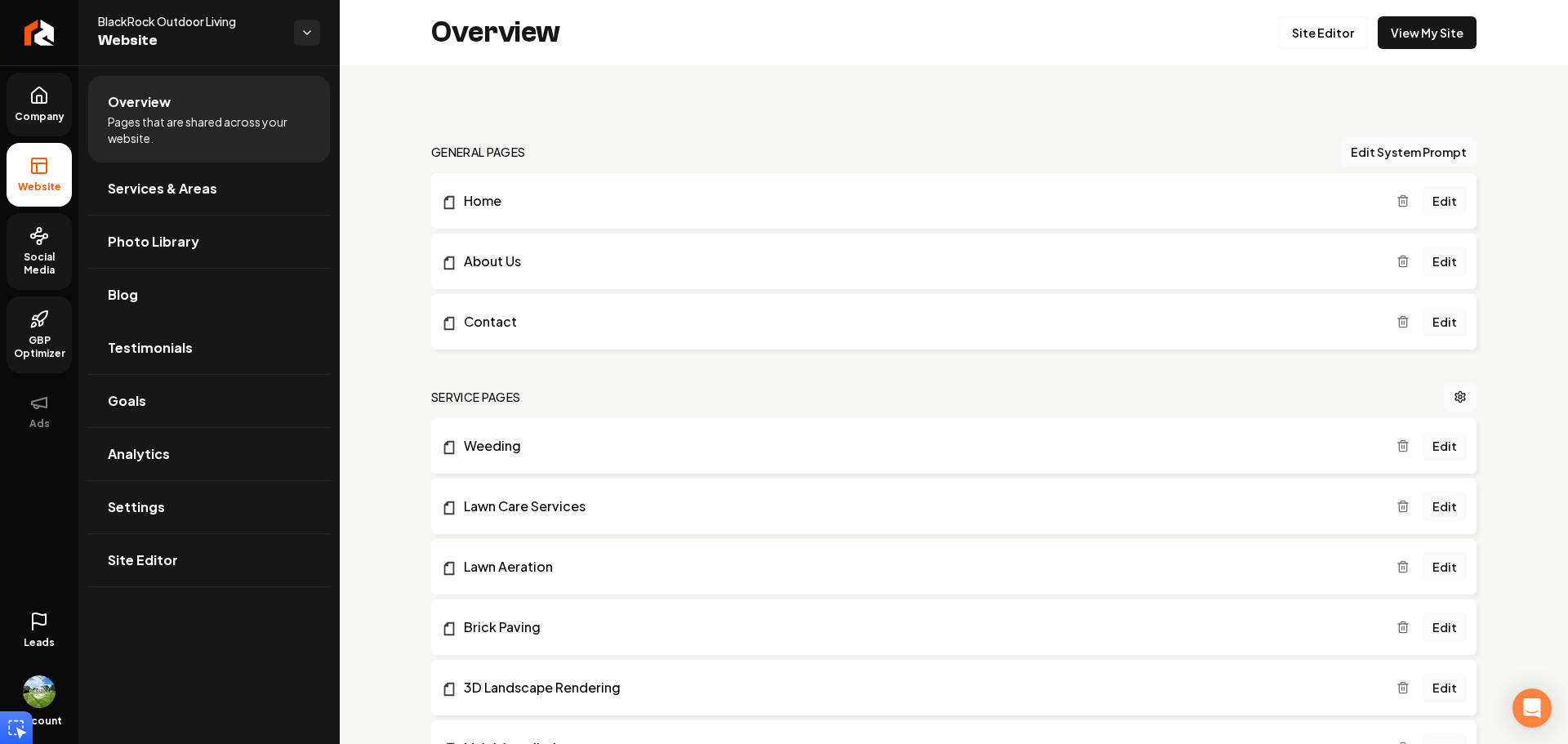
click at [27, 265] on span "Social Media" at bounding box center [39, 264] width 65 height 27
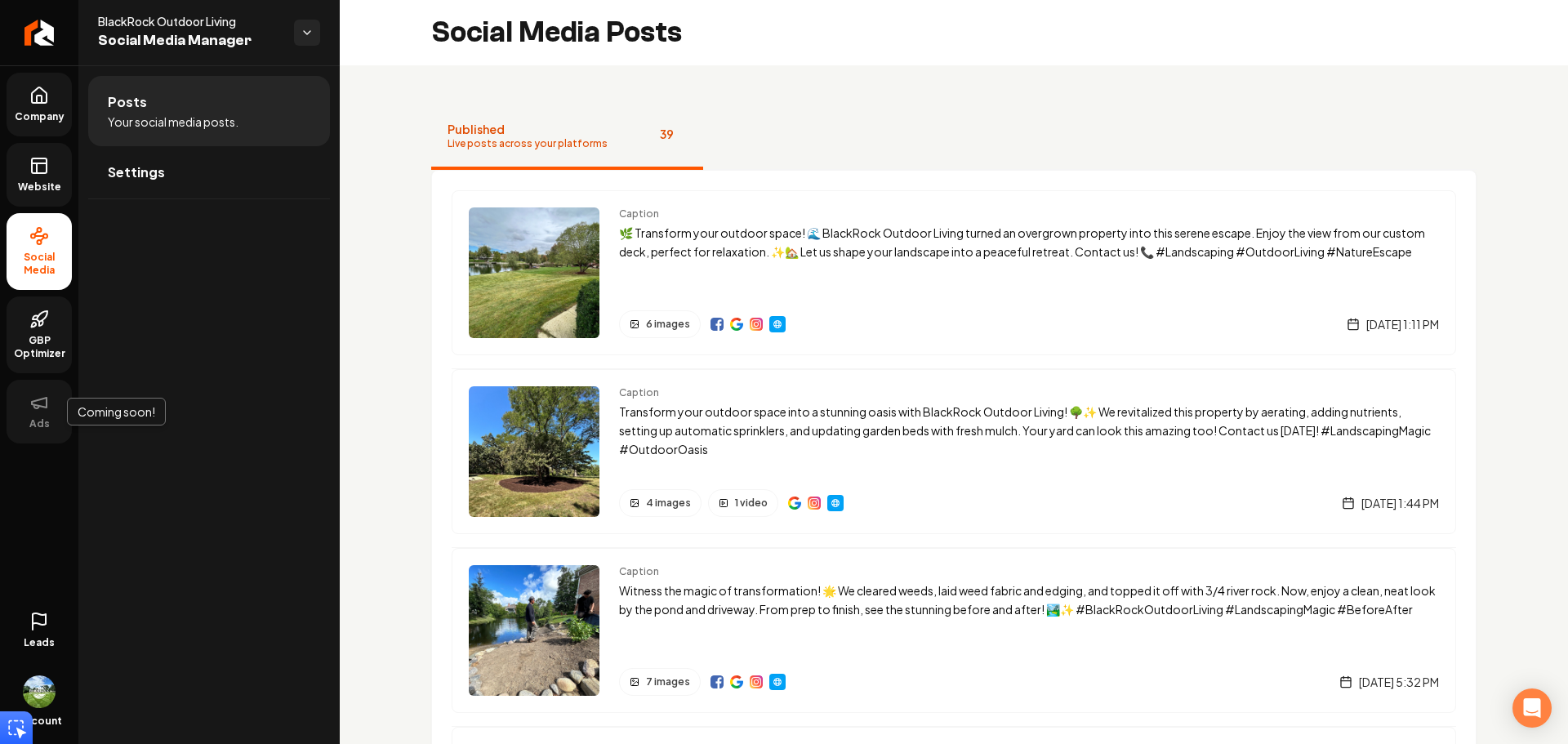
click at [19, 424] on button "Ads" at bounding box center [39, 412] width 65 height 63
click at [19, 422] on button "Ads" at bounding box center [39, 412] width 65 height 63
drag, startPoint x: 19, startPoint y: 420, endPoint x: 107, endPoint y: 297, distance: 151.2
click at [22, 414] on button "Ads" at bounding box center [39, 412] width 65 height 63
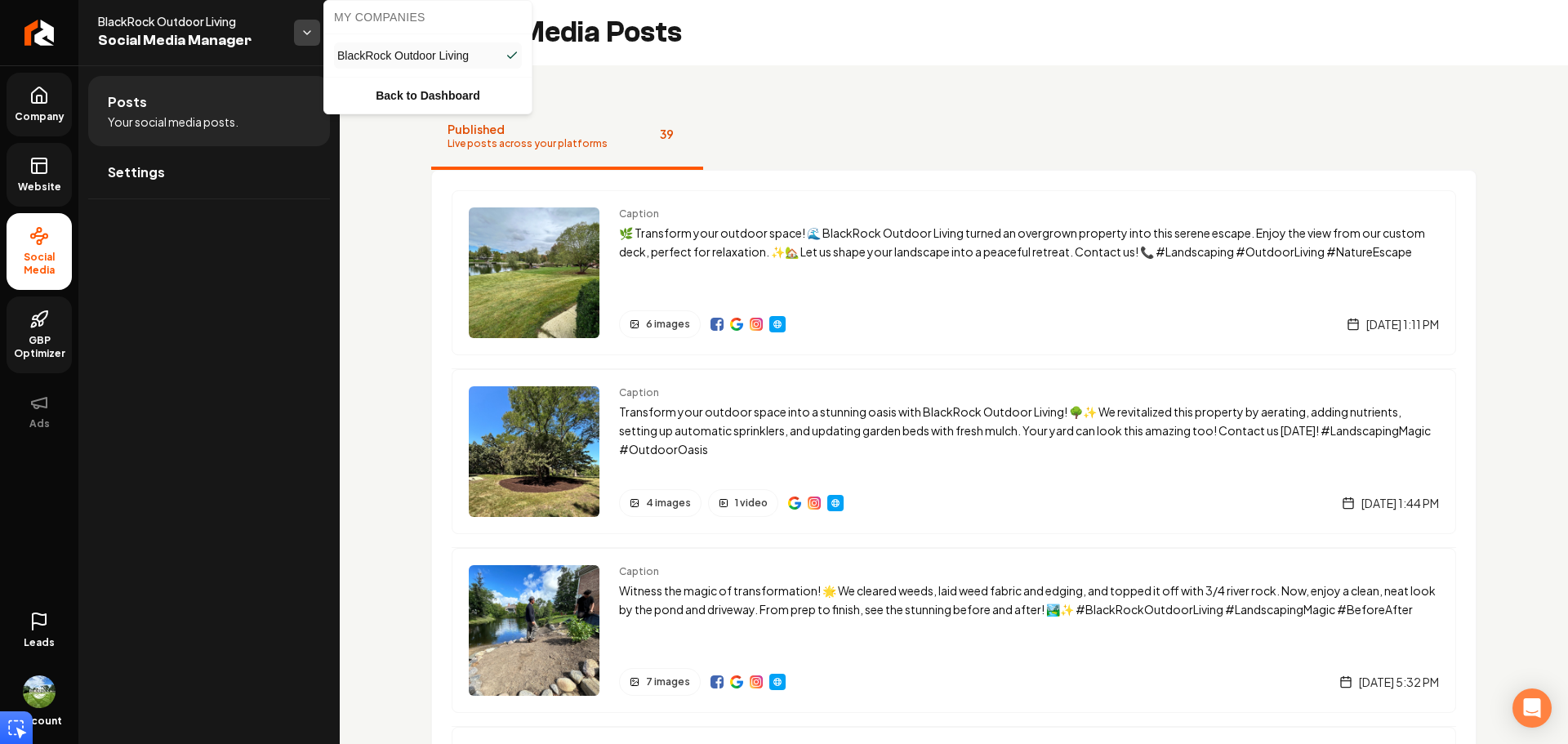
click at [314, 45] on html "Company Website Social Media GBP Optimizer Ads Leads Account BlackRock Outdoor …" at bounding box center [784, 372] width 1568 height 744
click at [394, 88] on link "Back to Dashboard" at bounding box center [428, 95] width 201 height 29
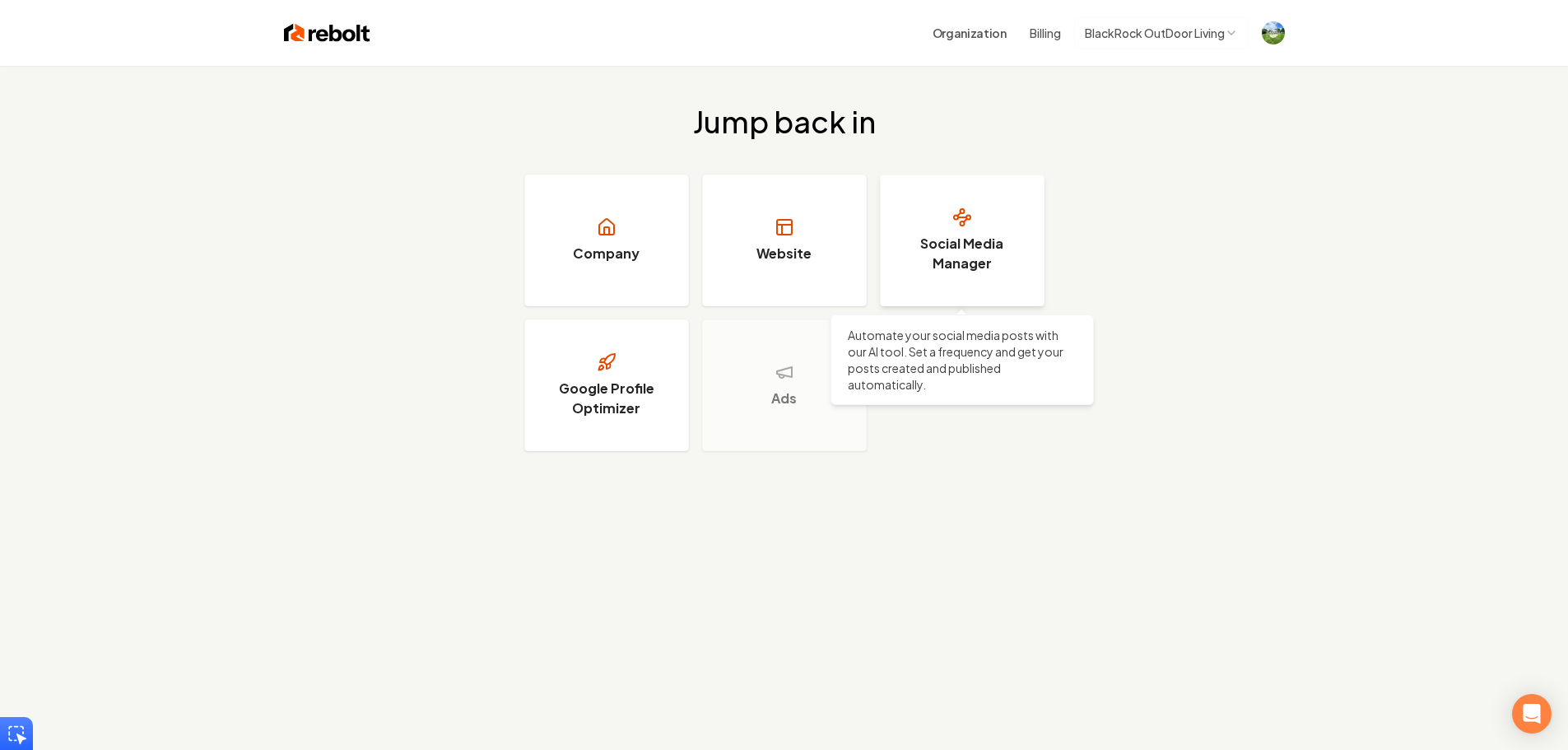
click at [968, 271] on h3 "Social Media Manager" at bounding box center [962, 254] width 123 height 40
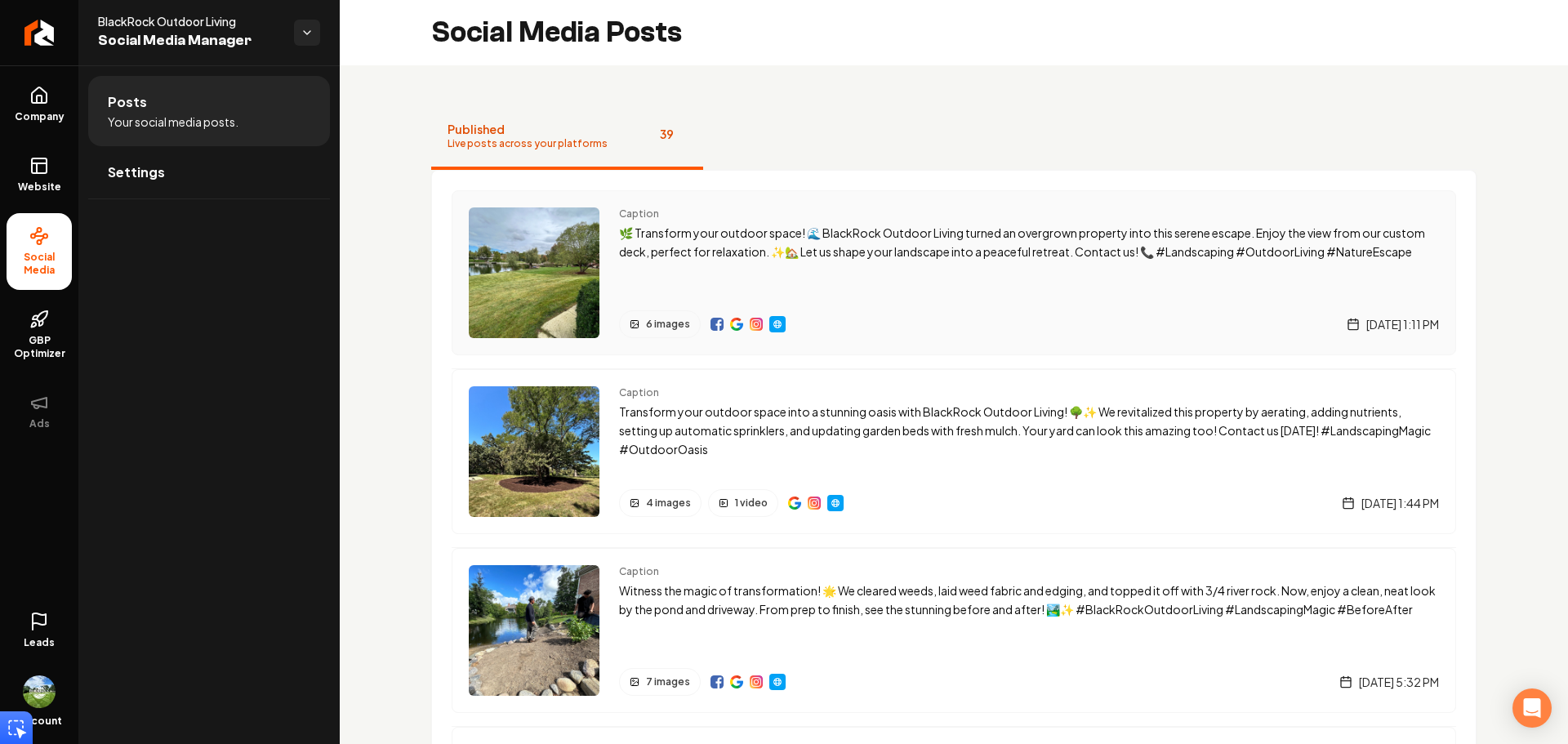
click at [873, 294] on div "Caption 🌿 Transform your outdoor space! 🌊 BlackRock Outdoor Living turned an ov…" at bounding box center [1029, 272] width 820 height 131
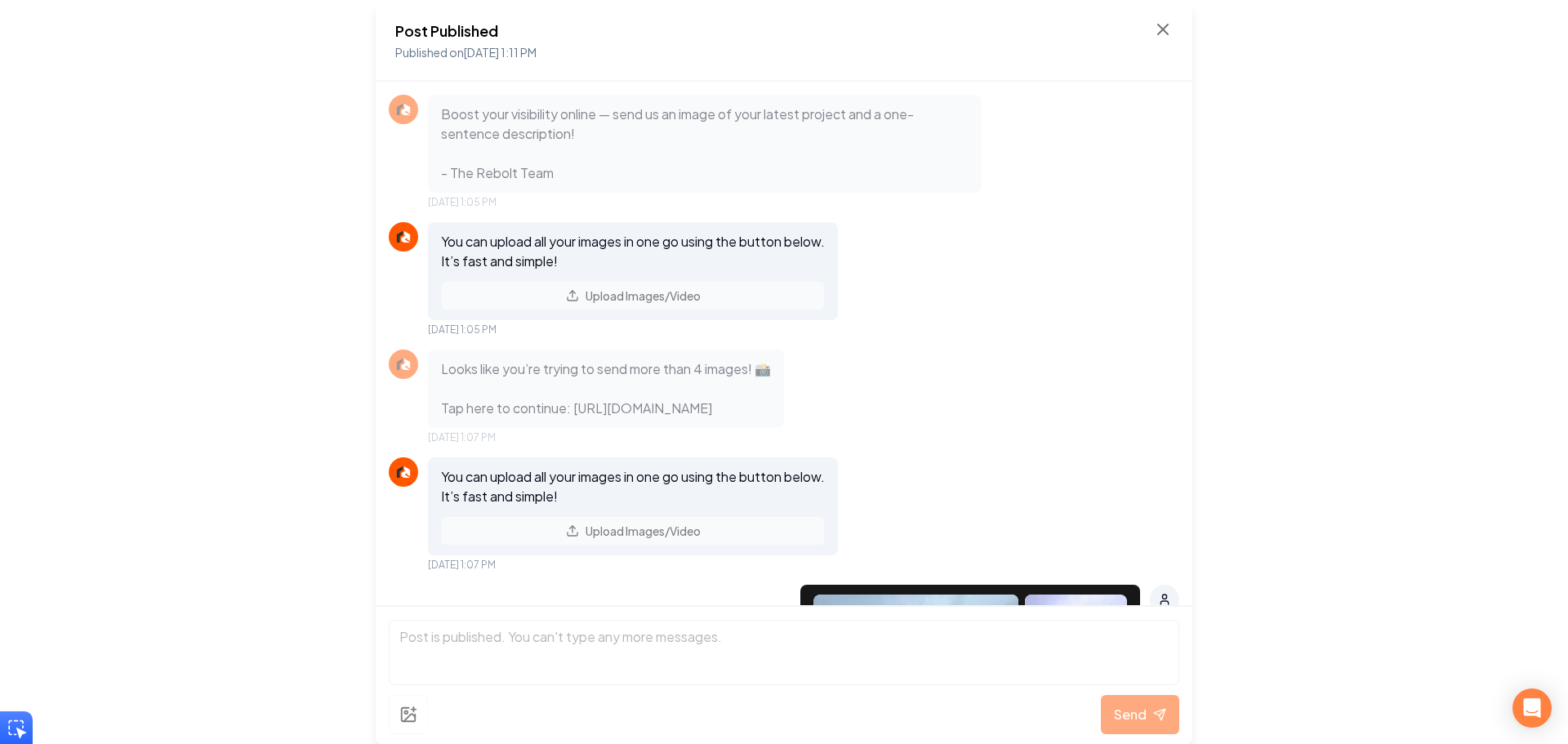
scroll to position [1181, 0]
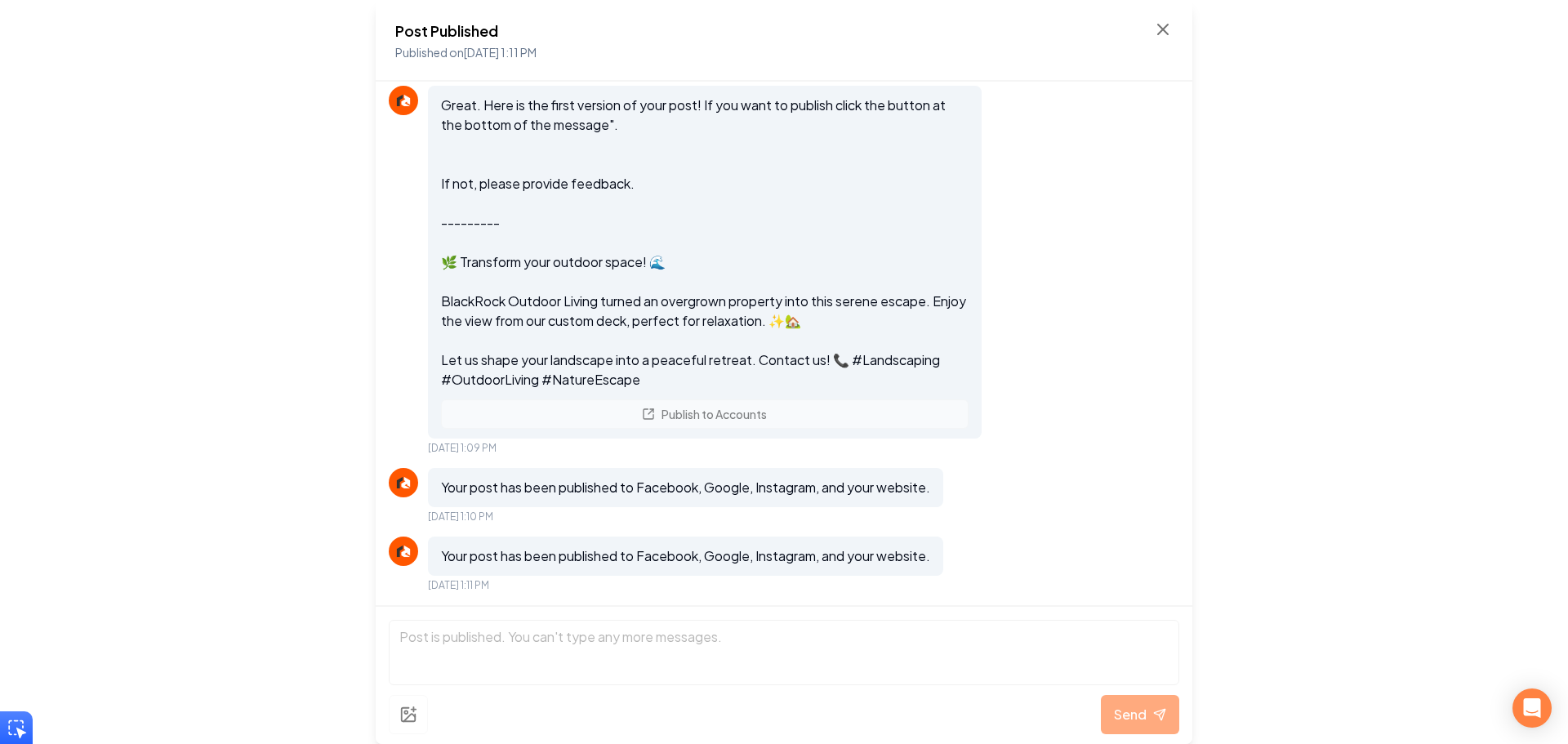
drag, startPoint x: 406, startPoint y: 716, endPoint x: 419, endPoint y: 689, distance: 30.0
click at [406, 715] on div "Send" at bounding box center [783, 715] width 790 height 39
click at [1164, 34] on icon at bounding box center [1162, 29] width 20 height 20
